Goal: Task Accomplishment & Management: Complete application form

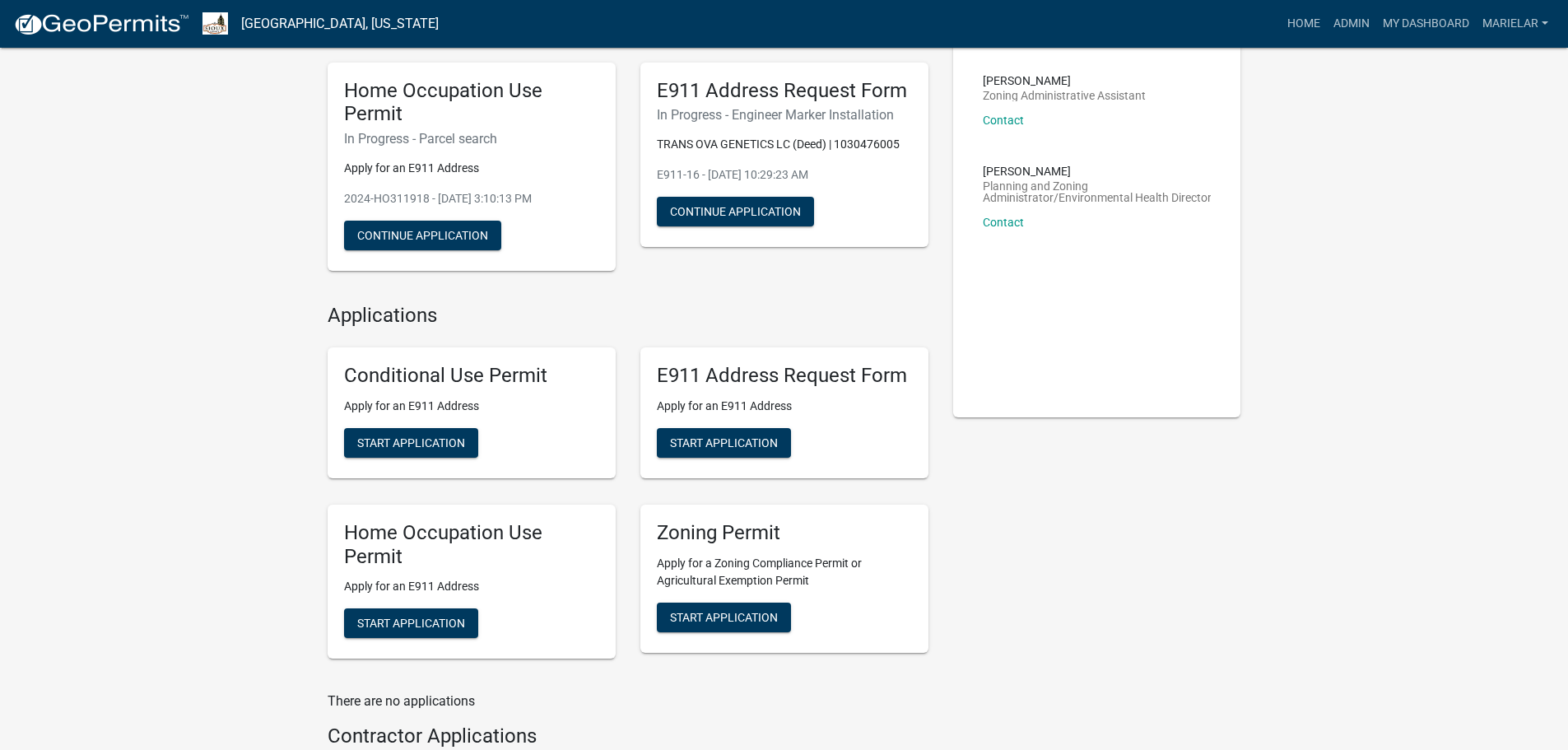
scroll to position [247, 0]
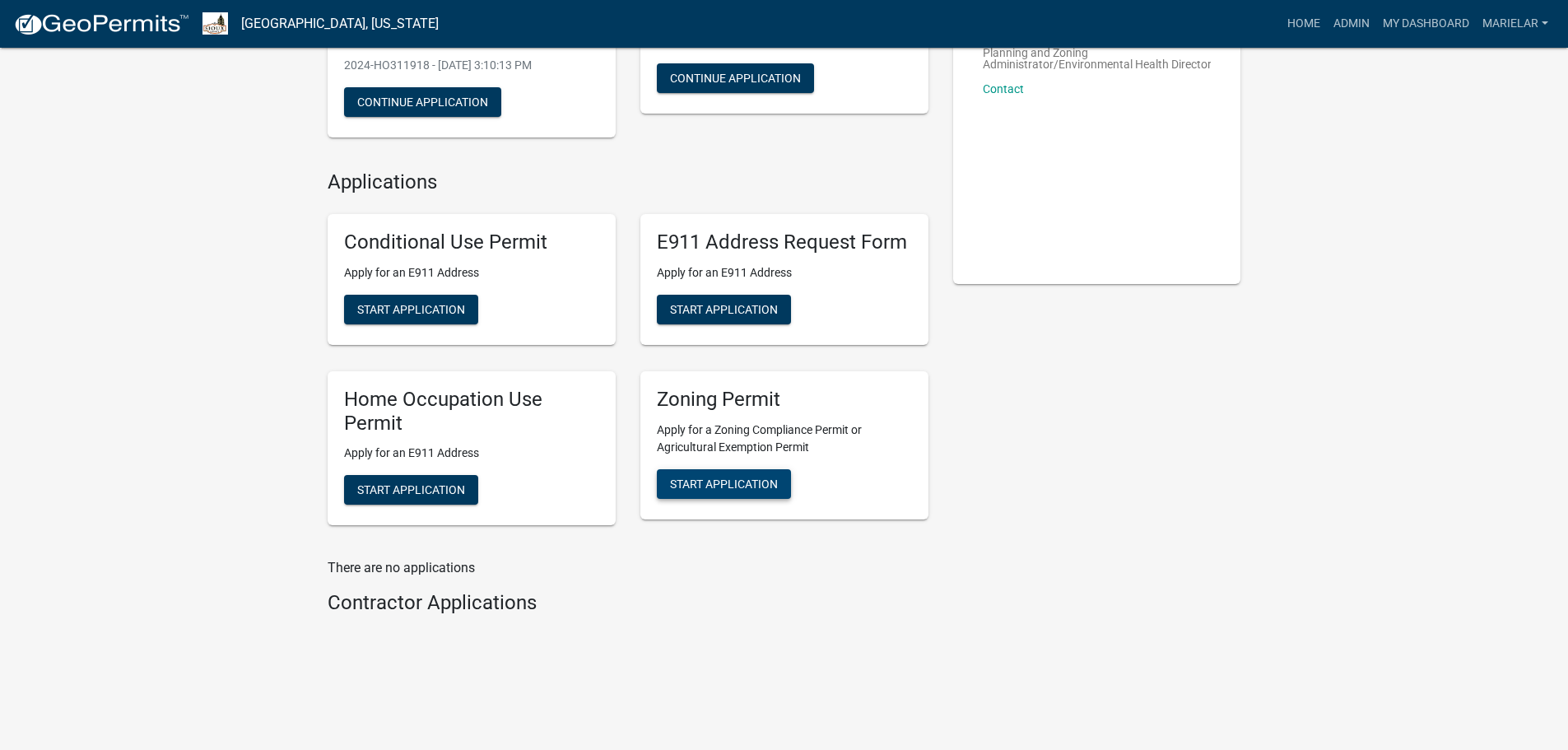
click at [728, 479] on span "Start Application" at bounding box center [723, 483] width 108 height 13
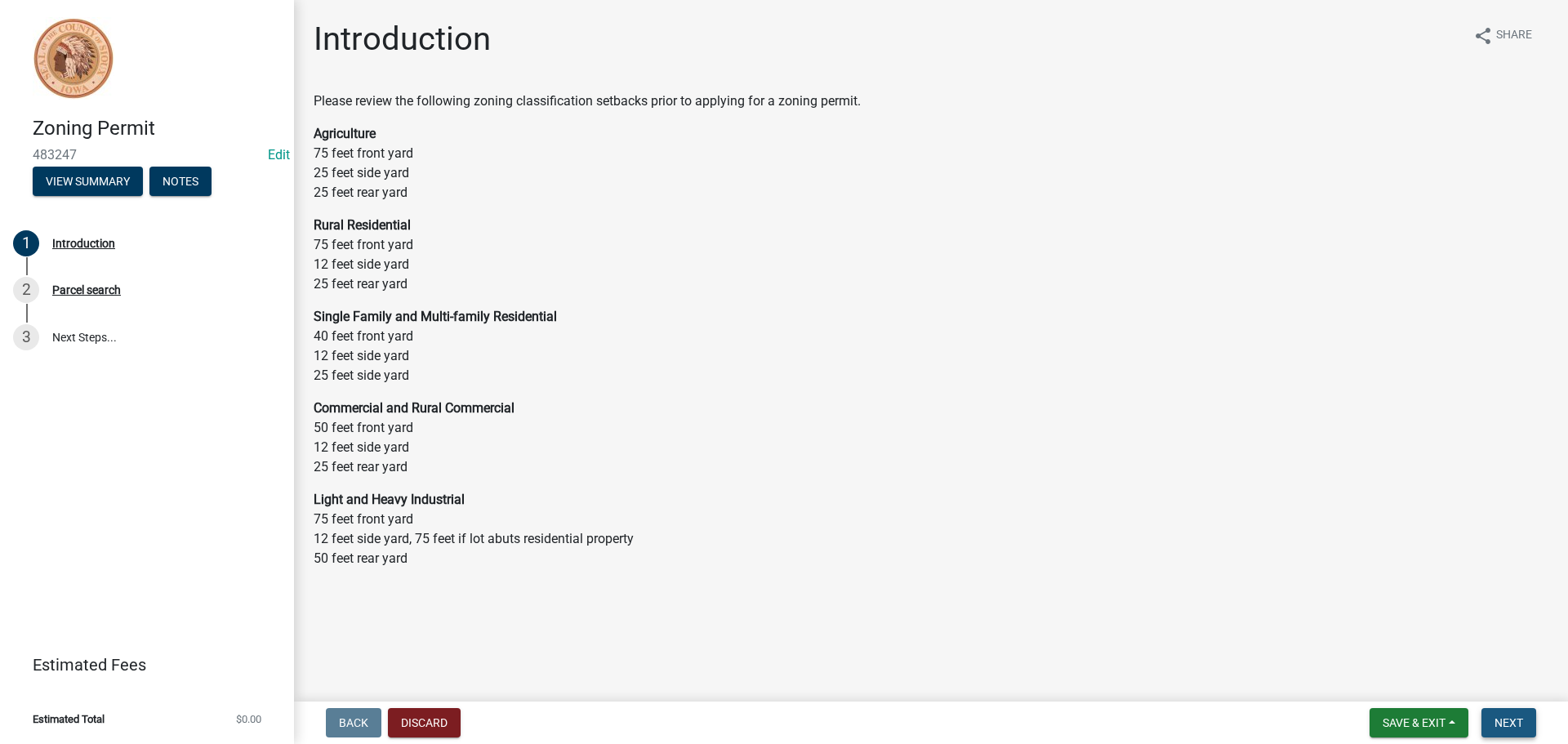
click at [1512, 717] on span "Next" at bounding box center [1509, 722] width 29 height 13
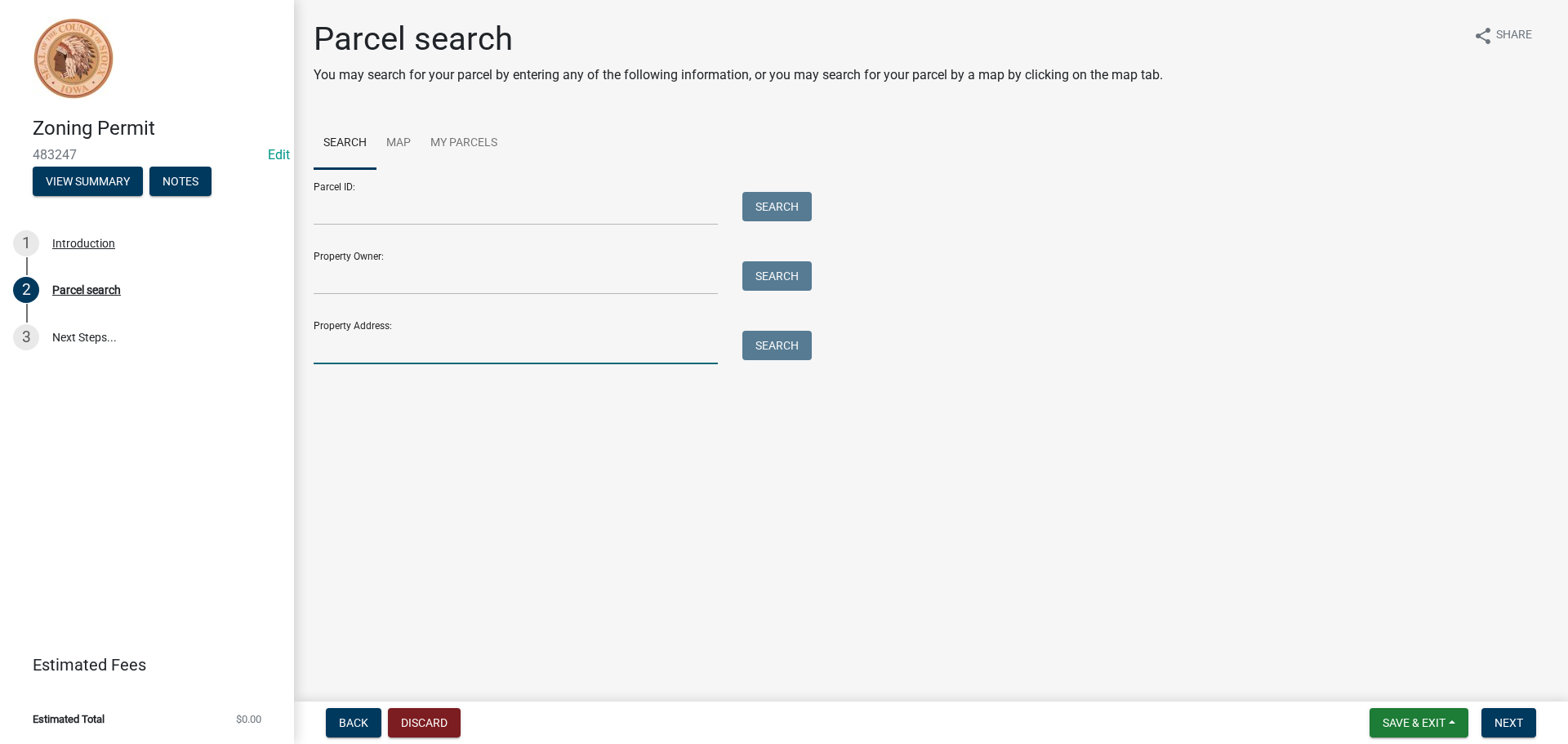
click at [385, 342] on input "Property Address:" at bounding box center [515, 348] width 404 height 34
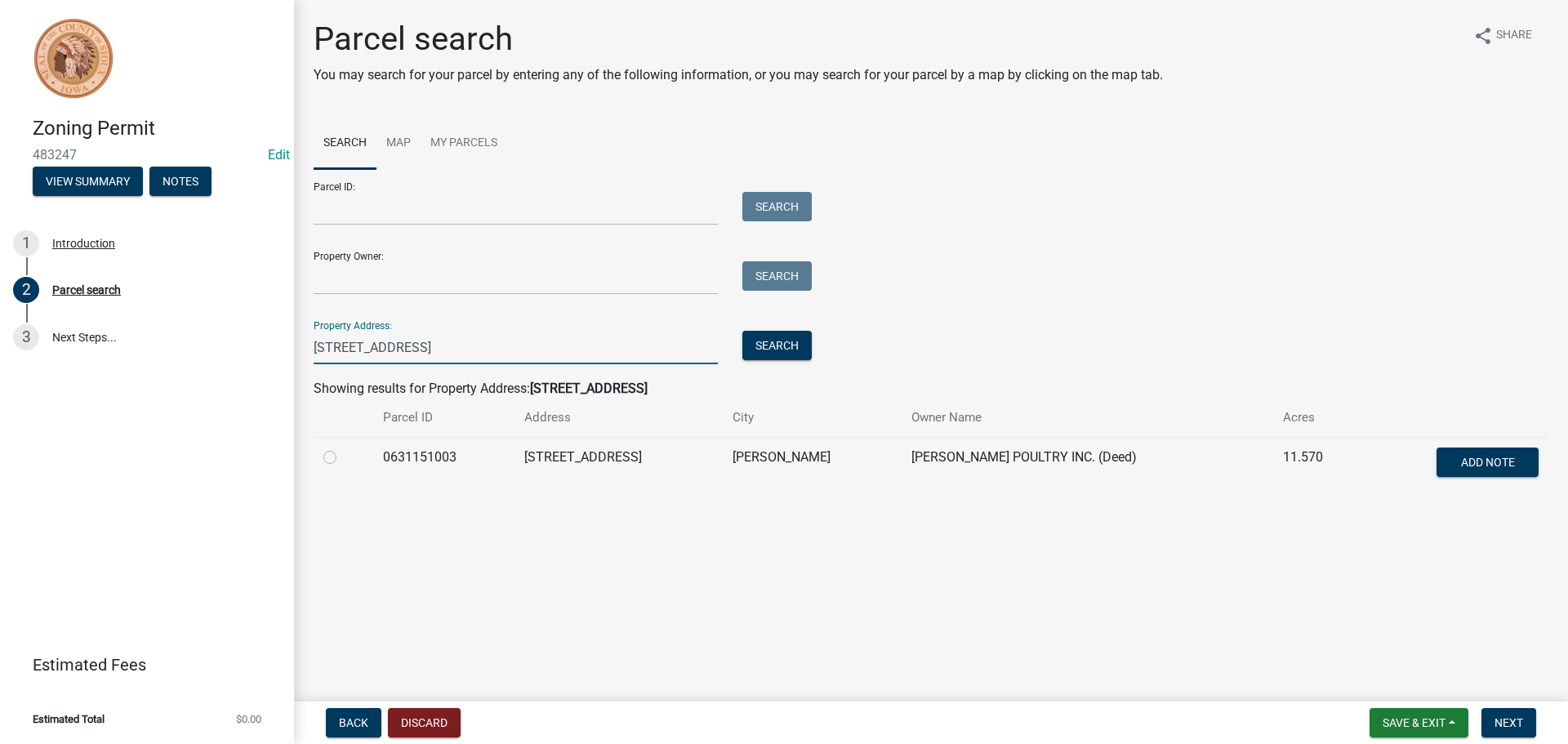
type input "[STREET_ADDRESS]"
click at [401, 209] on input "Parcel ID:" at bounding box center [515, 209] width 404 height 34
paste input "0631151003"
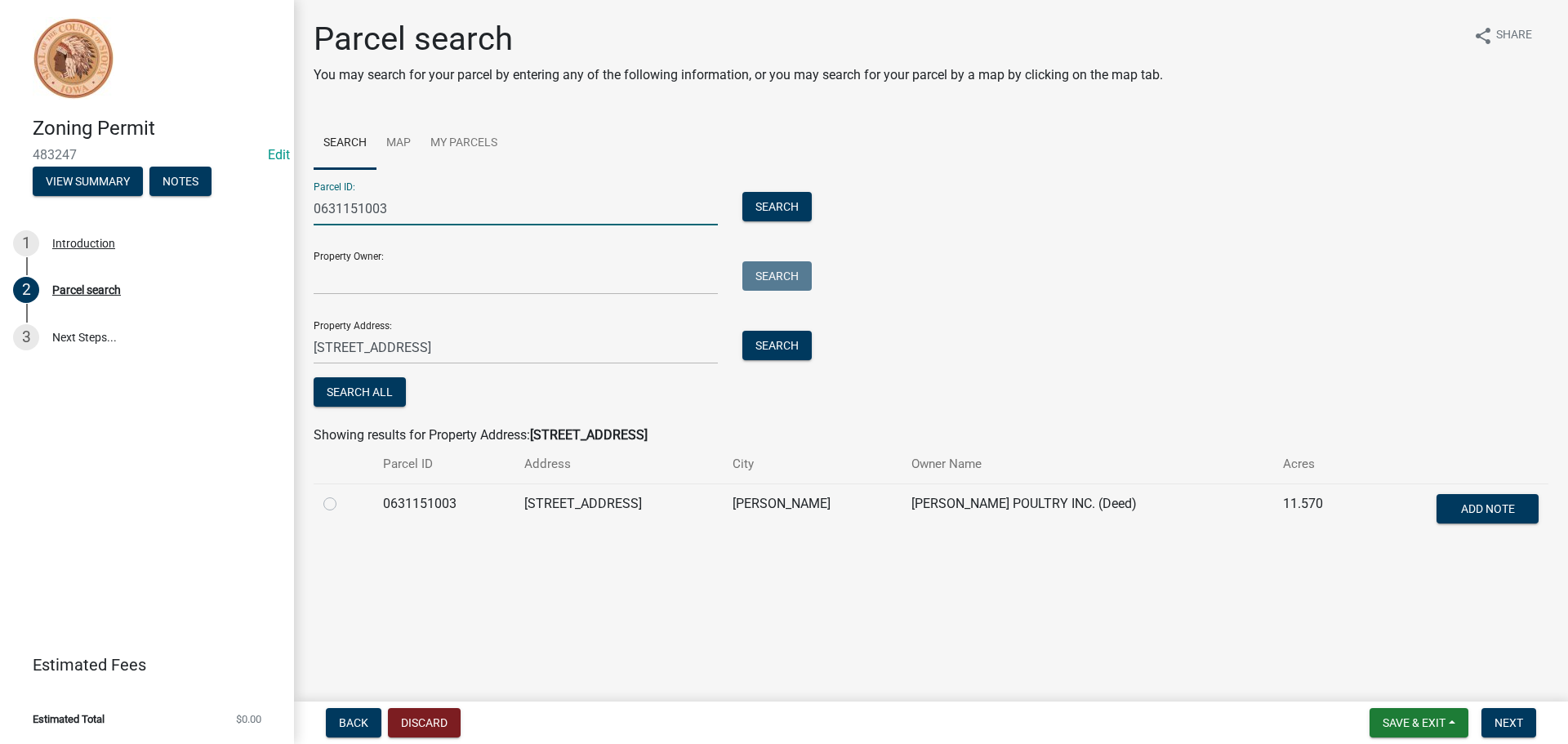
type input "0631151003"
drag, startPoint x: 434, startPoint y: 343, endPoint x: 294, endPoint y: 327, distance: 140.9
click at [294, 327] on div "Parcel search You may search for your parcel by entering any of the following i…" at bounding box center [931, 285] width 1274 height 532
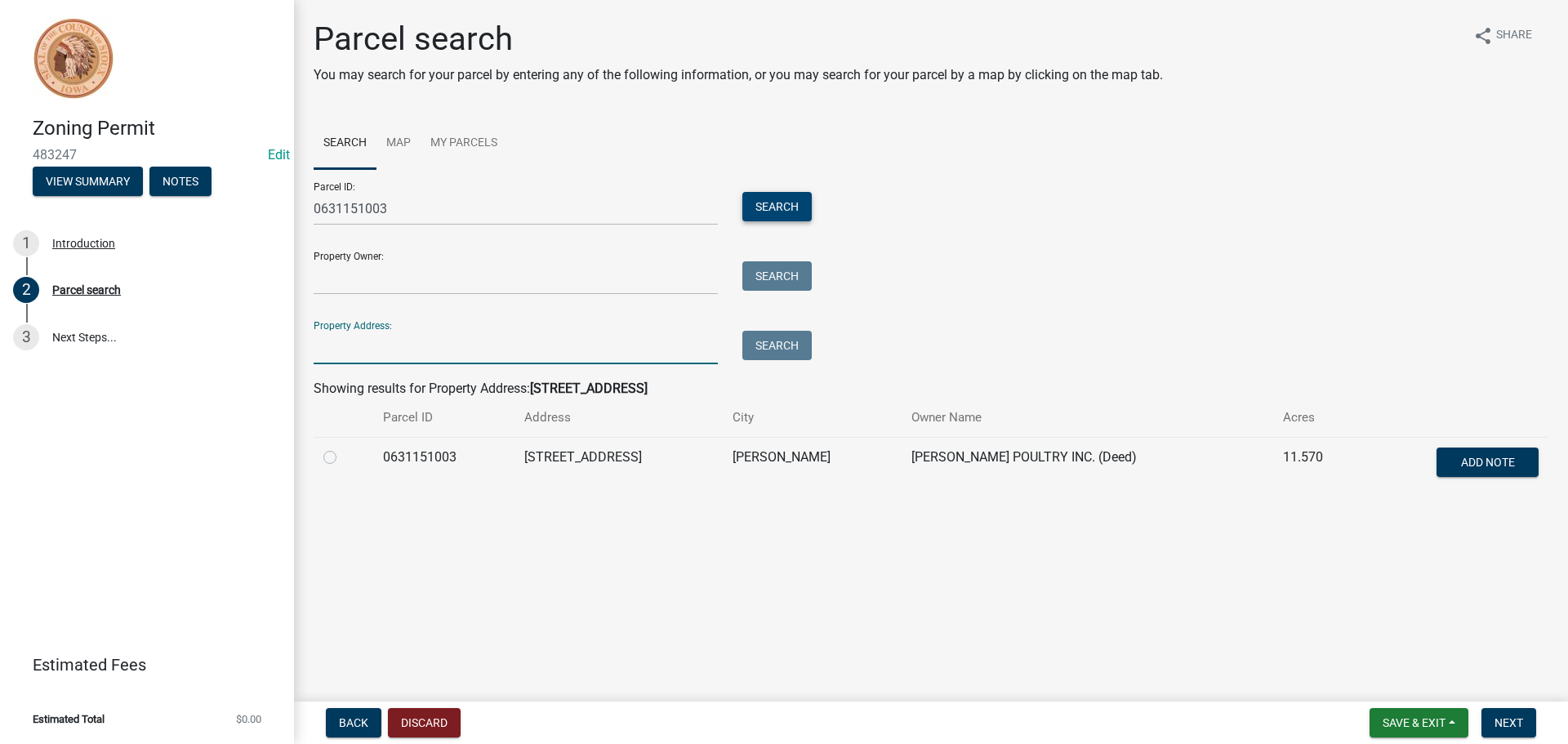
click at [795, 218] on button "Search" at bounding box center [777, 207] width 69 height 30
click at [343, 448] on label at bounding box center [343, 448] width 0 height 0
click at [343, 458] on input "radio" at bounding box center [348, 453] width 11 height 11
radio input "true"
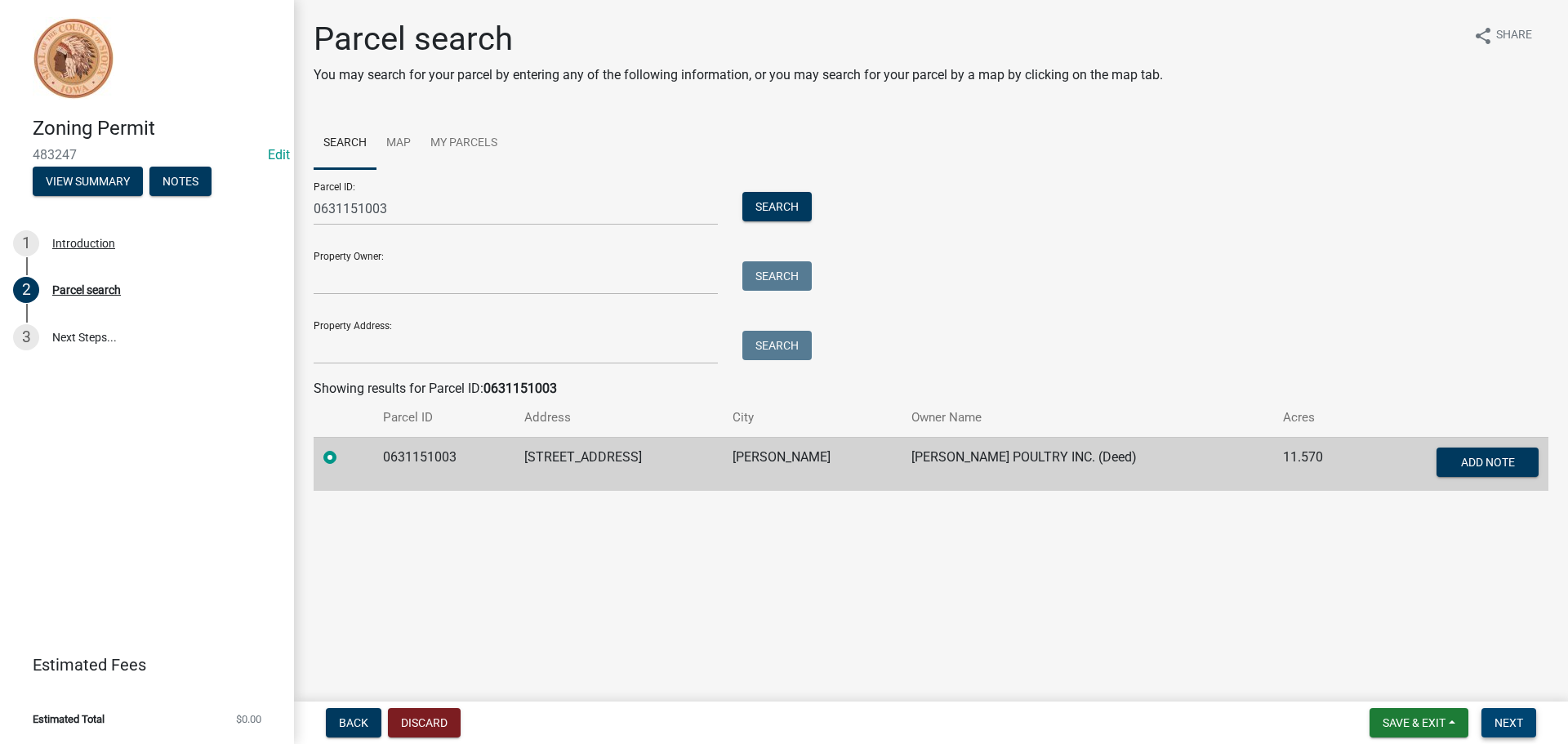
click at [1499, 720] on span "Next" at bounding box center [1509, 722] width 29 height 13
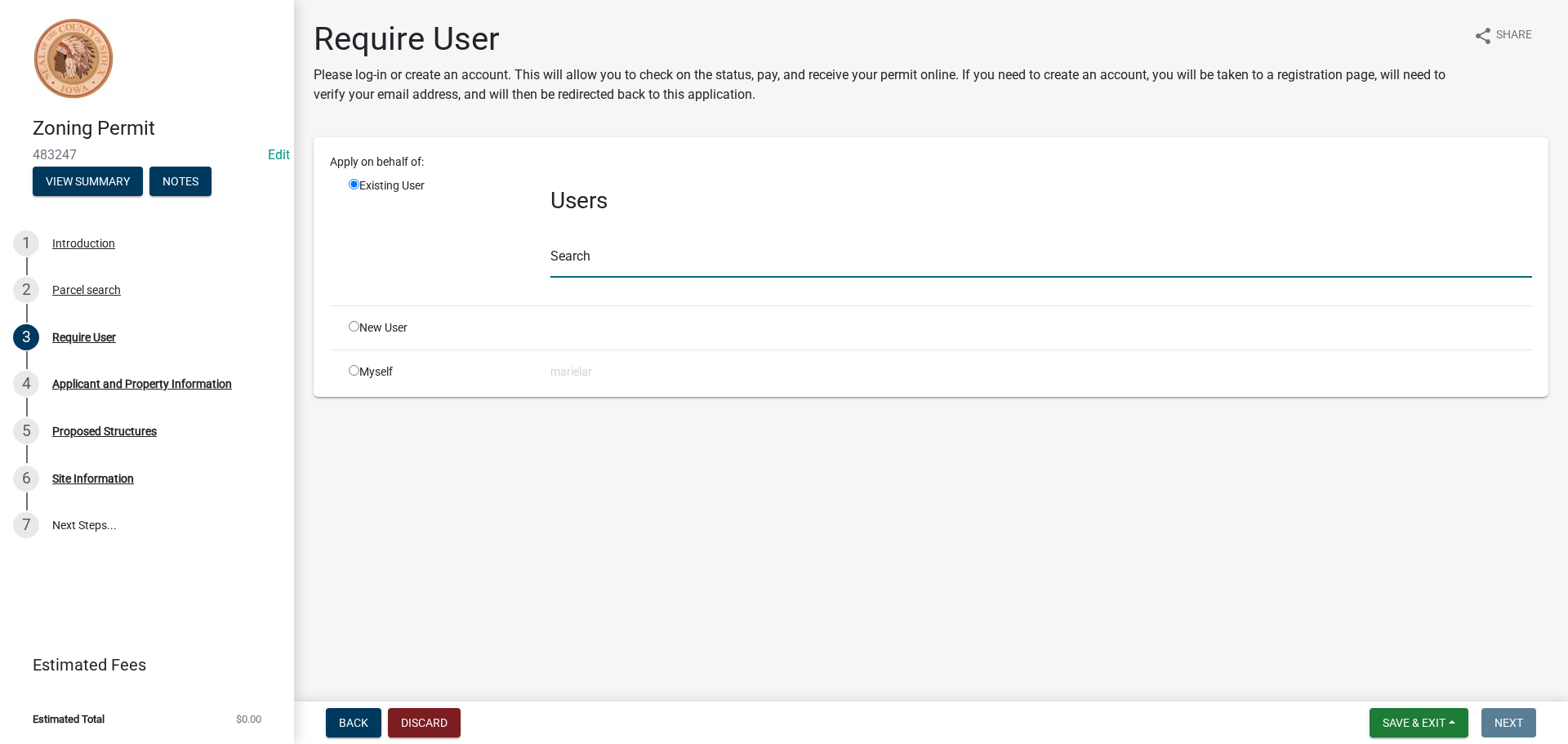
click at [579, 266] on input "text" at bounding box center [1042, 261] width 982 height 34
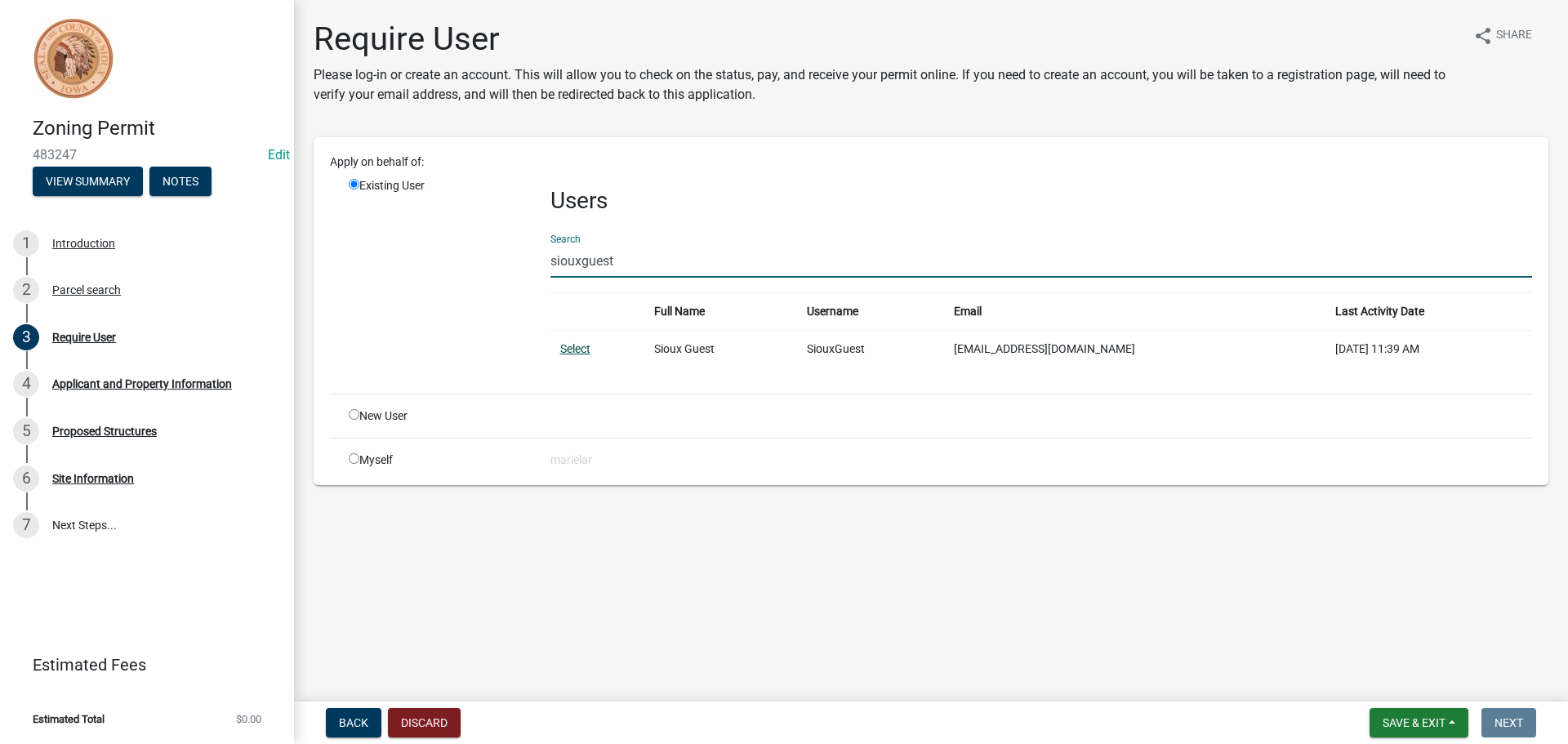
type input "siouxguest"
click at [584, 348] on link "Select" at bounding box center [575, 348] width 30 height 13
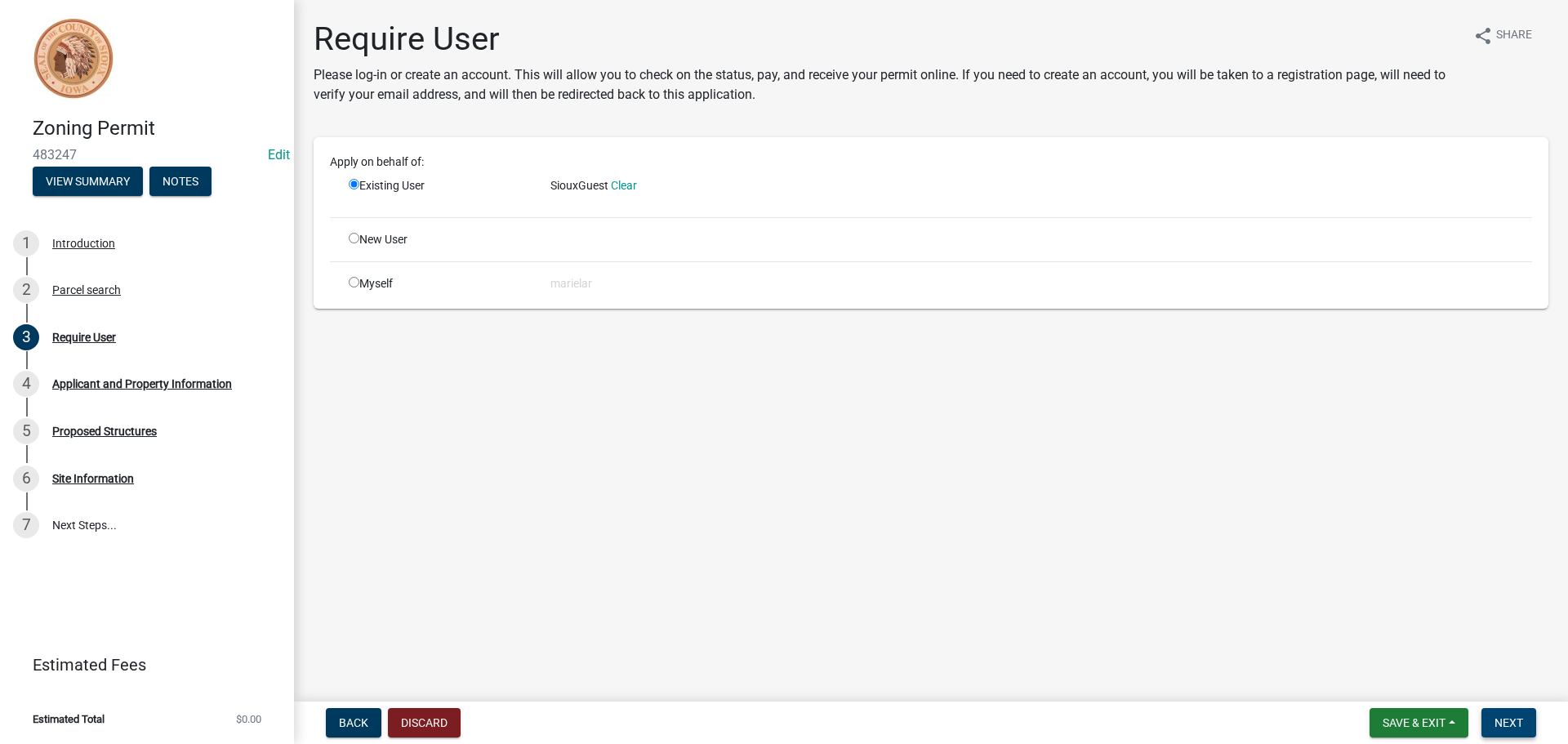
click at [1517, 720] on span "Next" at bounding box center [1509, 722] width 29 height 13
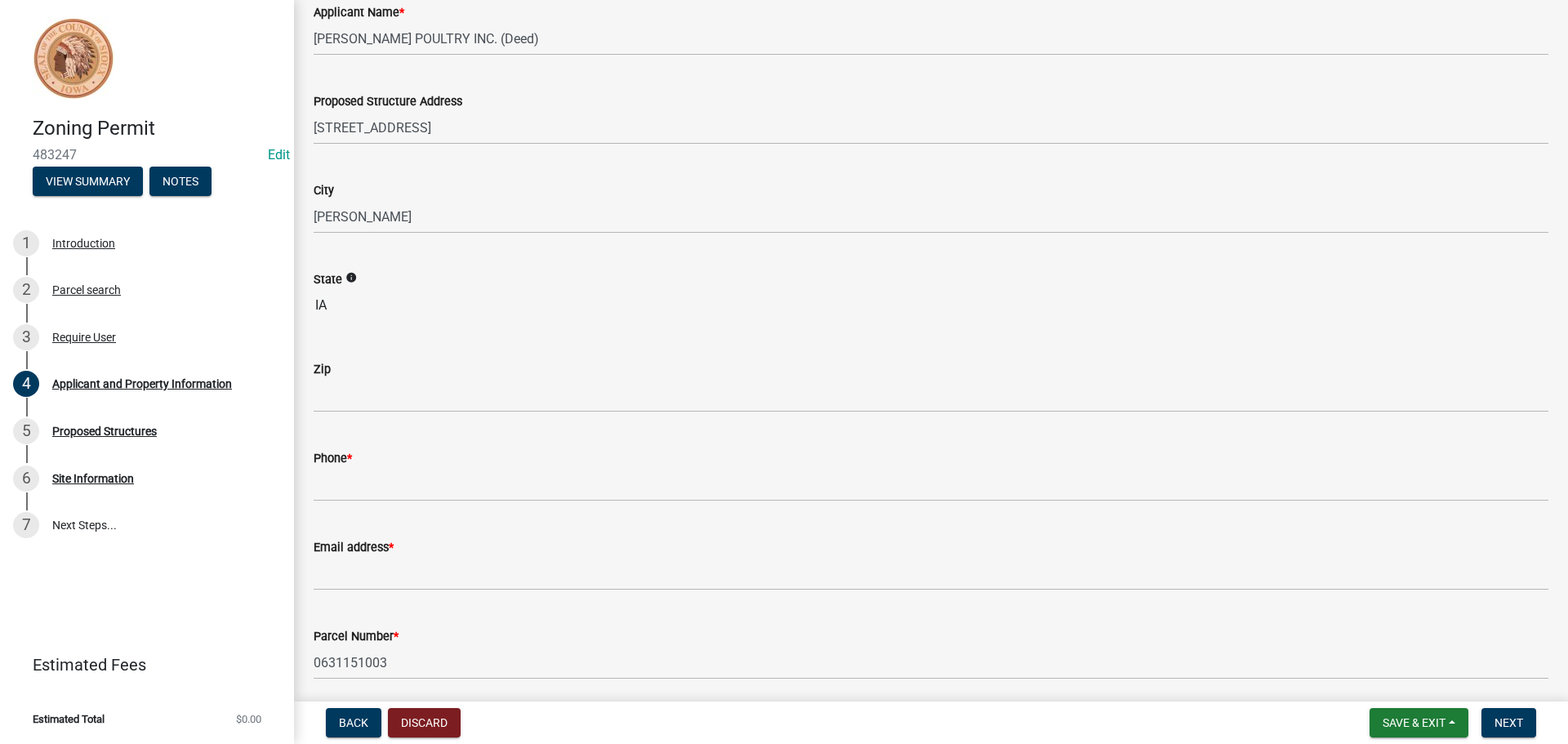
scroll to position [245, 0]
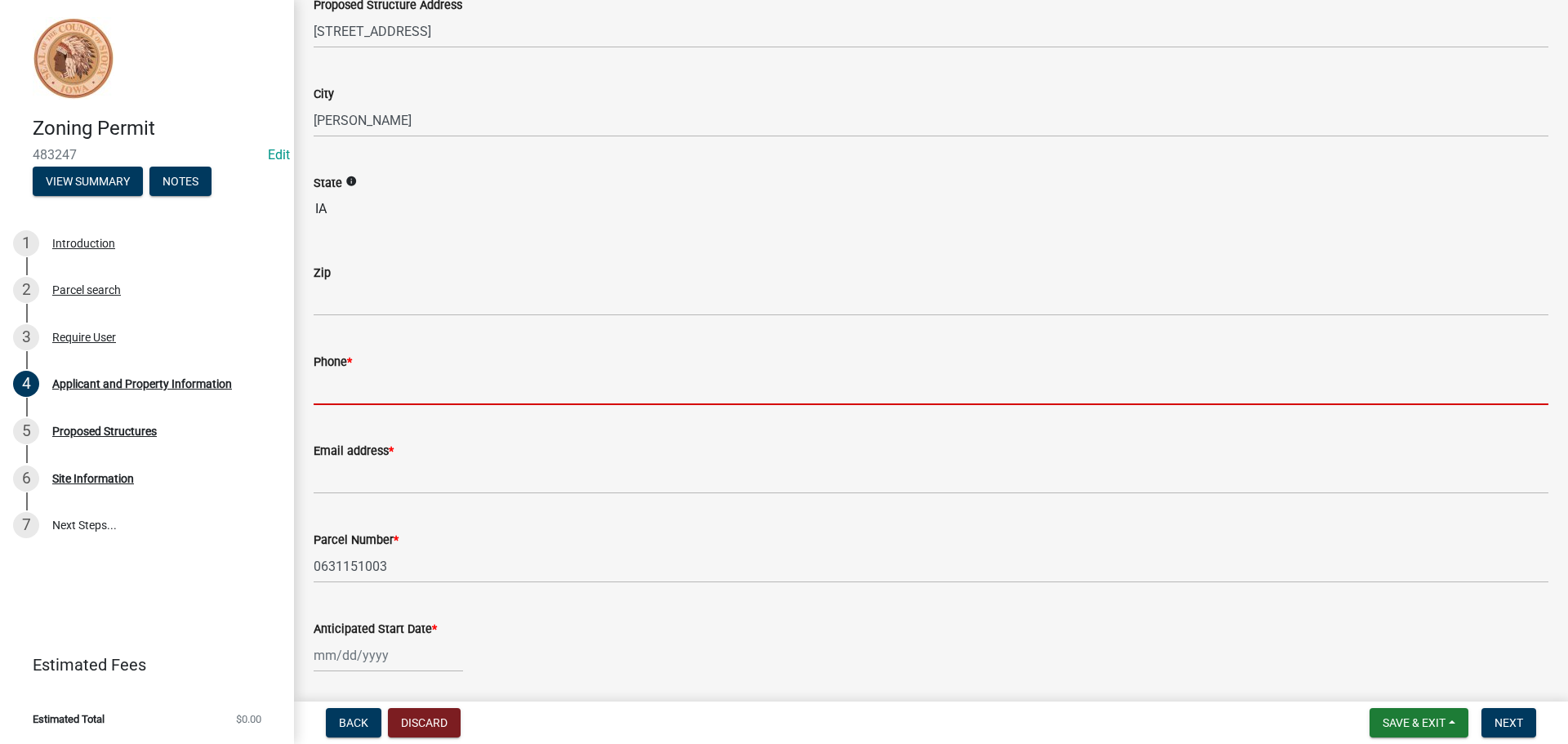
click at [385, 384] on input "Phone *" at bounding box center [931, 389] width 1235 height 34
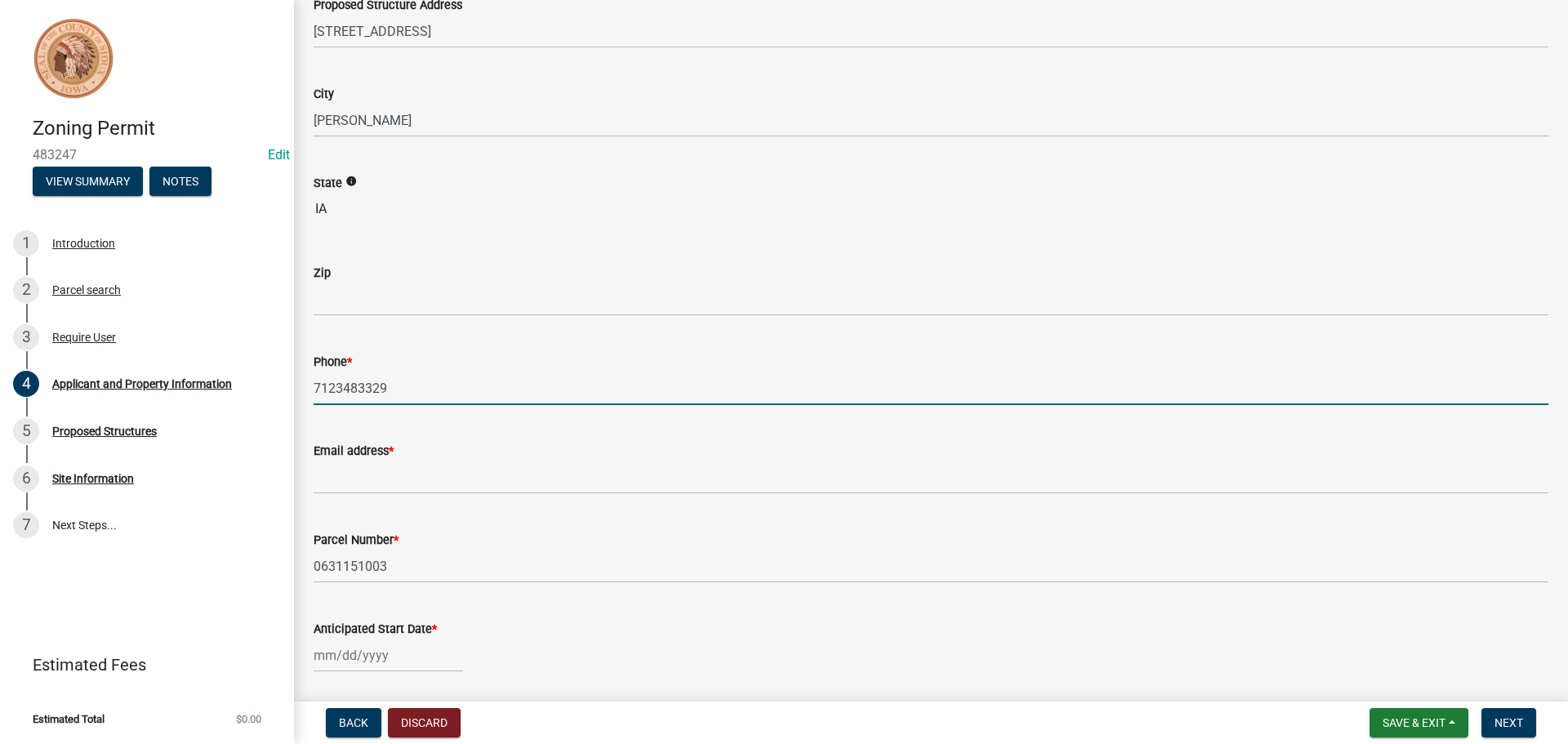
type input "7123483329"
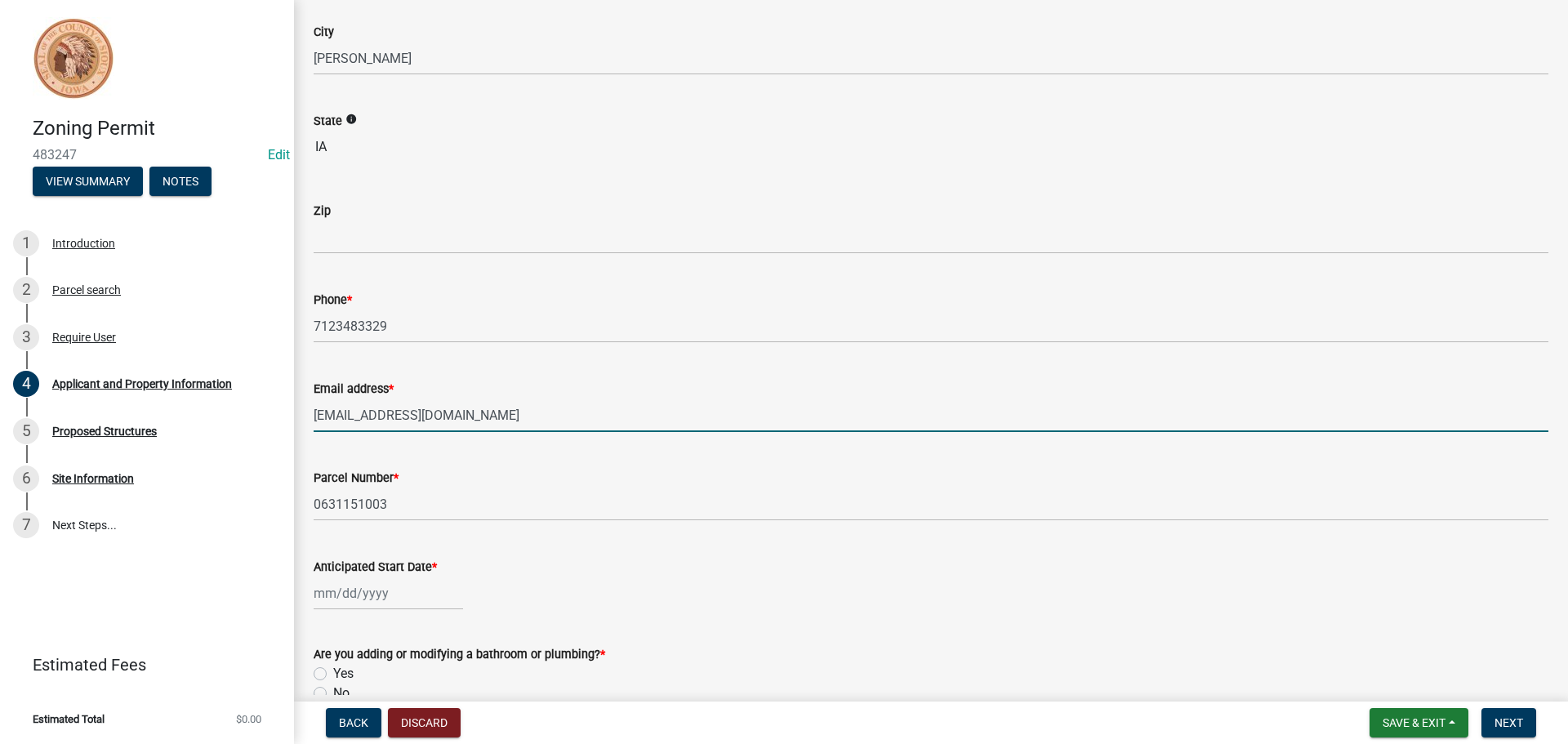
scroll to position [408, 0]
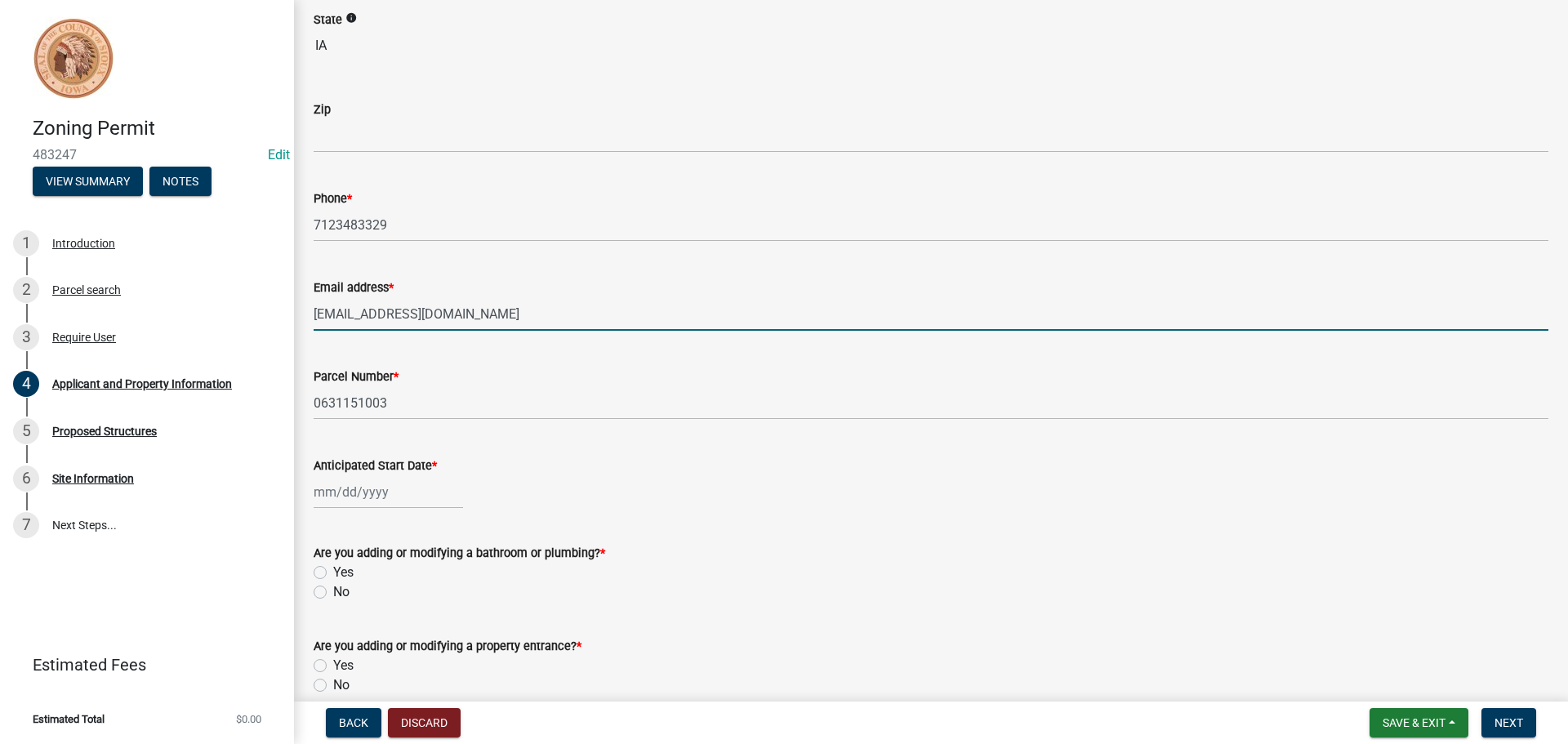
type input "[EMAIL_ADDRESS][DOMAIN_NAME]"
click at [384, 487] on div at bounding box center [388, 493] width 149 height 34
select select "9"
select select "2025"
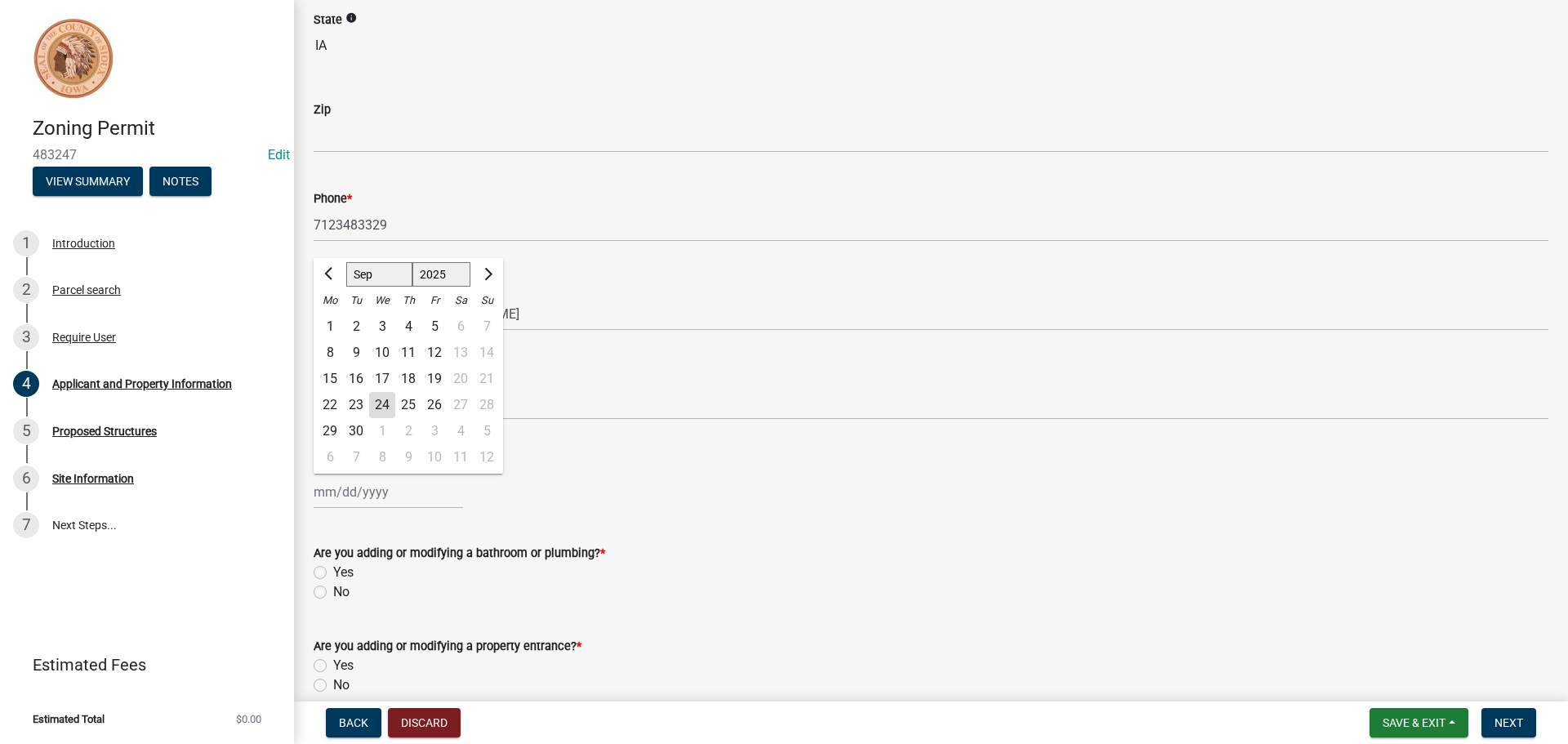
click at [337, 432] on div "29" at bounding box center [330, 431] width 26 height 26
type input "[DATE]"
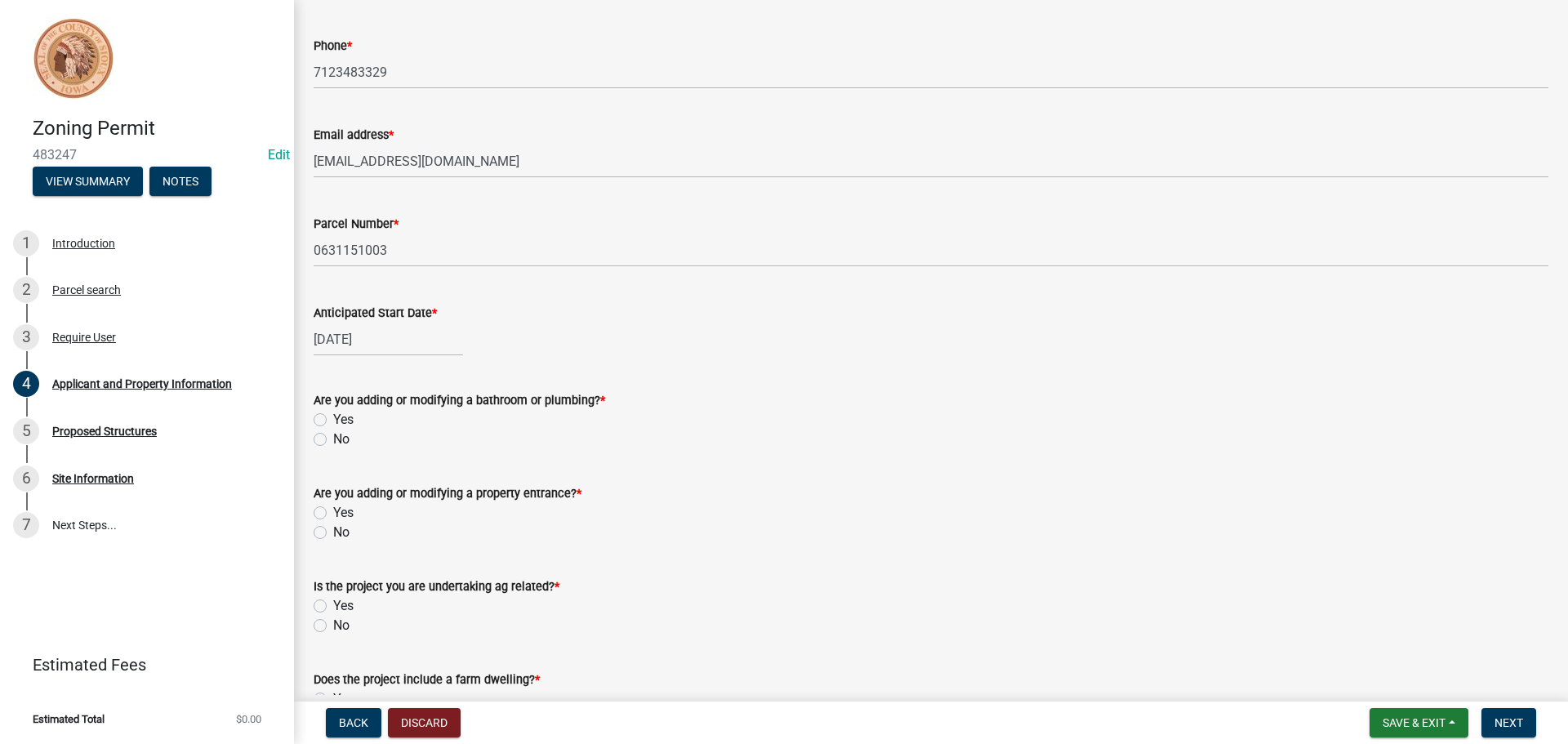
scroll to position [654, 0]
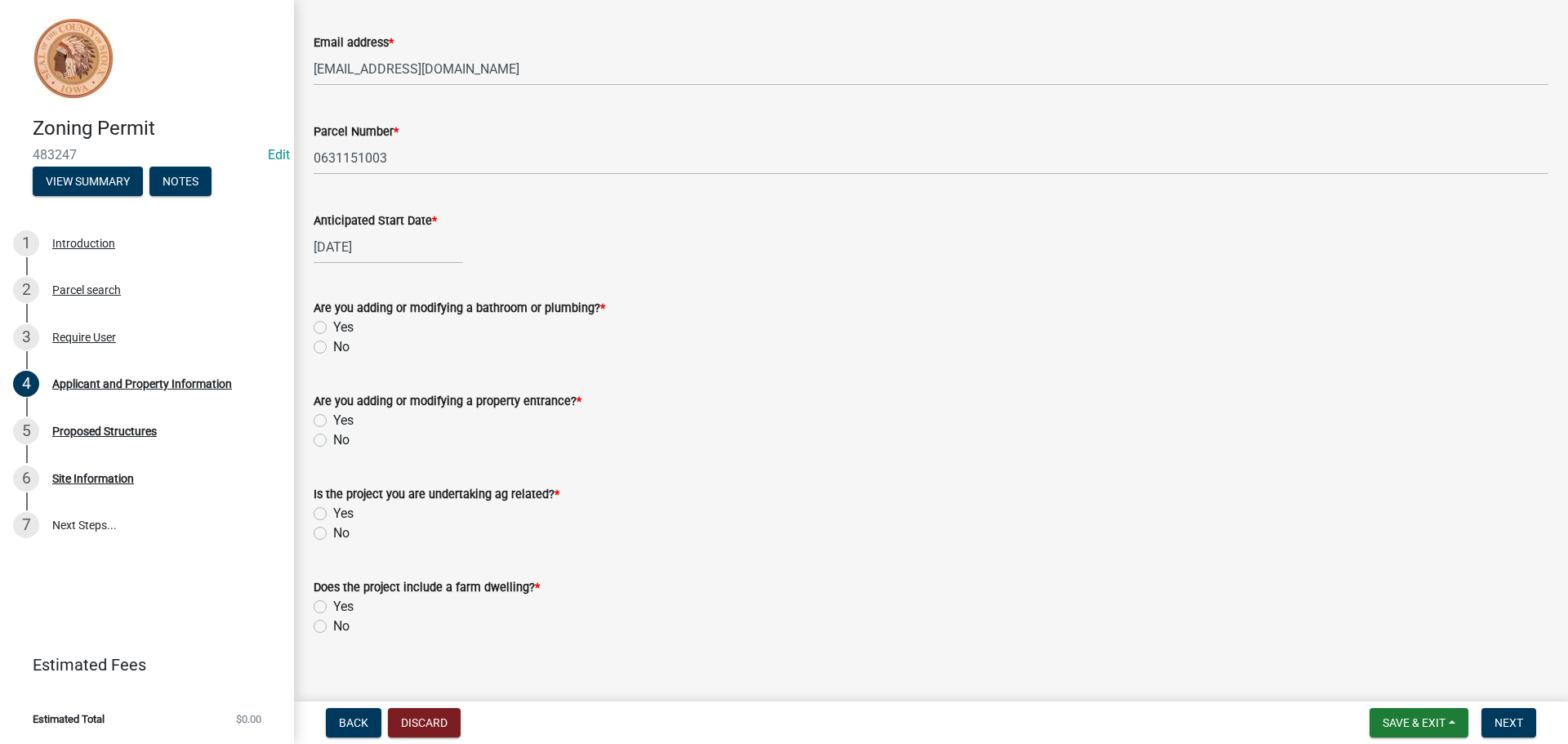
click at [333, 349] on label "No" at bounding box center [341, 347] width 16 height 19
click at [333, 348] on input "No" at bounding box center [338, 342] width 11 height 11
radio input "true"
click at [333, 439] on label "No" at bounding box center [341, 439] width 16 height 19
click at [333, 439] on input "No" at bounding box center [338, 435] width 11 height 11
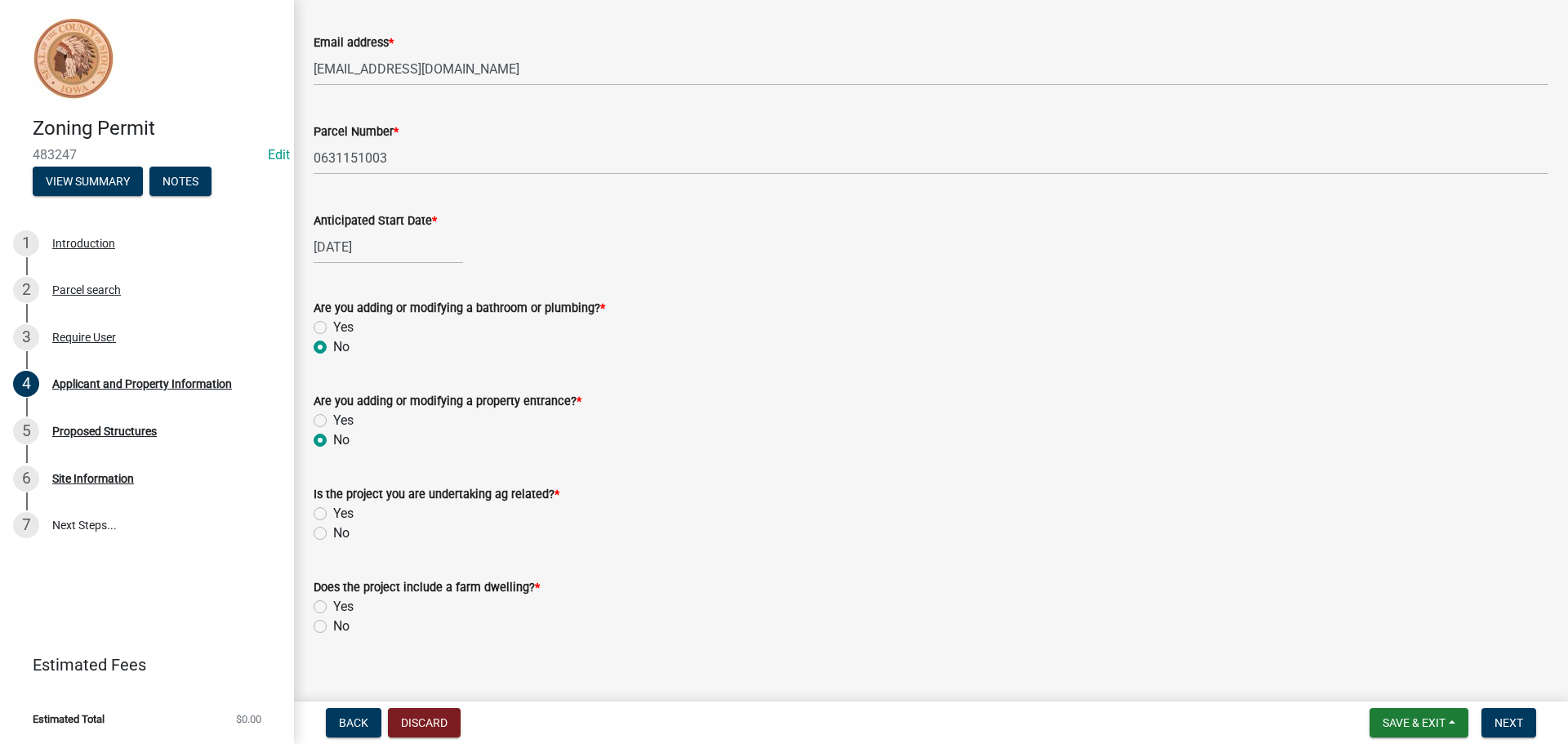
radio input "true"
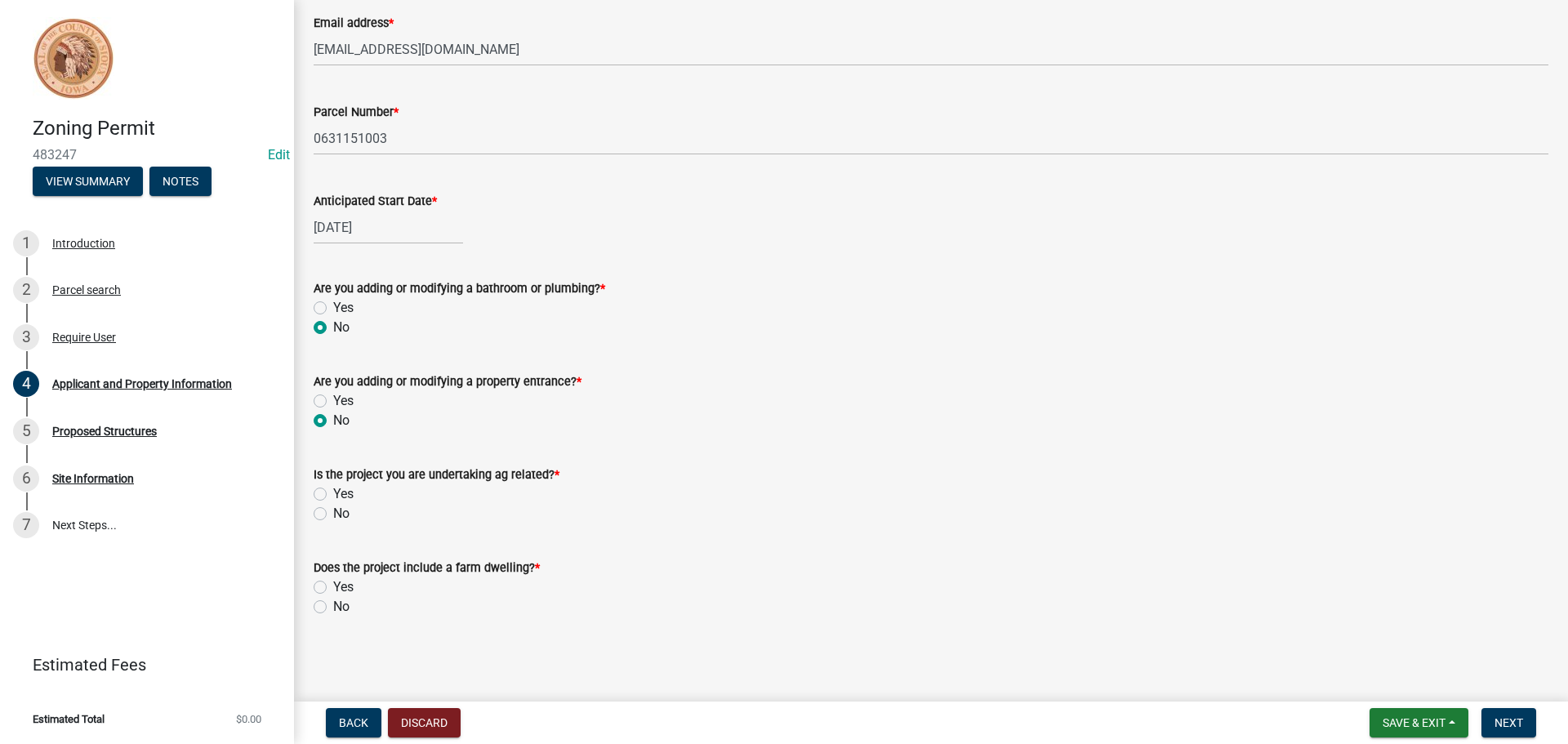
click at [333, 497] on label "Yes" at bounding box center [343, 493] width 20 height 19
click at [333, 495] on input "Yes" at bounding box center [338, 489] width 11 height 11
radio input "true"
click at [333, 609] on label "No" at bounding box center [341, 607] width 16 height 19
click at [333, 608] on input "No" at bounding box center [338, 602] width 11 height 11
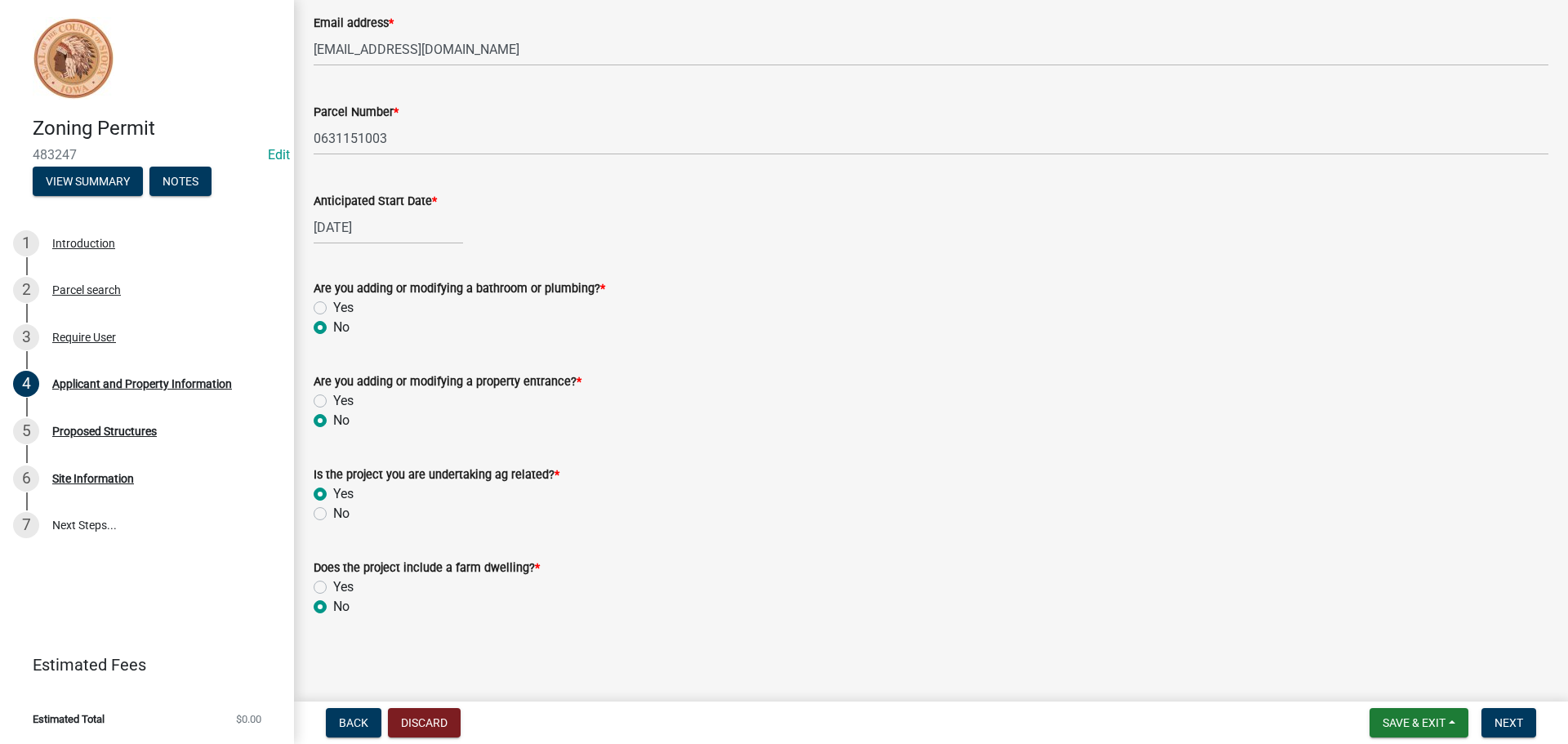
radio input "true"
click at [1511, 720] on span "Next" at bounding box center [1509, 722] width 29 height 13
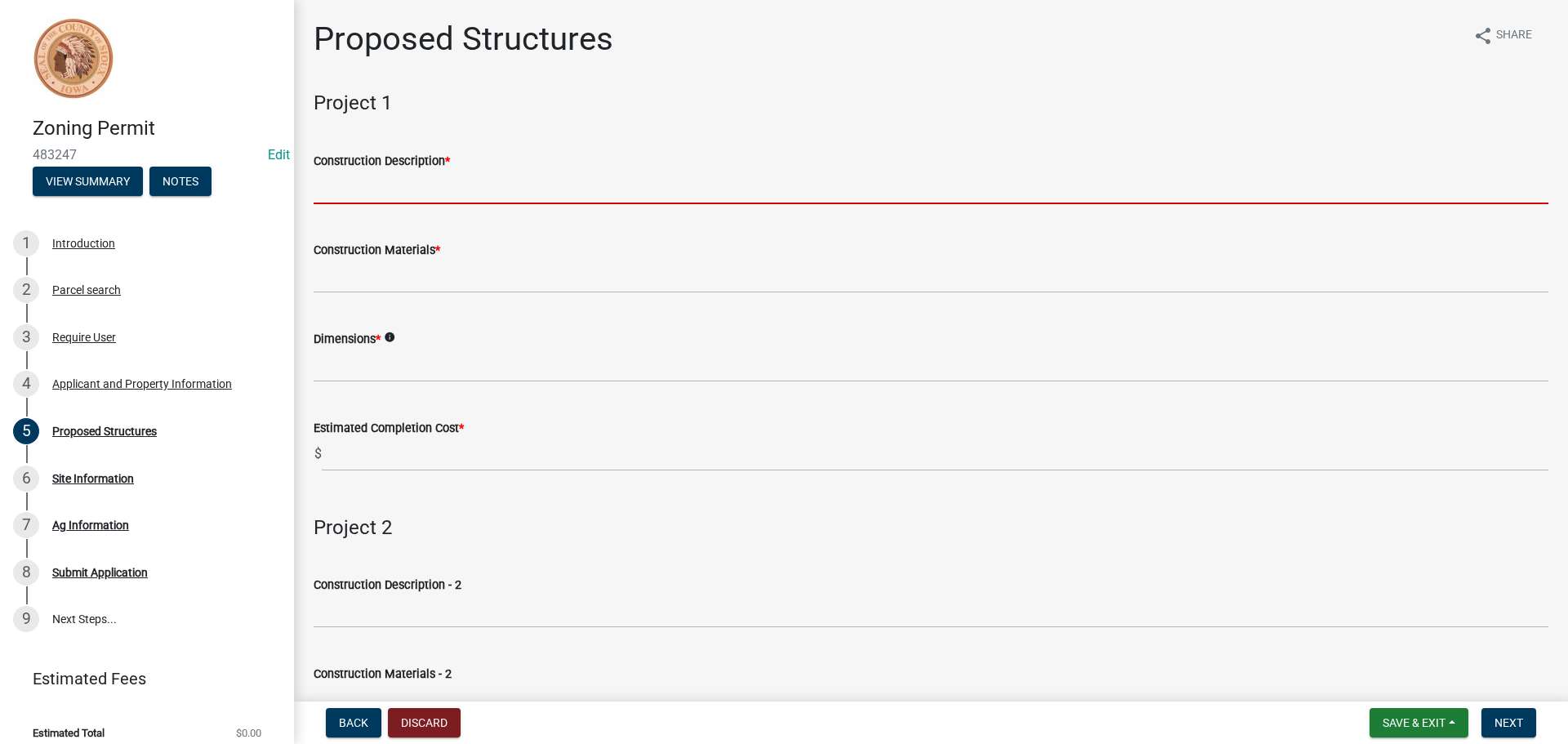
click at [452, 187] on input "Construction Description *" at bounding box center [931, 187] width 1235 height 34
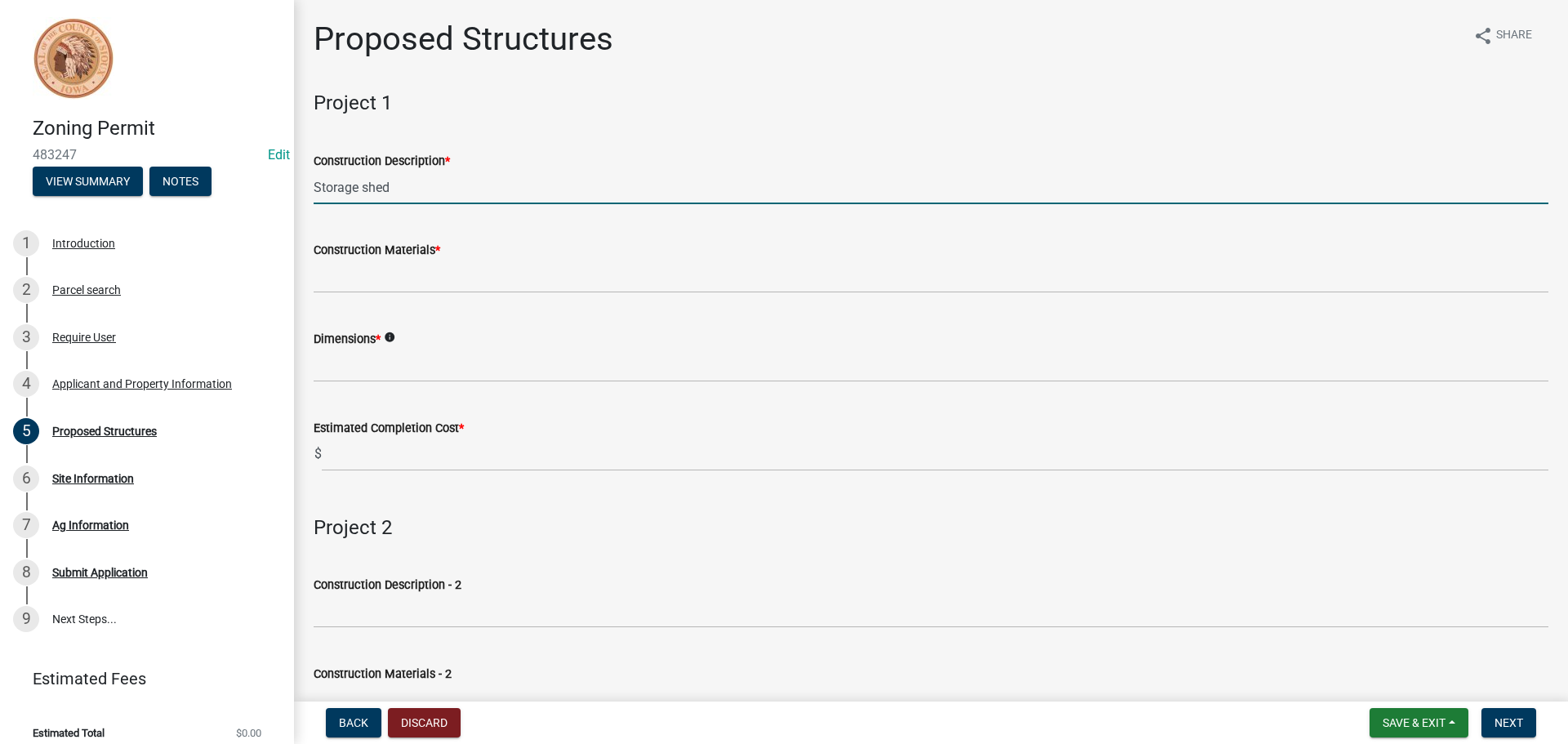
type input "Storage shed"
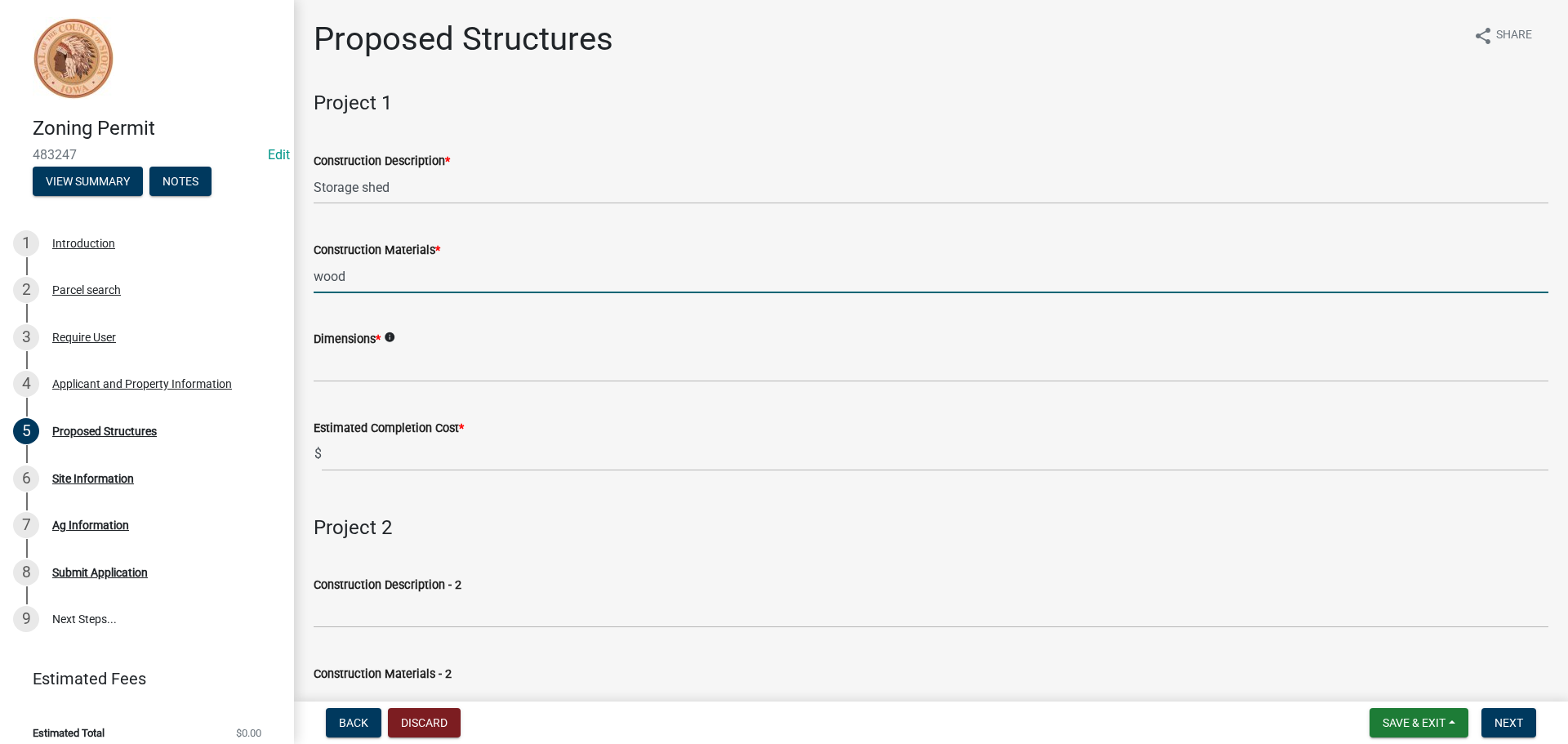
type input "wood"
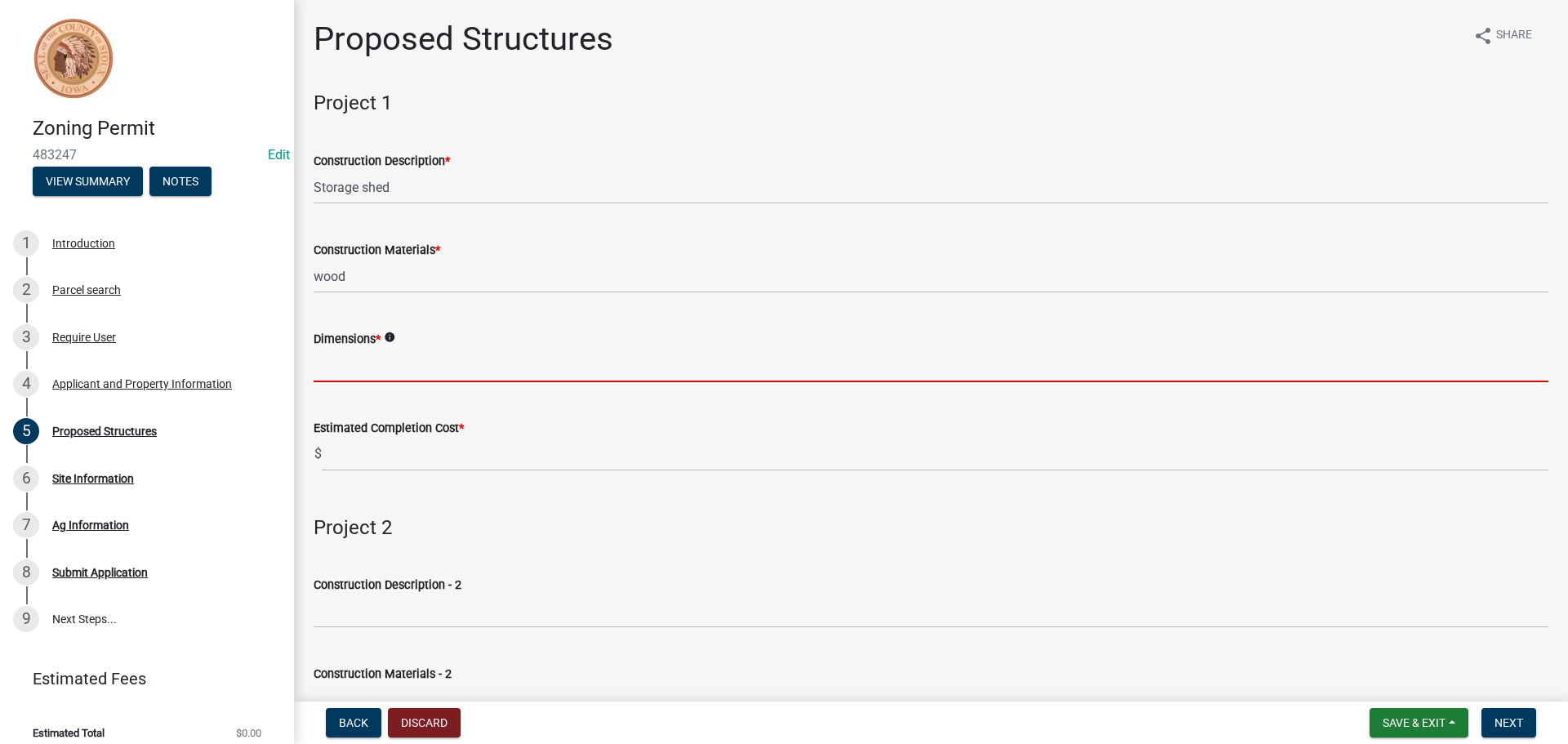
type input "2"
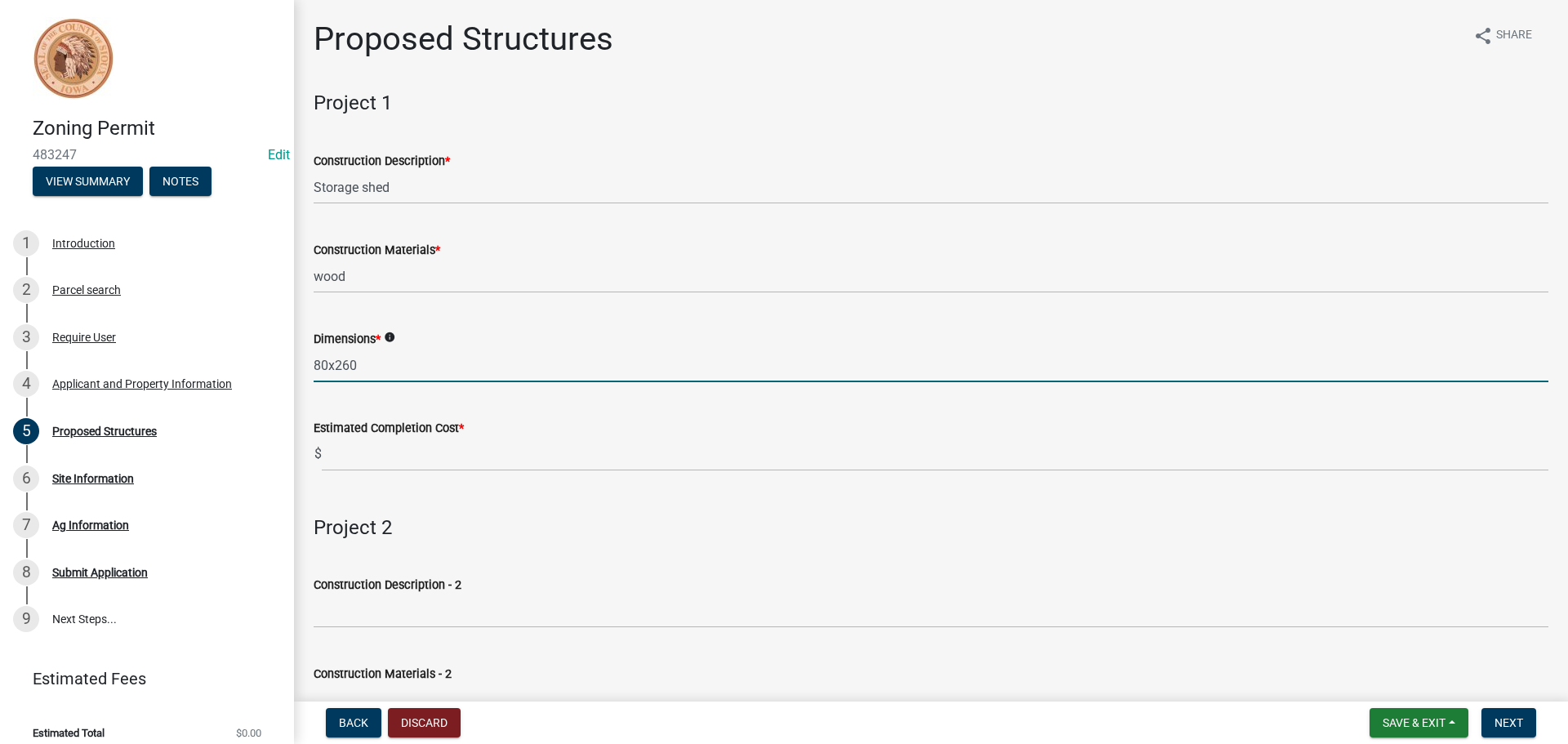
type input "80x260"
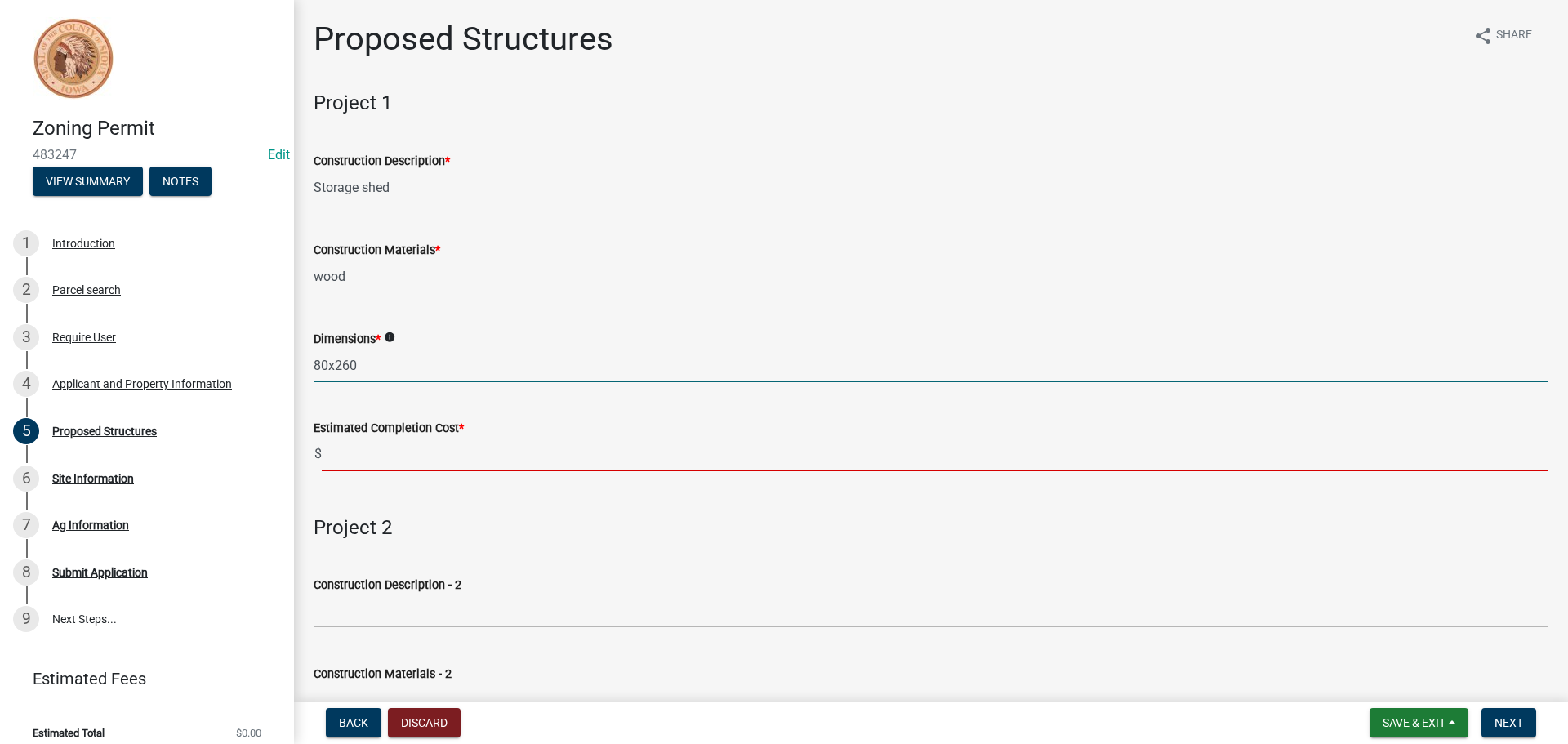
click at [436, 456] on input "text" at bounding box center [935, 455] width 1227 height 34
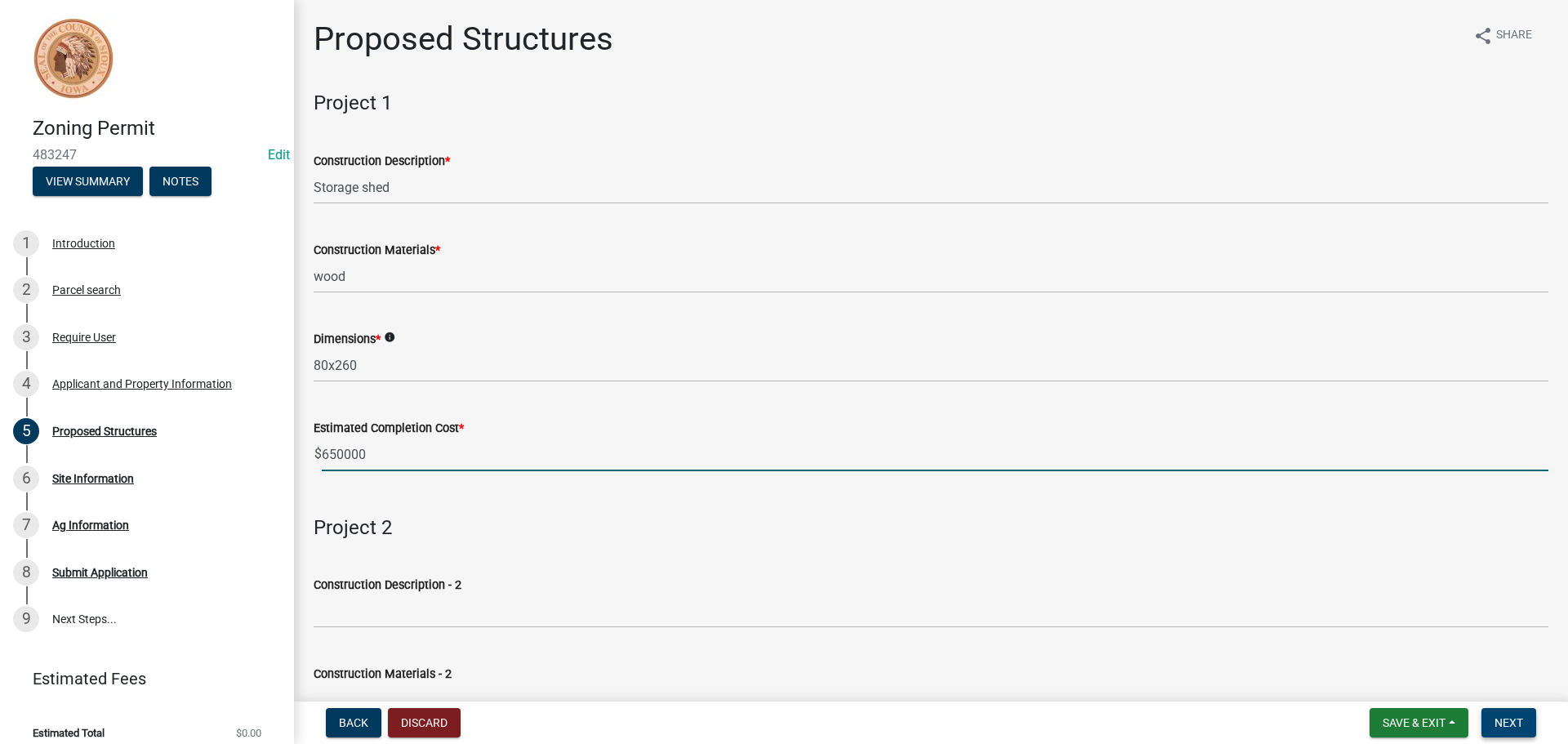
type input "650000"
click at [1522, 719] on span "Next" at bounding box center [1509, 722] width 29 height 13
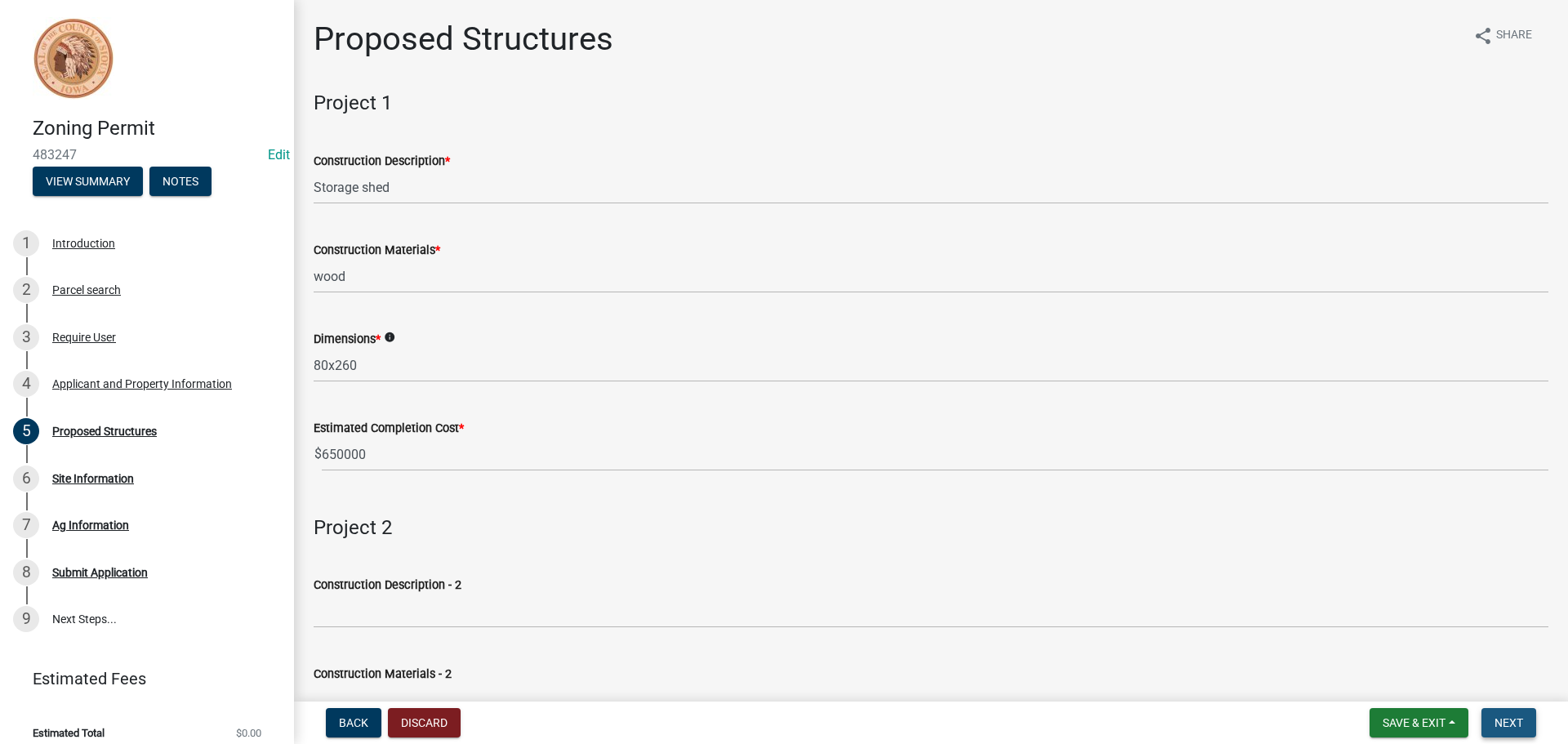
click at [1495, 720] on span "Next" at bounding box center [1509, 722] width 29 height 13
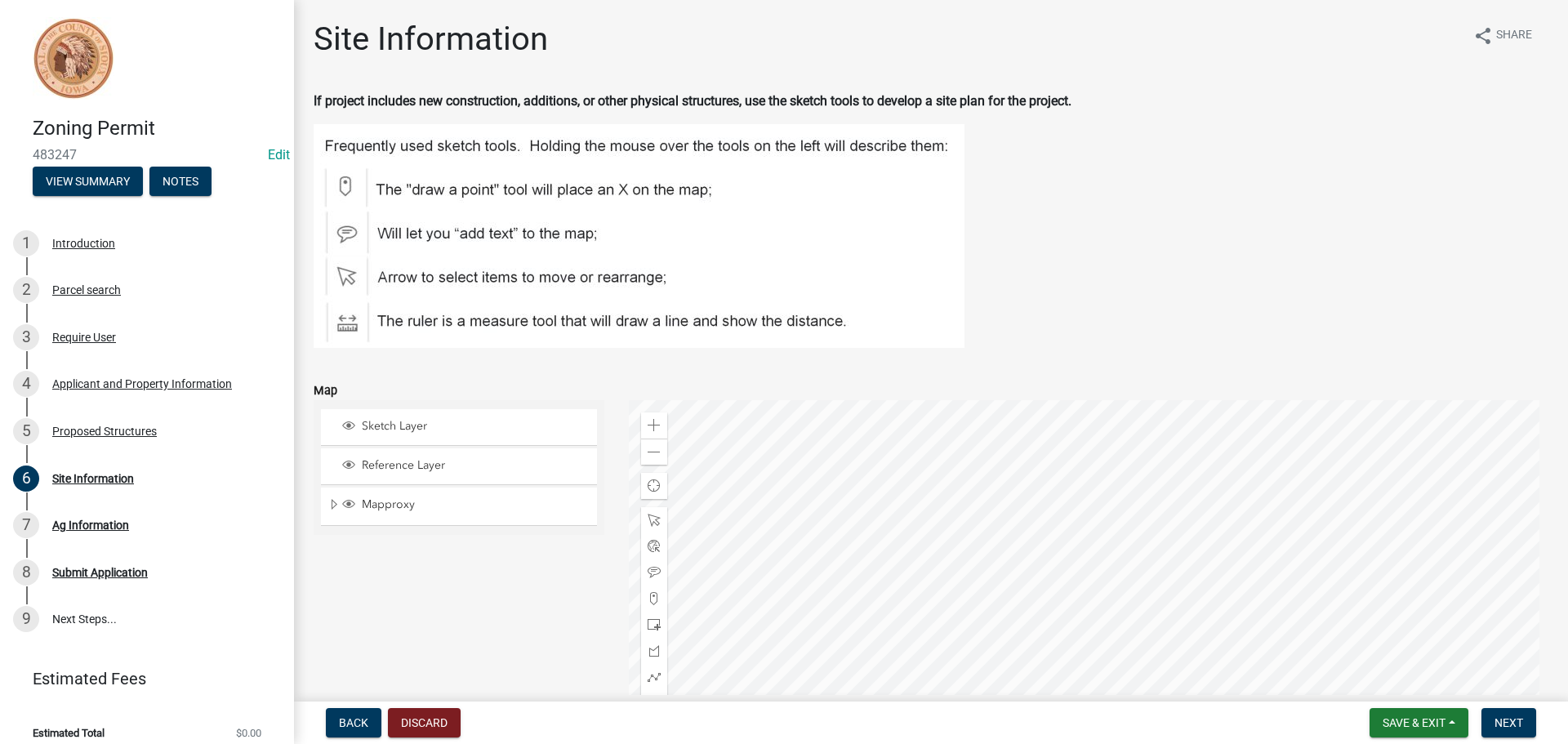
click at [830, 500] on div at bounding box center [1089, 605] width 920 height 408
click at [648, 624] on span at bounding box center [654, 624] width 13 height 13
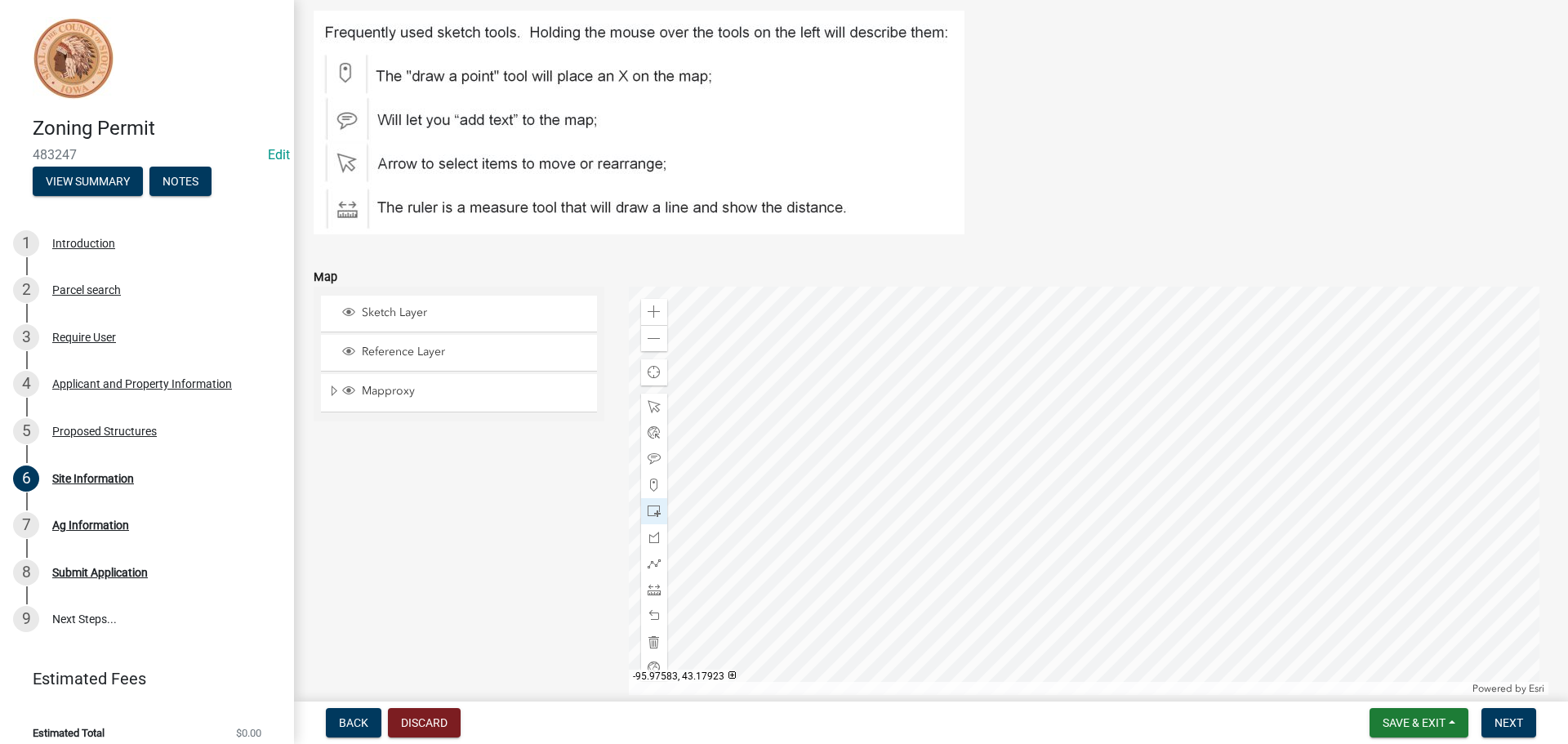
click at [983, 456] on div at bounding box center [1089, 491] width 920 height 408
click at [648, 639] on span at bounding box center [654, 641] width 13 height 13
click at [648, 509] on span at bounding box center [654, 510] width 13 height 13
click at [985, 442] on div at bounding box center [1089, 491] width 920 height 408
click at [1508, 722] on span "Next" at bounding box center [1509, 722] width 29 height 13
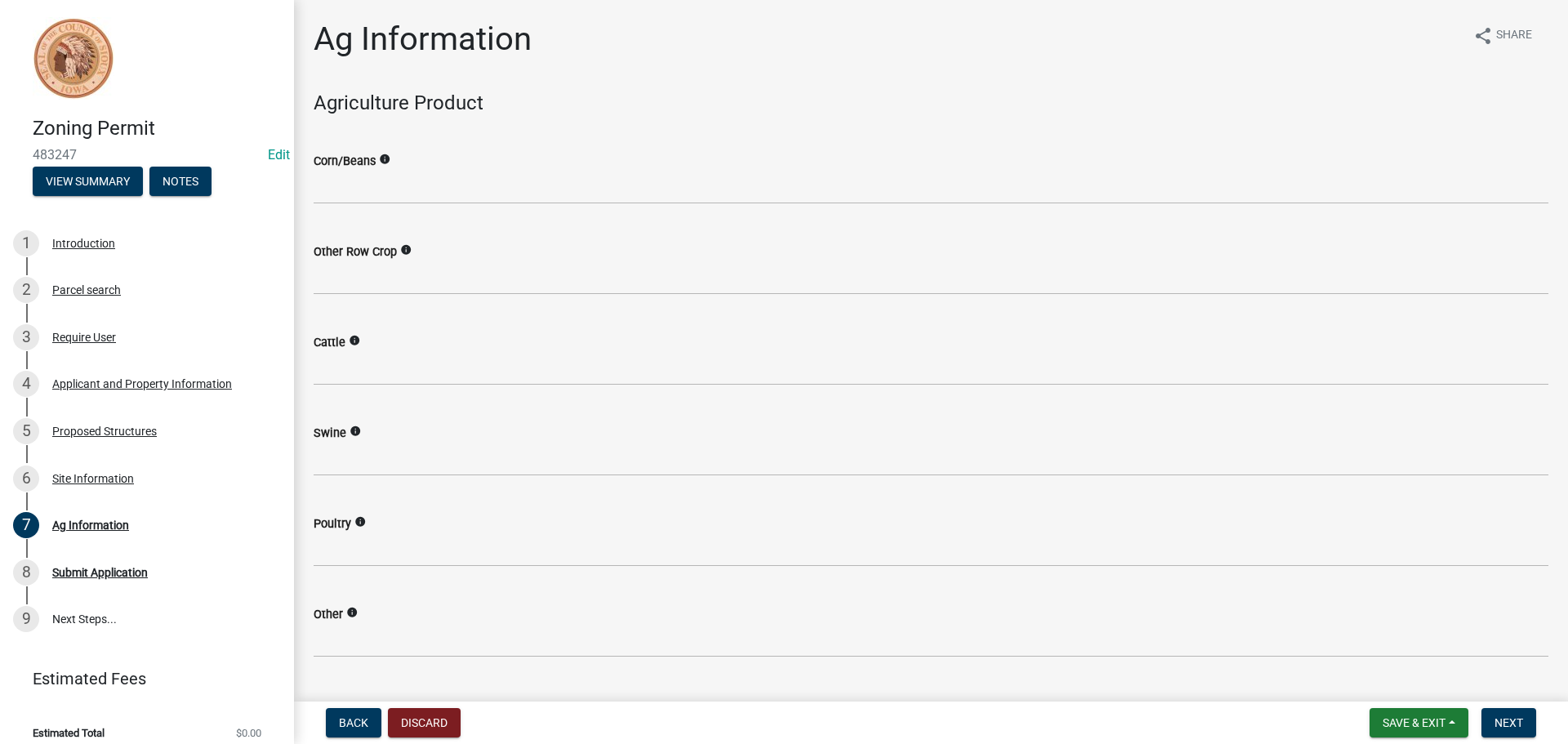
scroll to position [40, 0]
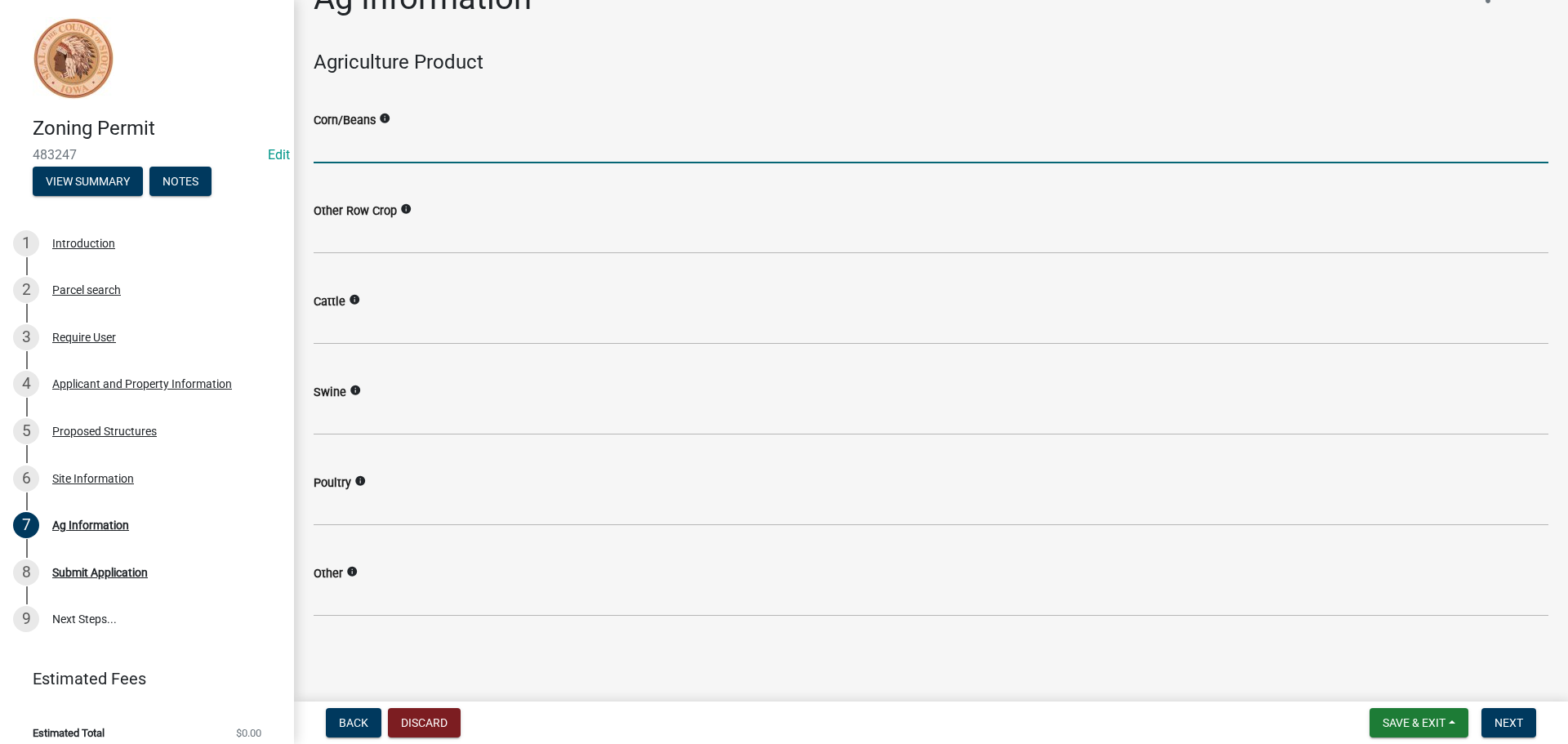
click at [400, 157] on input "text" at bounding box center [931, 147] width 1235 height 34
type input "25"
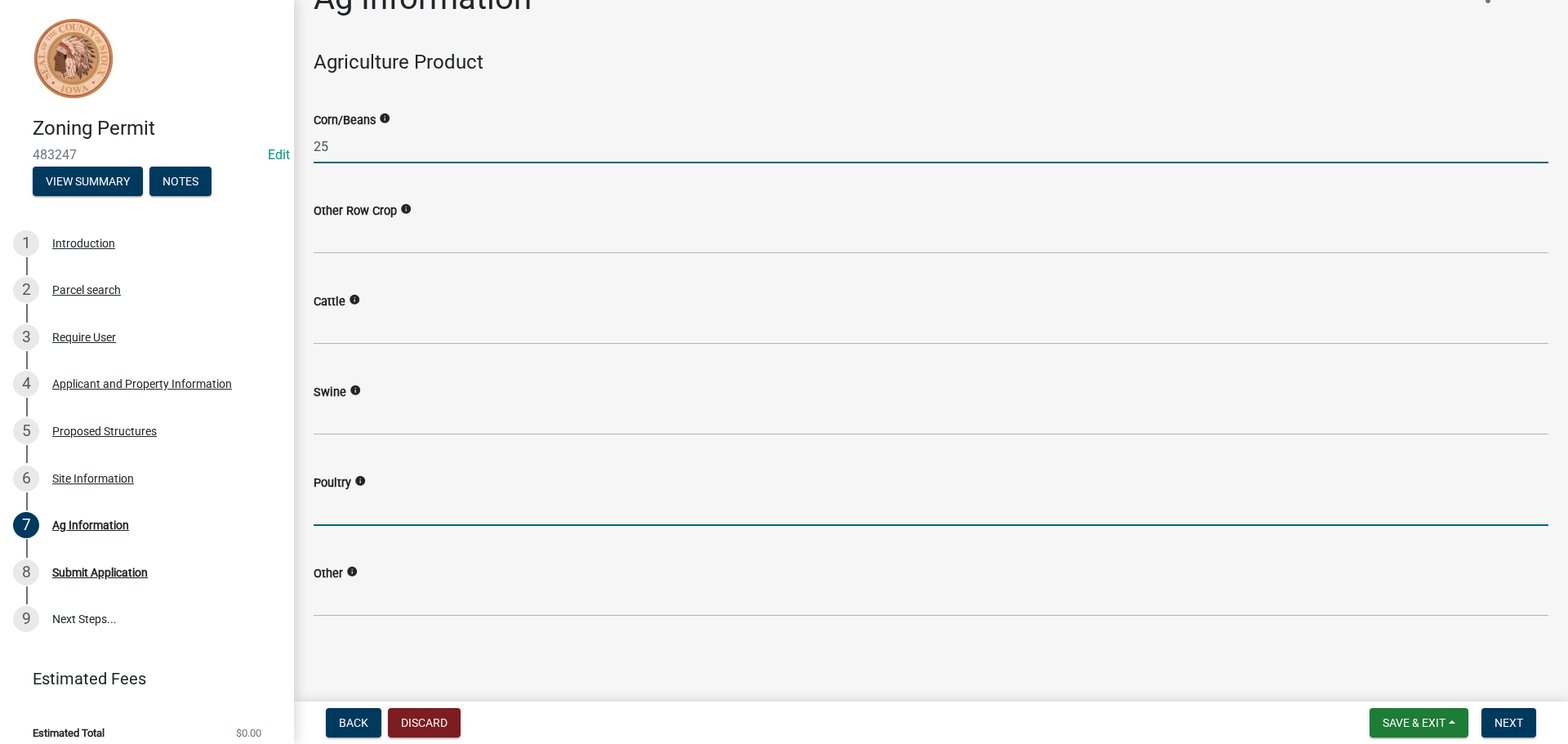
click at [382, 513] on input "text" at bounding box center [931, 509] width 1235 height 34
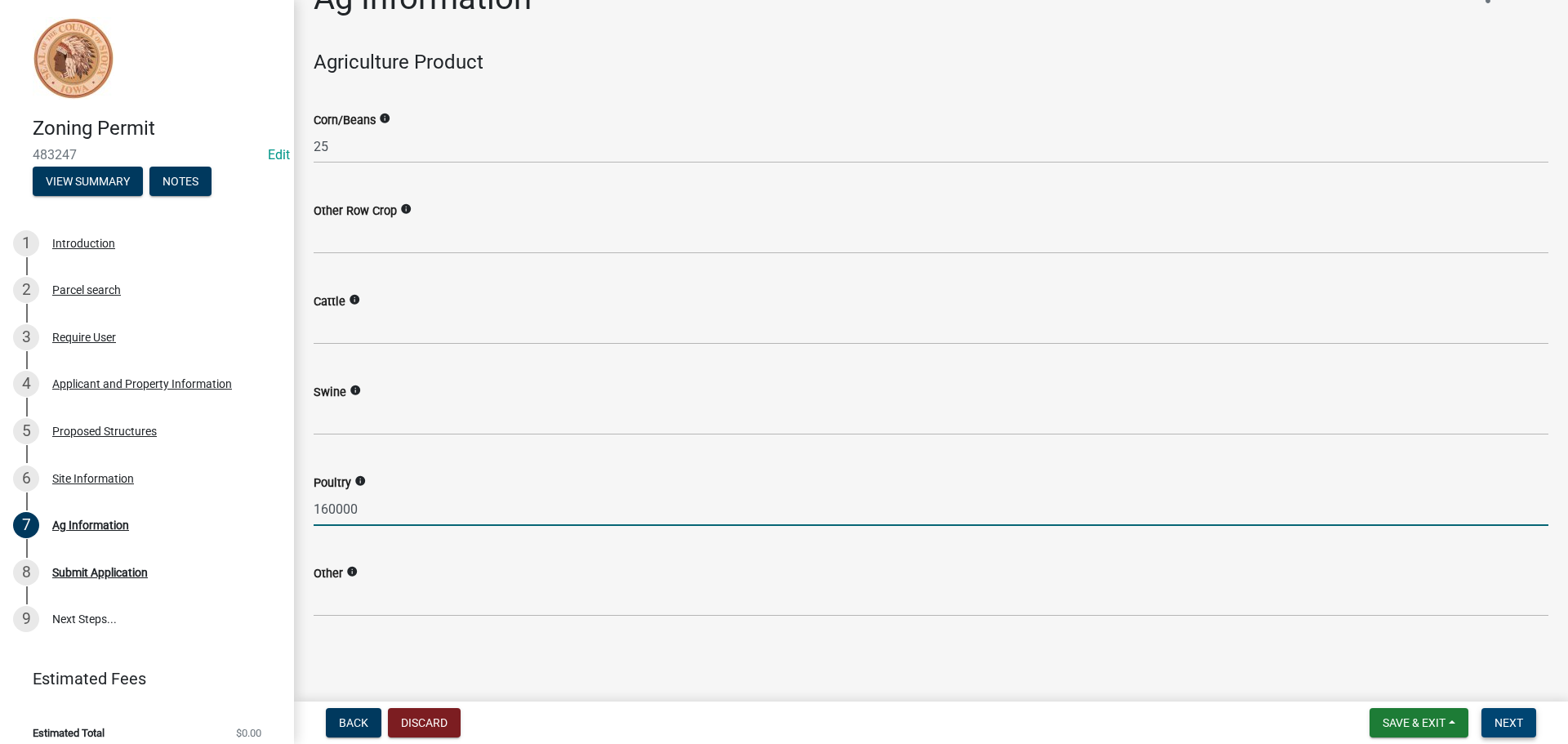
type input "160000"
click at [1515, 724] on span "Next" at bounding box center [1509, 722] width 29 height 13
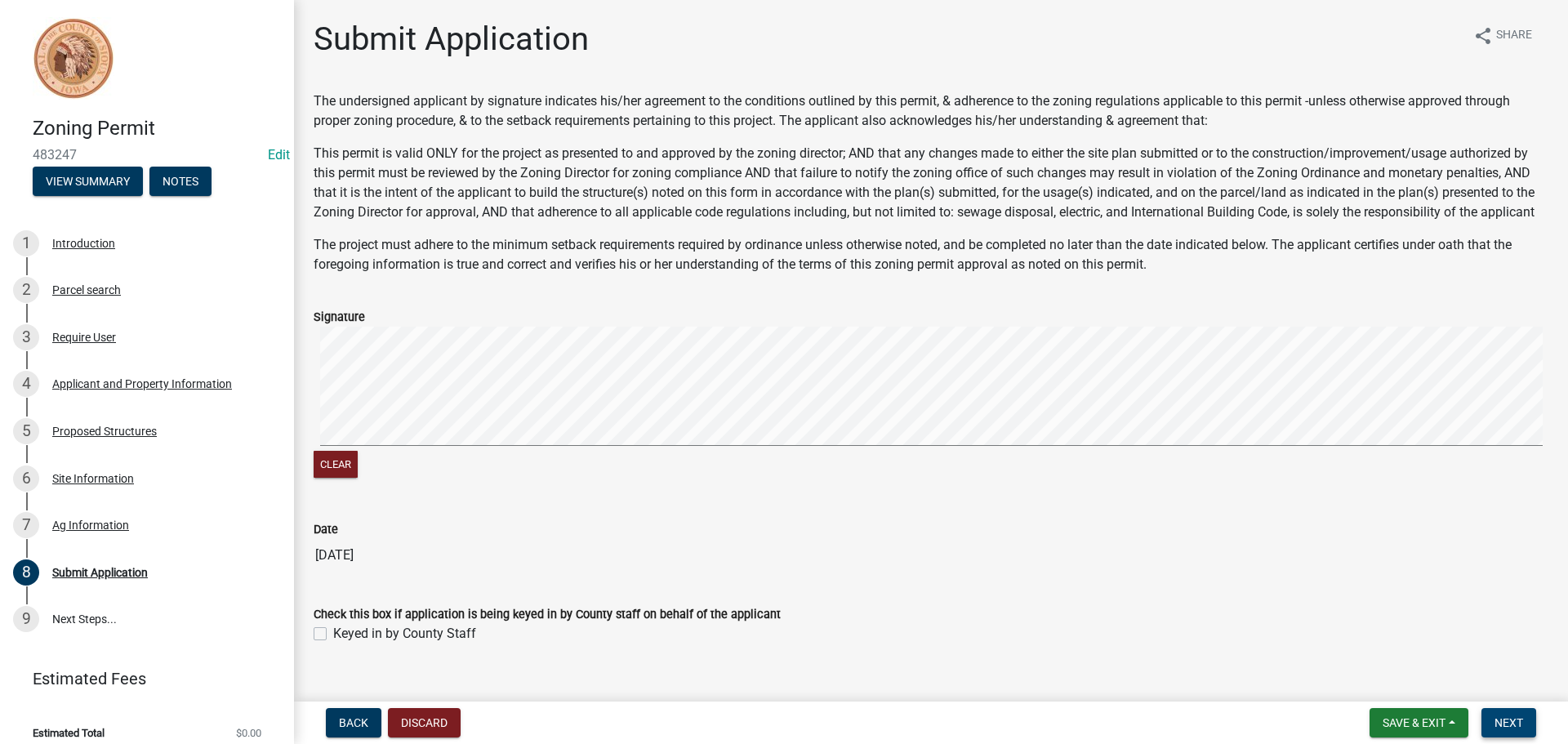
click at [1511, 721] on span "Next" at bounding box center [1509, 722] width 29 height 13
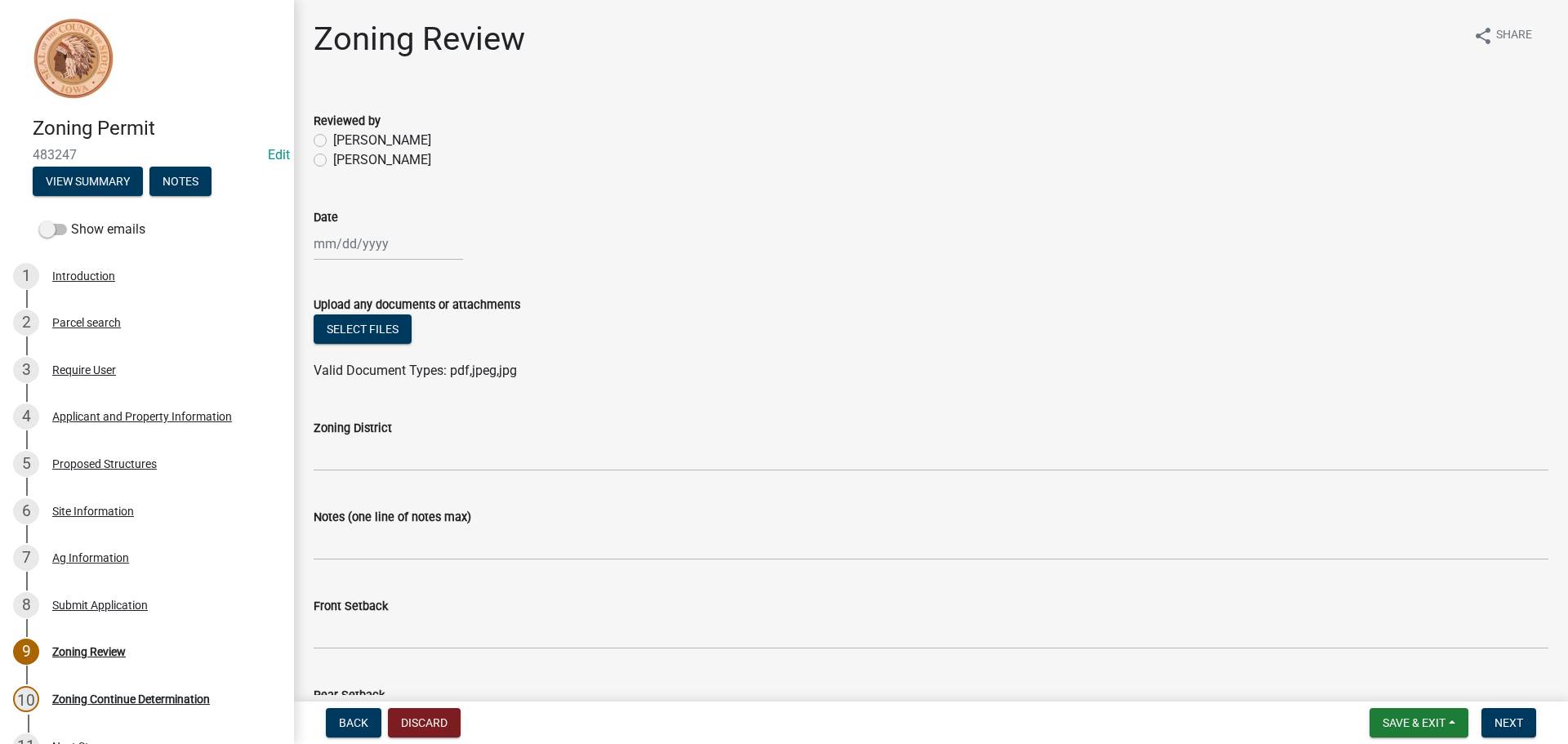
click at [333, 159] on label "[PERSON_NAME]" at bounding box center [382, 159] width 98 height 19
click at [333, 159] on input "[PERSON_NAME]" at bounding box center [338, 155] width 11 height 11
radio input "true"
click at [361, 242] on div at bounding box center [388, 244] width 149 height 34
select select "9"
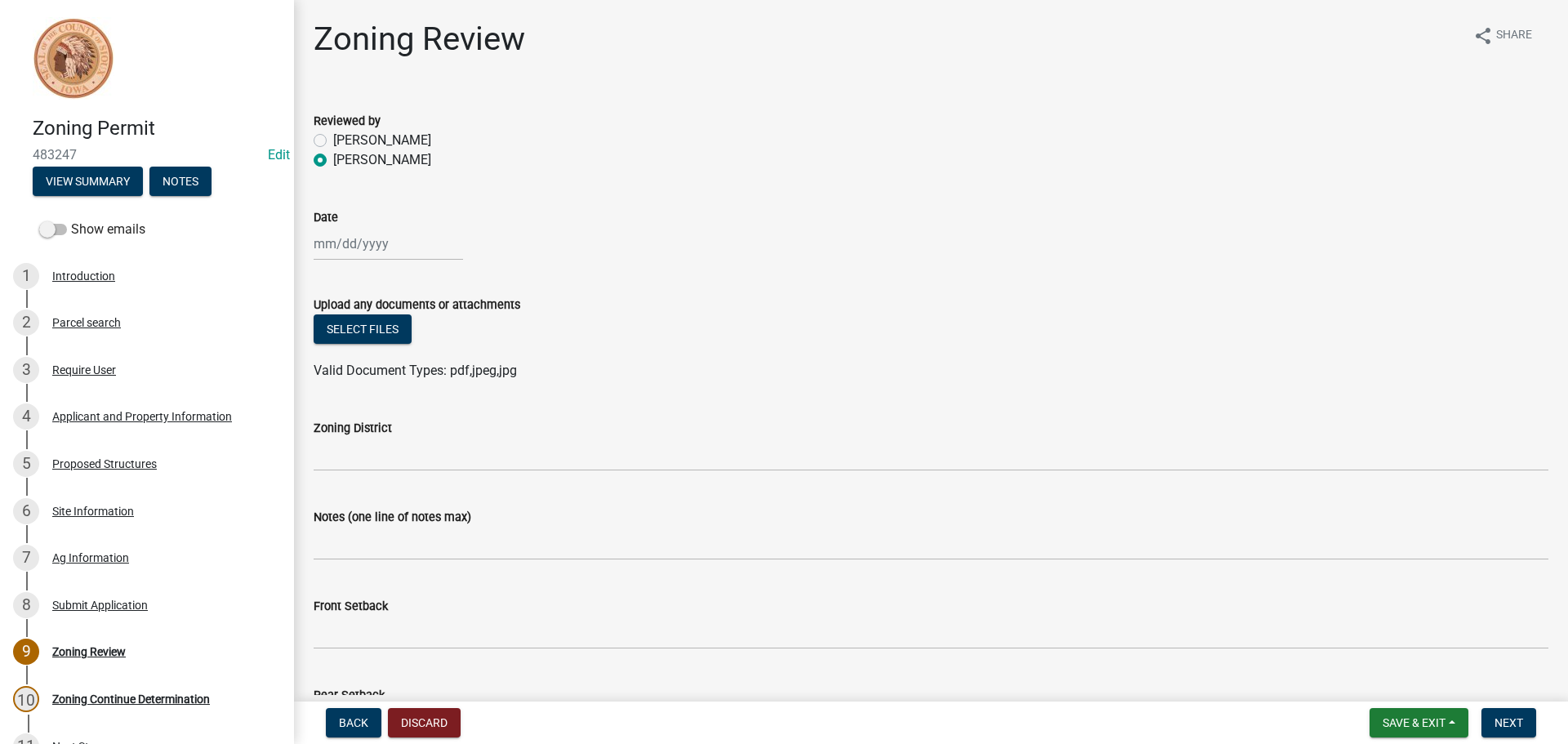
select select "2025"
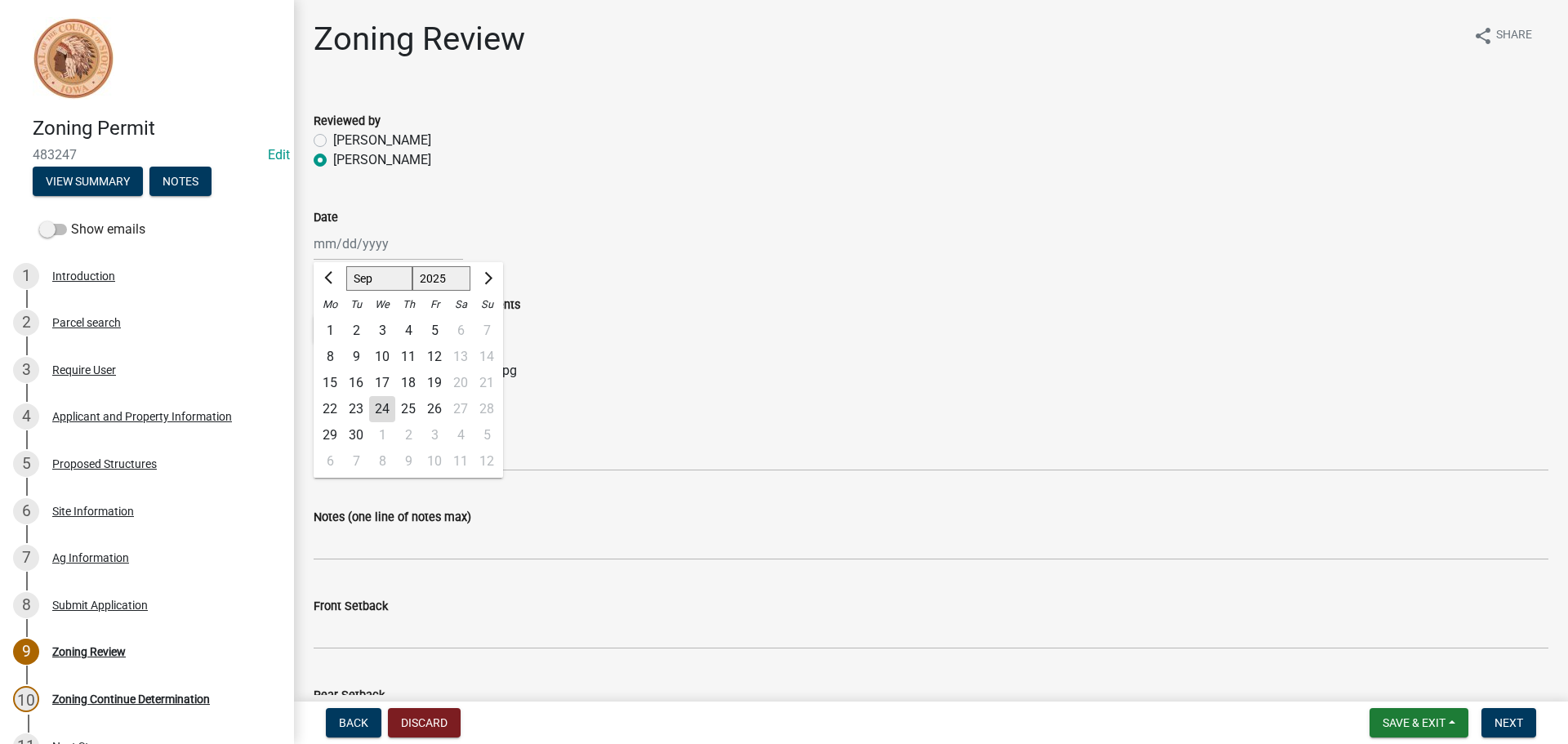
click at [383, 412] on div "24" at bounding box center [382, 409] width 26 height 26
type input "[DATE]"
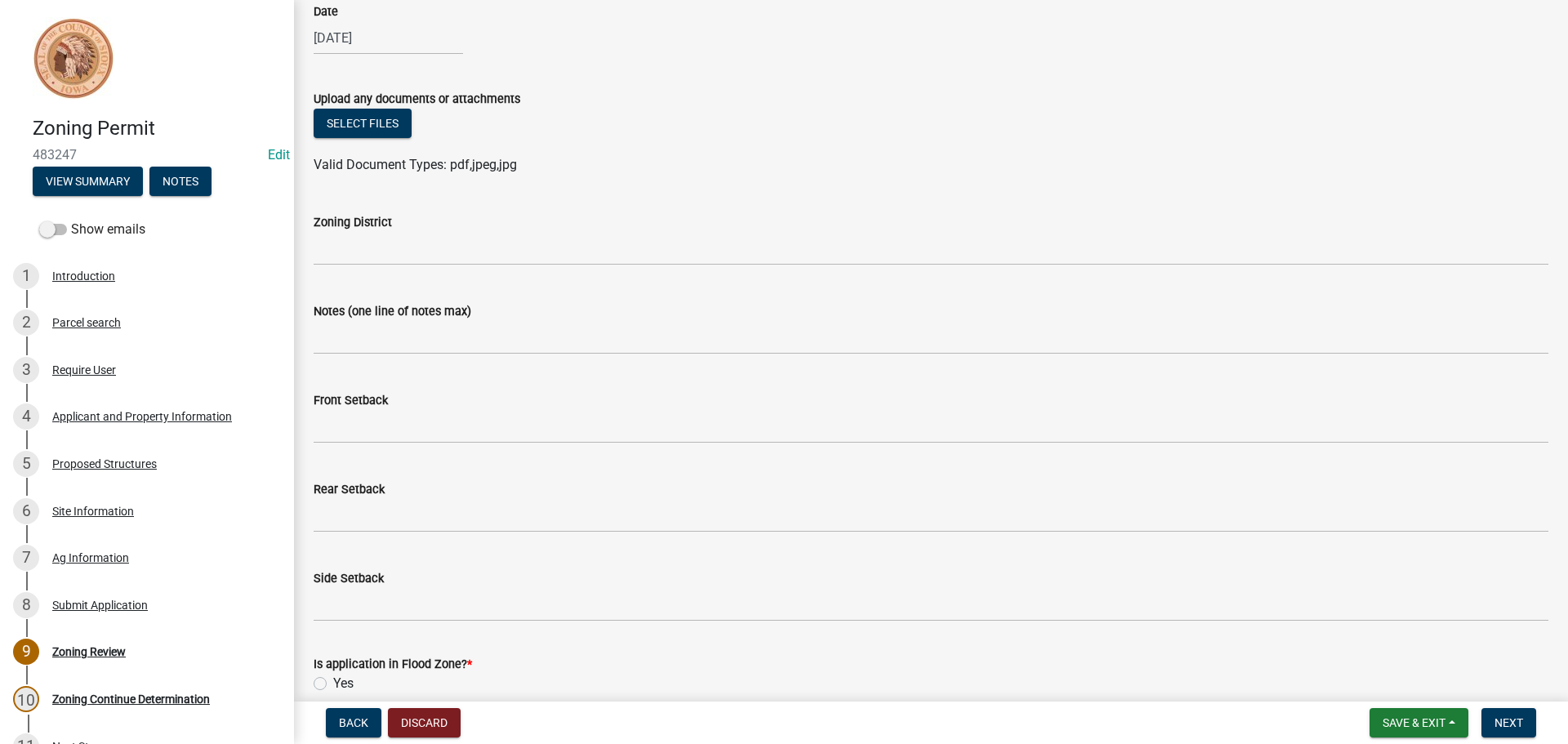
scroll to position [245, 0]
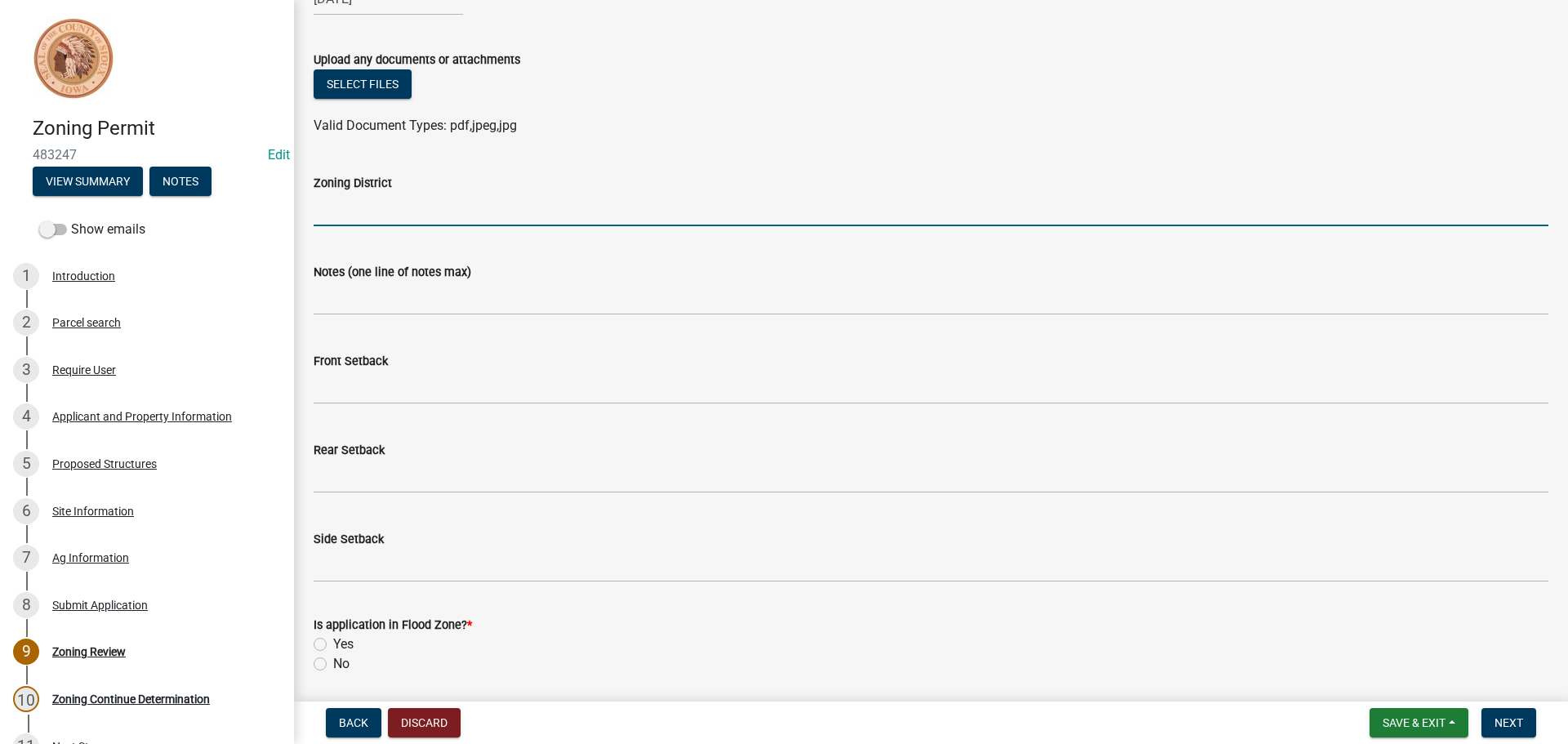
click at [423, 201] on input "Zoning District" at bounding box center [931, 210] width 1235 height 34
type input "AG"
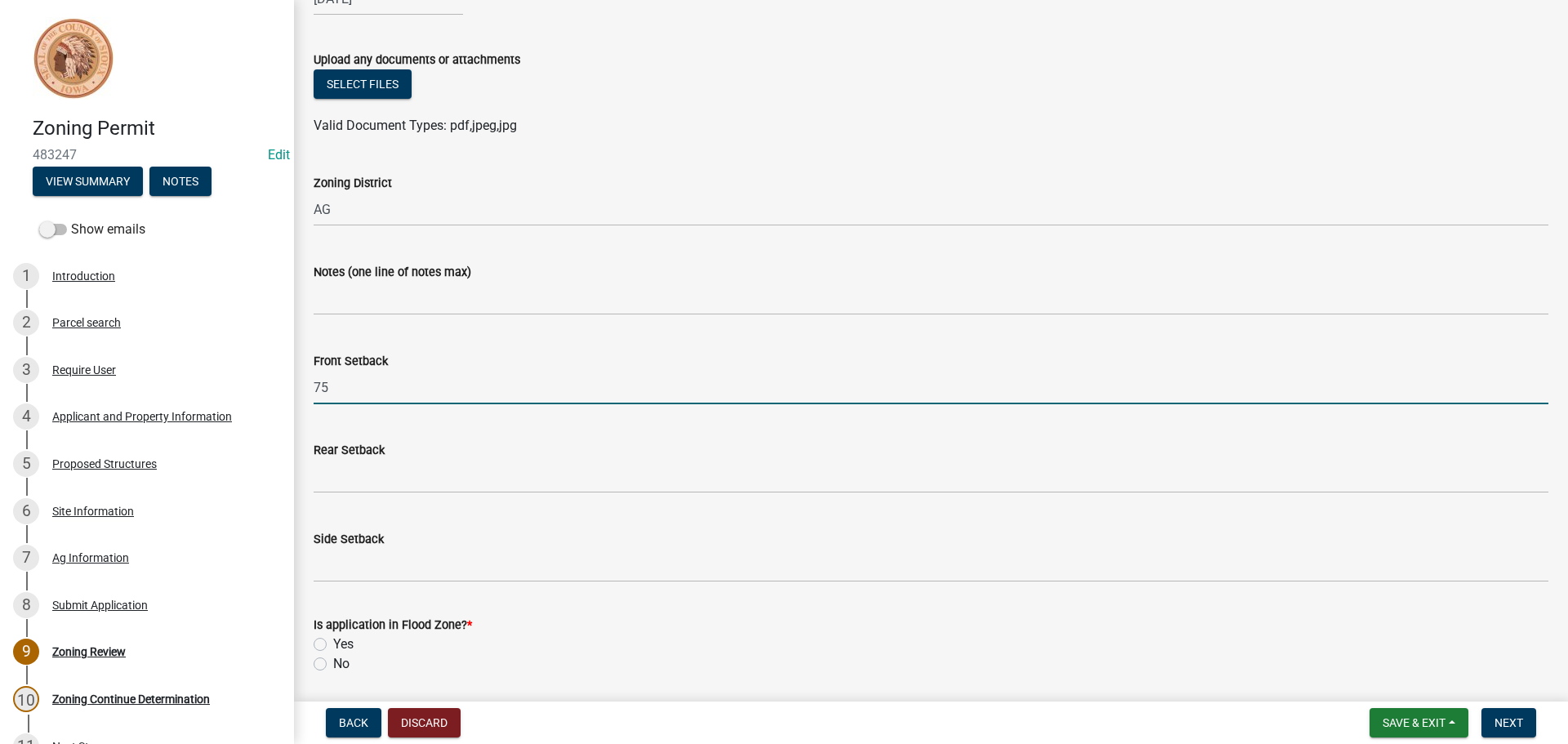
type input "75"
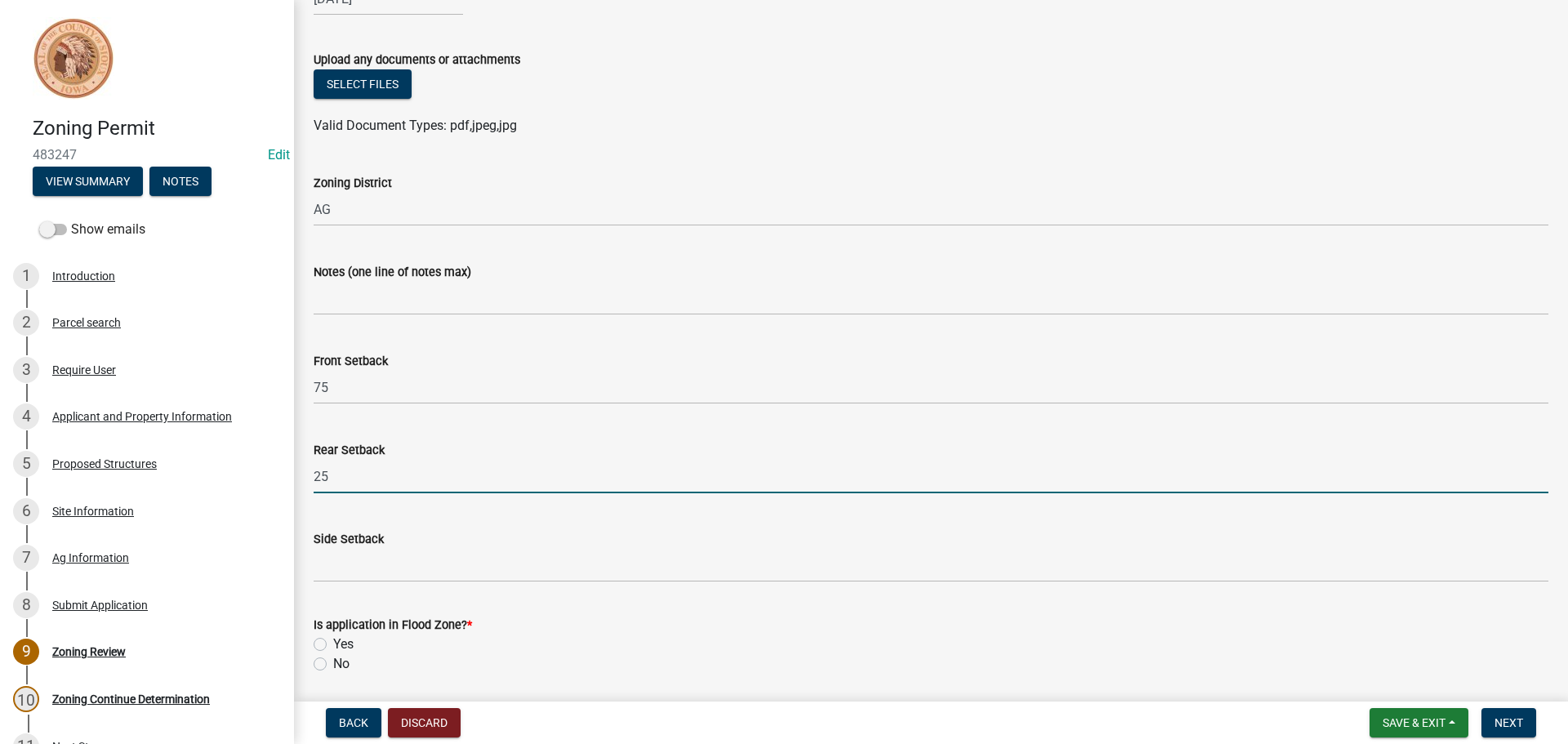
type input "25"
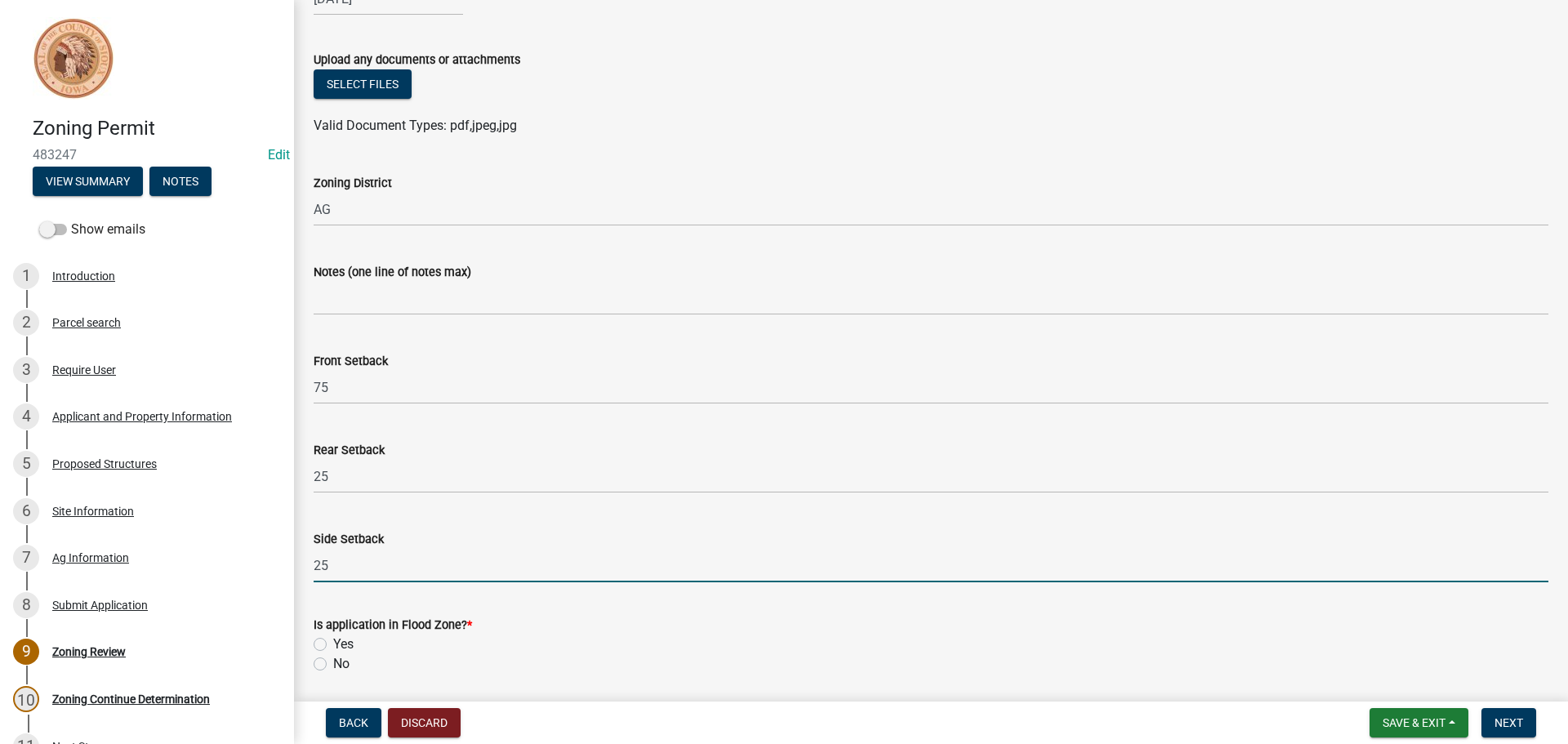
type input "25"
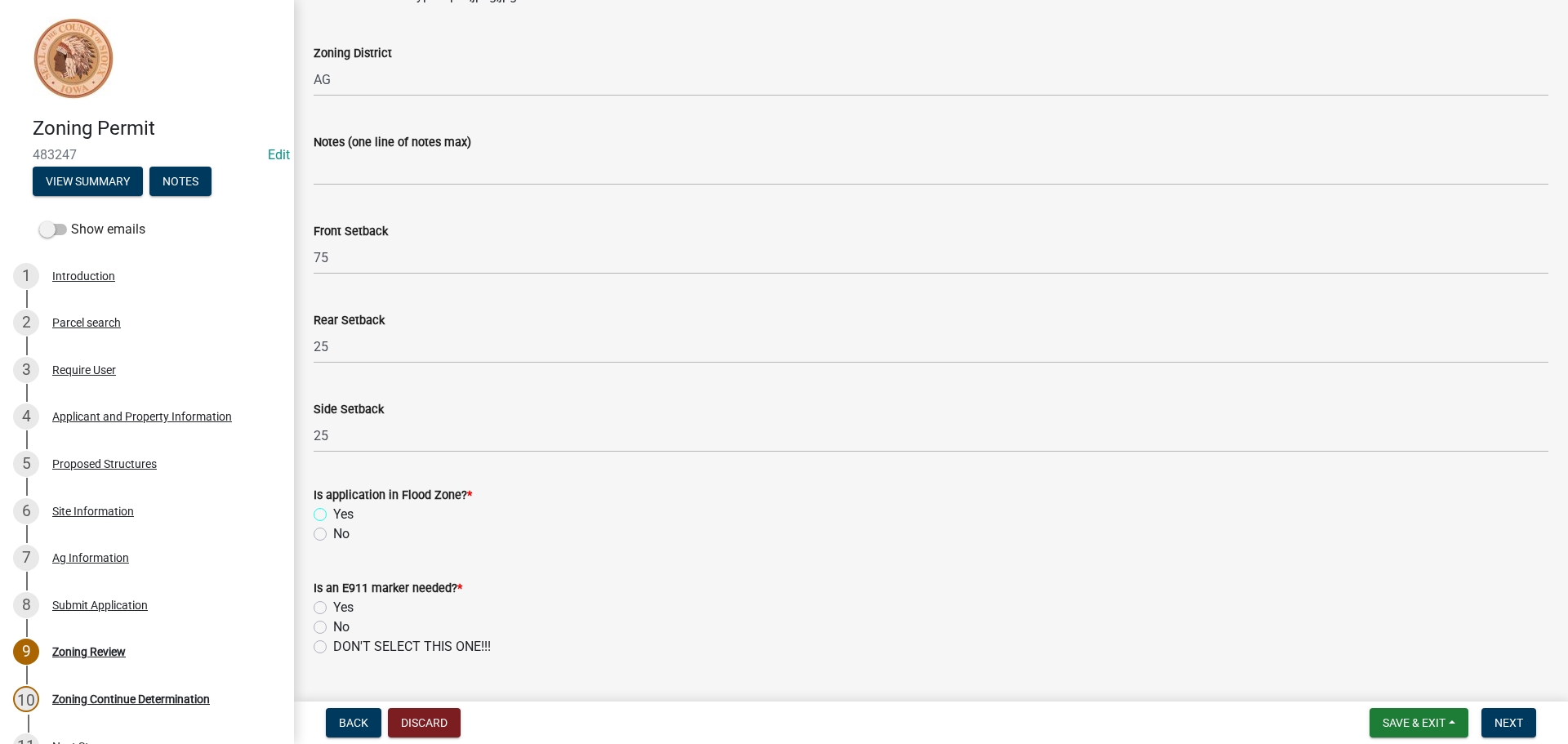
scroll to position [408, 0]
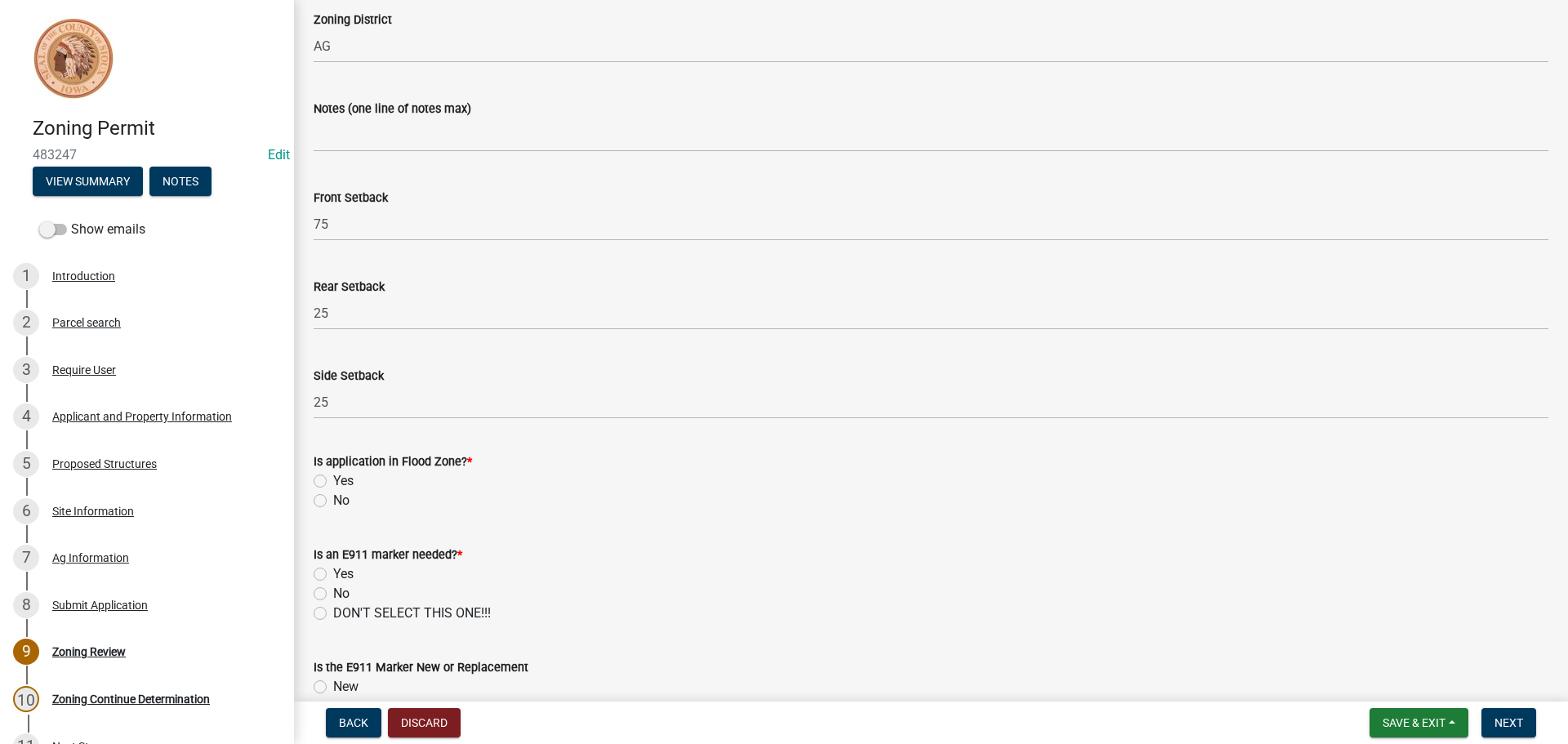
click at [333, 503] on label "No" at bounding box center [341, 500] width 16 height 19
click at [333, 502] on input "No" at bounding box center [338, 496] width 11 height 11
radio input "true"
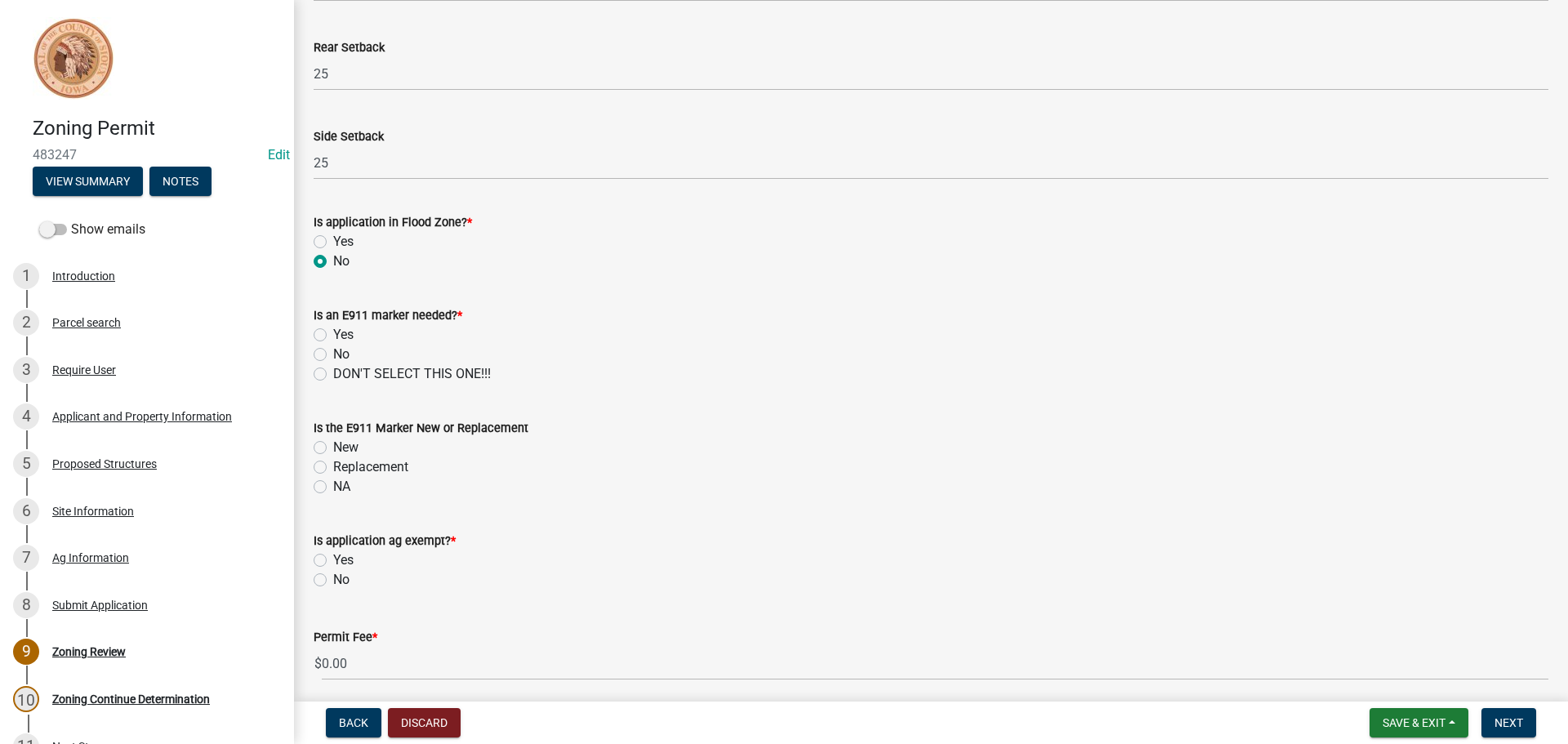
scroll to position [654, 0]
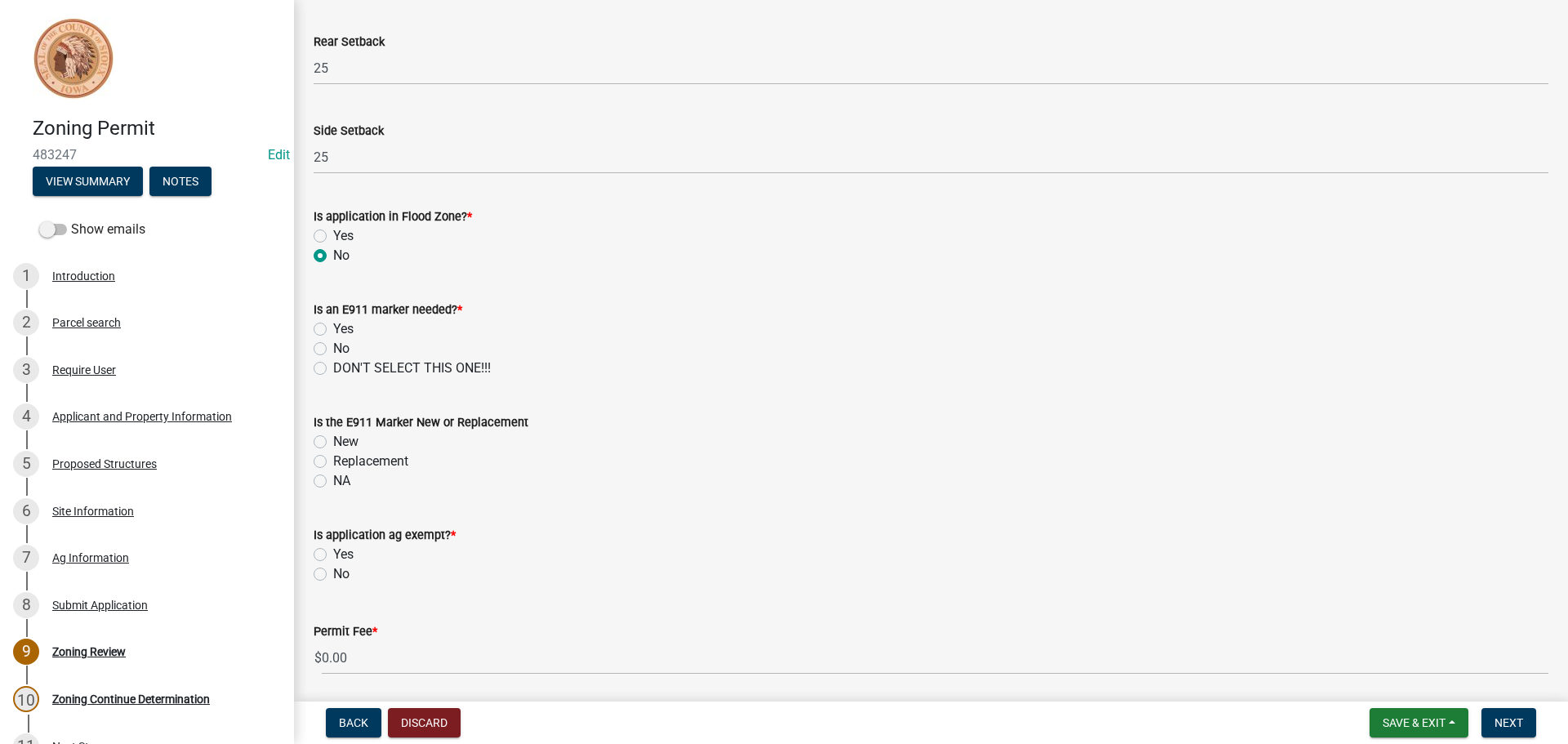
click at [333, 353] on label "No" at bounding box center [341, 348] width 16 height 19
click at [333, 349] on input "No" at bounding box center [338, 344] width 11 height 11
radio input "true"
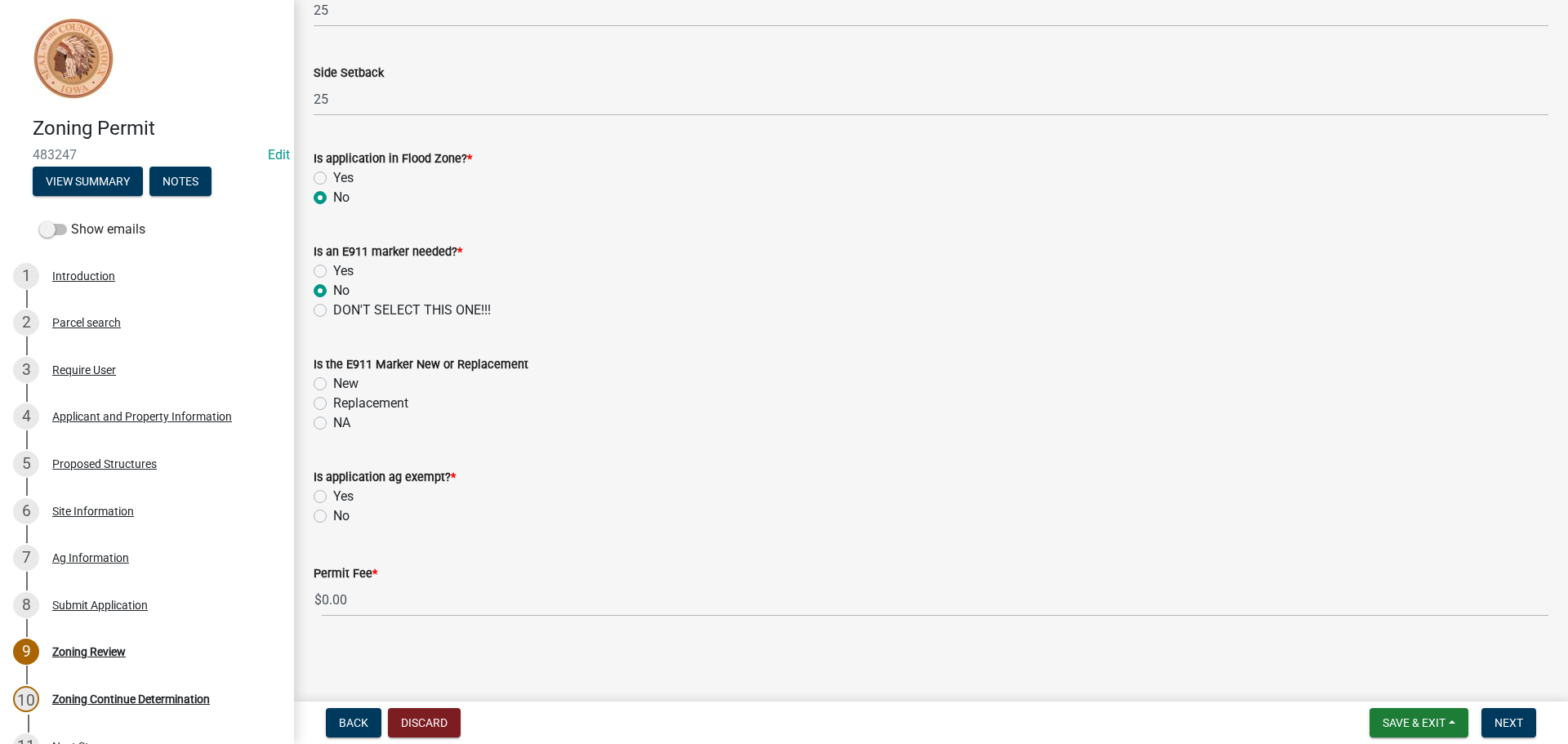
click at [333, 427] on label "NA" at bounding box center [342, 423] width 17 height 19
click at [333, 424] on input "NA" at bounding box center [338, 418] width 11 height 11
radio input "true"
click at [333, 500] on label "Yes" at bounding box center [343, 496] width 20 height 19
click at [333, 498] on input "Yes" at bounding box center [338, 492] width 11 height 11
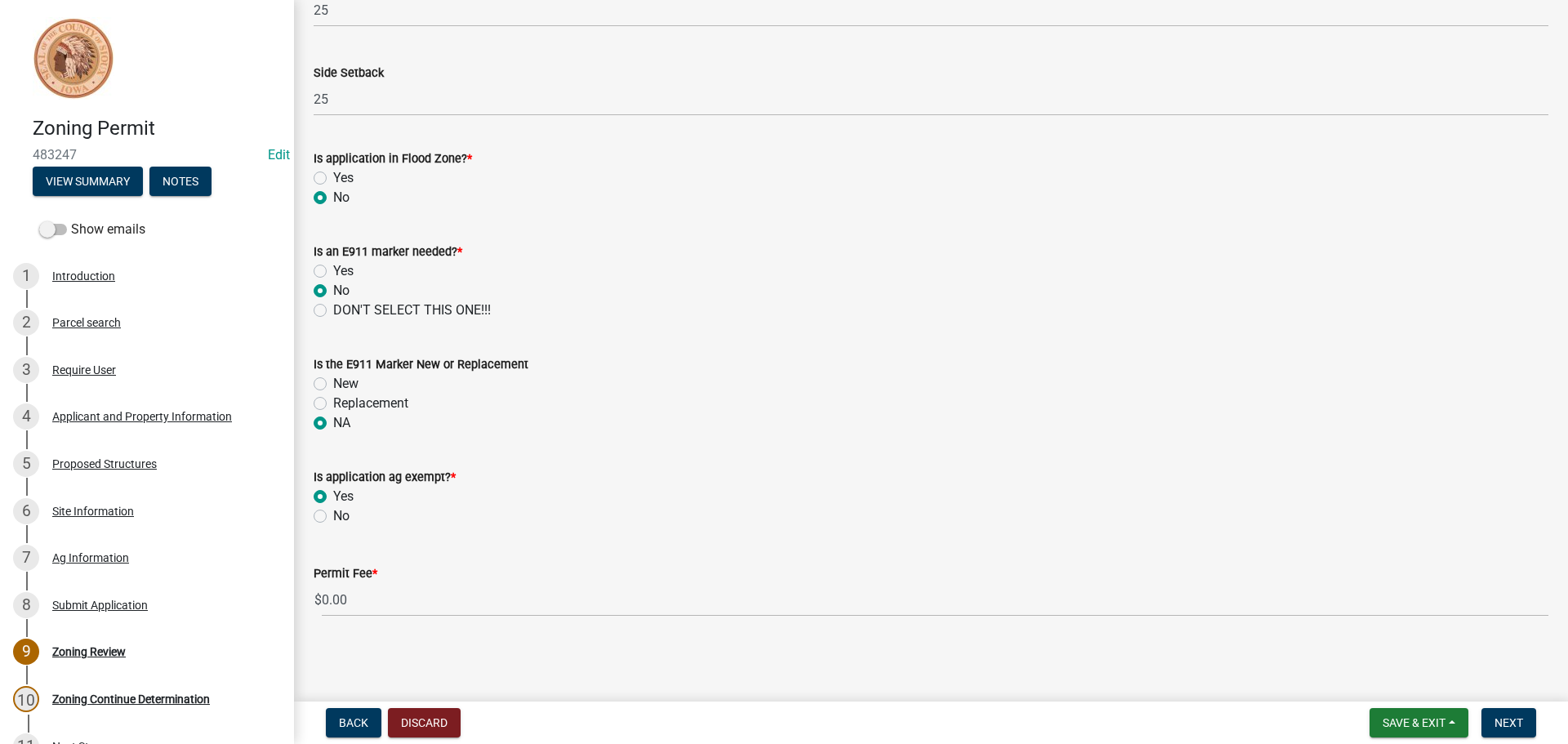
radio input "true"
click at [1520, 725] on span "Next" at bounding box center [1509, 722] width 29 height 13
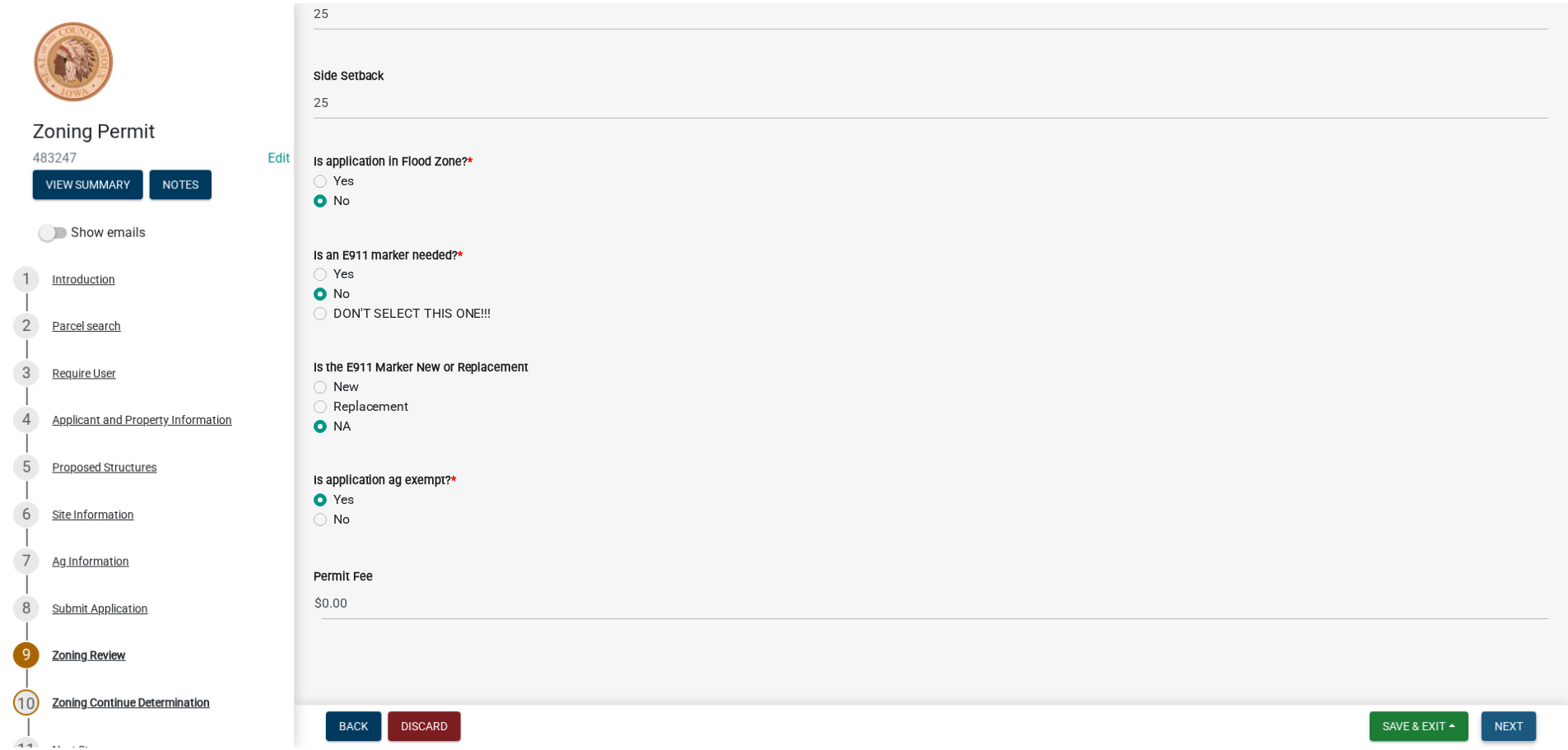
scroll to position [0, 0]
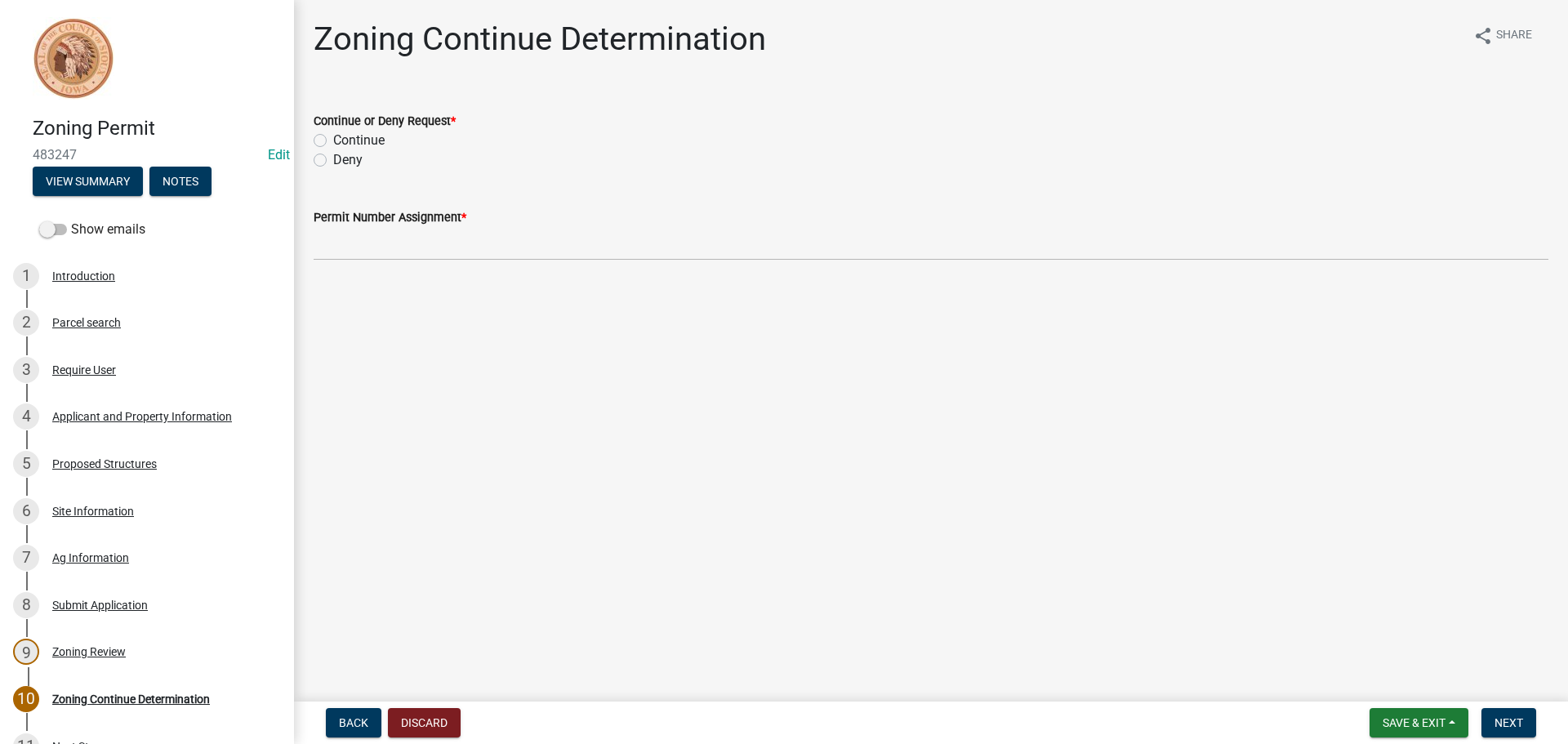
click at [321, 147] on div "Continue" at bounding box center [931, 140] width 1235 height 19
click at [333, 142] on label "Continue" at bounding box center [358, 140] width 51 height 19
click at [333, 142] on input "Continue" at bounding box center [338, 136] width 11 height 11
radio input "true"
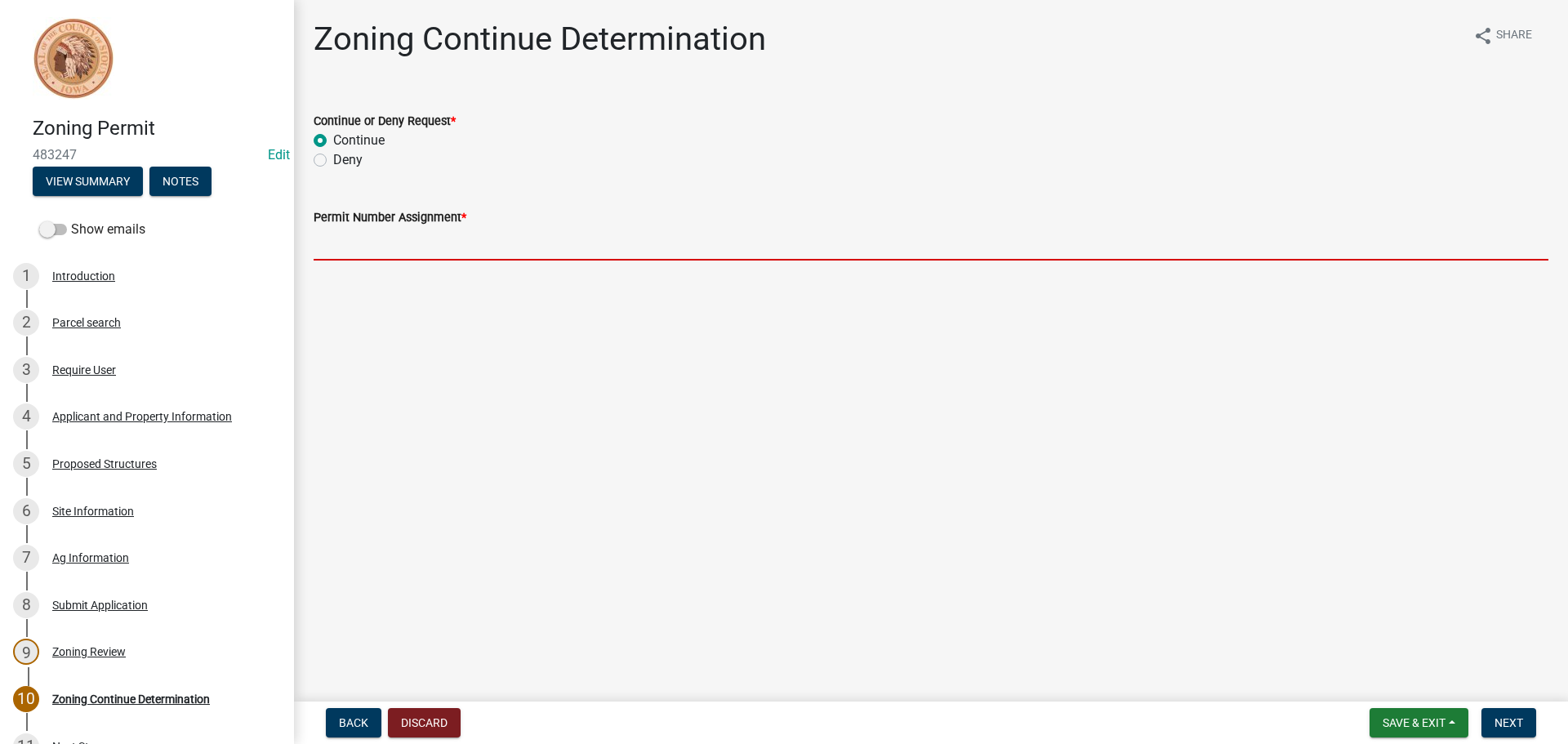
click at [355, 250] on input "Permit Number Assignment *" at bounding box center [931, 244] width 1235 height 34
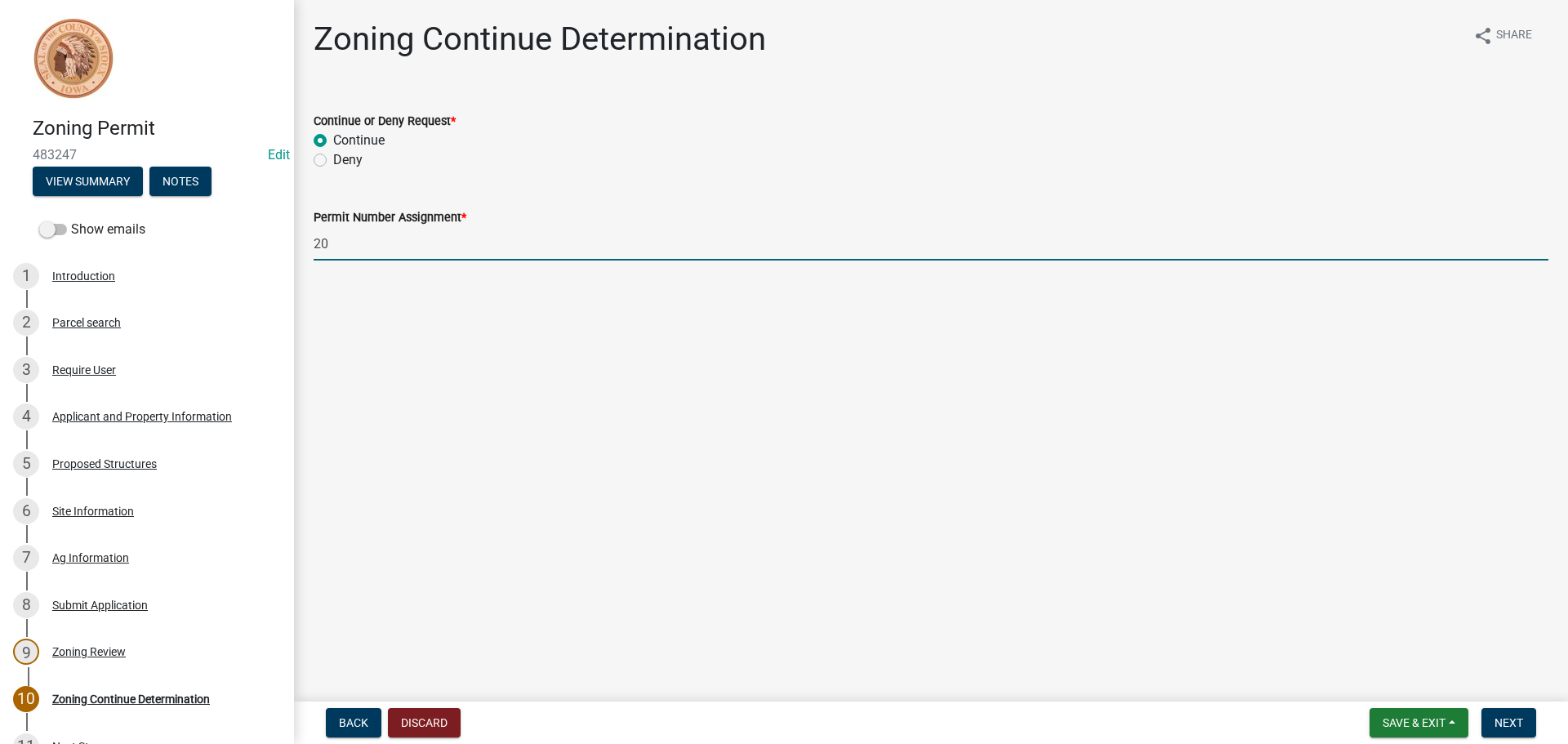
type input "2"
type input "2025-"
click at [1517, 720] on span "Next" at bounding box center [1509, 722] width 29 height 13
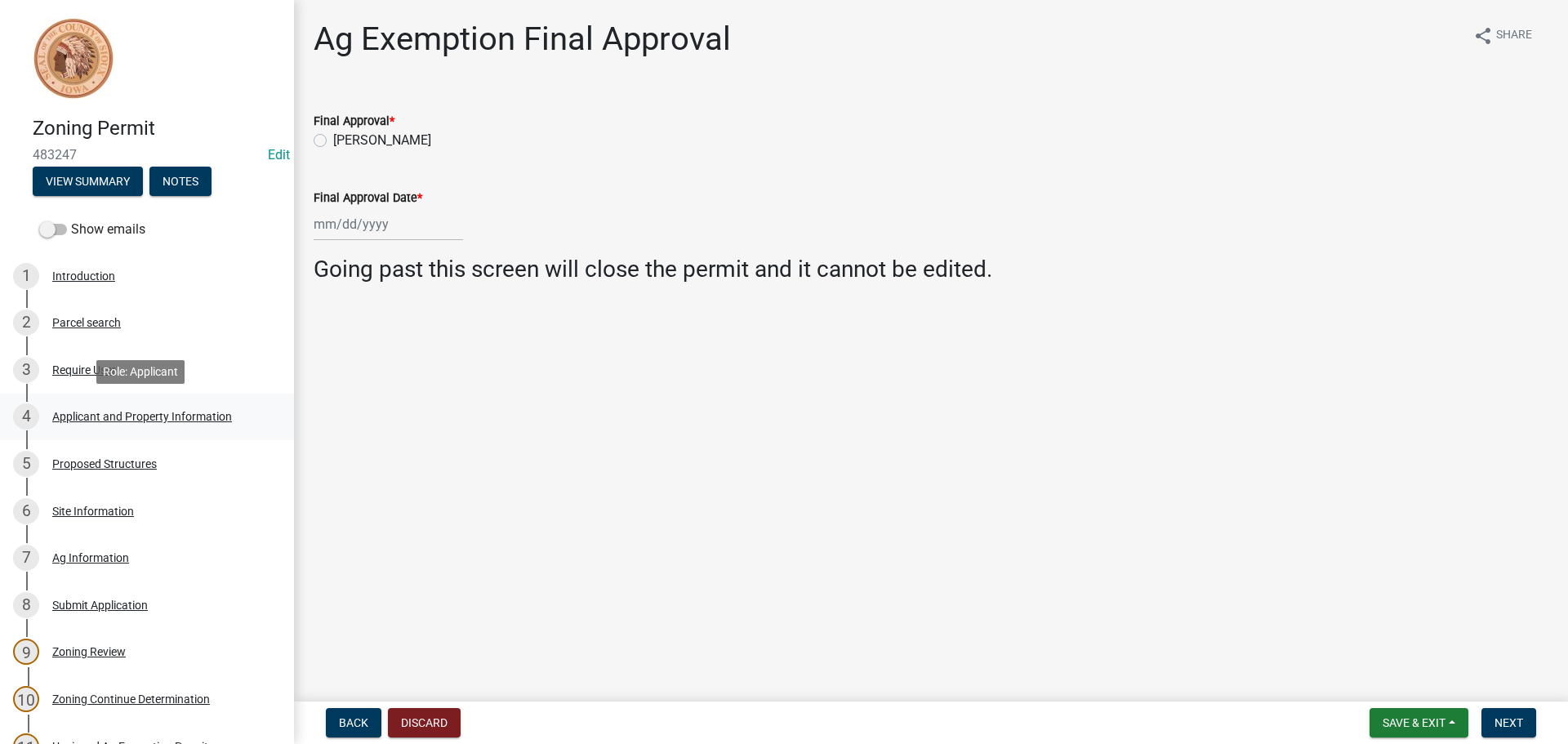
click at [164, 420] on div "Applicant and Property Information" at bounding box center [142, 417] width 180 height 12
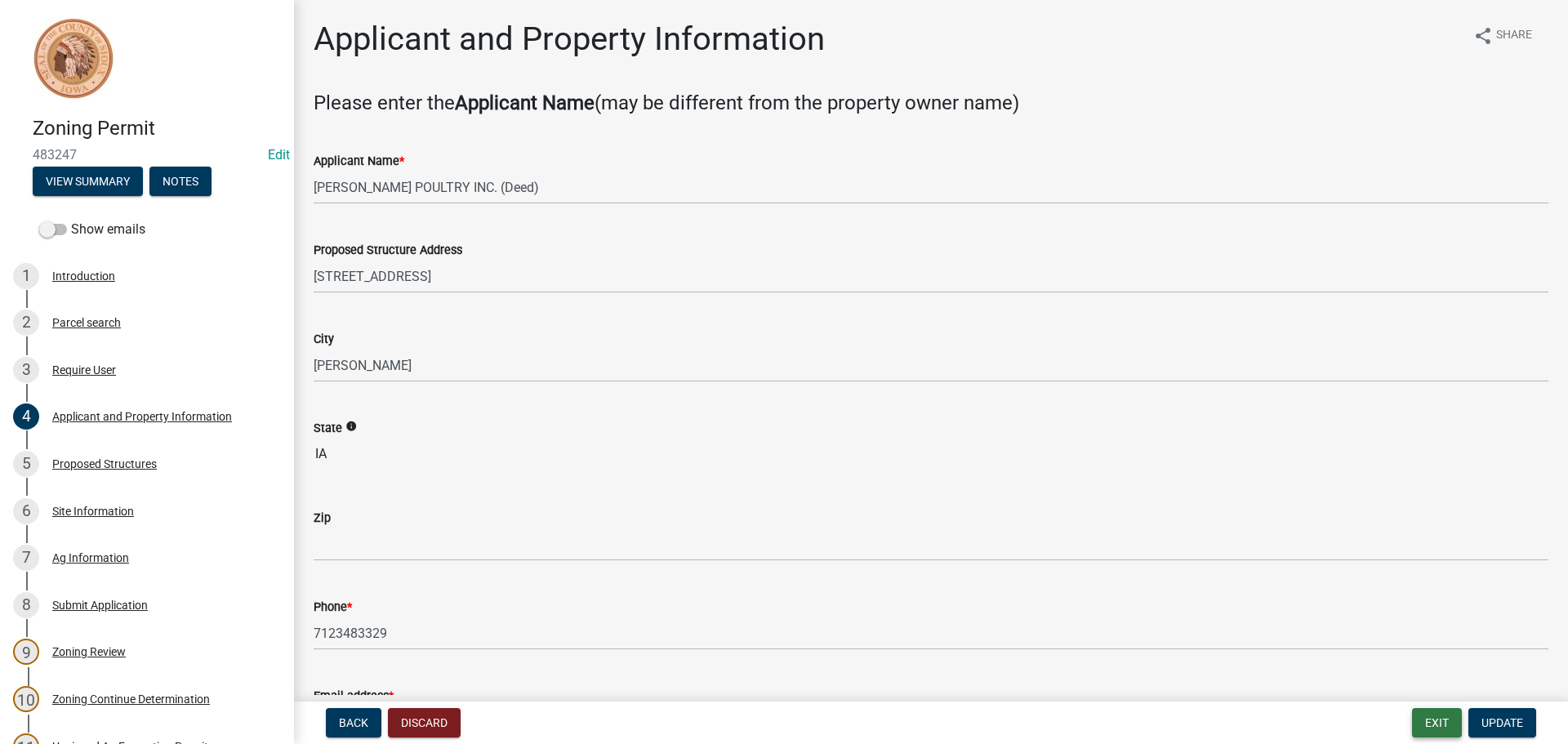
click at [1446, 725] on button "Exit" at bounding box center [1436, 723] width 50 height 30
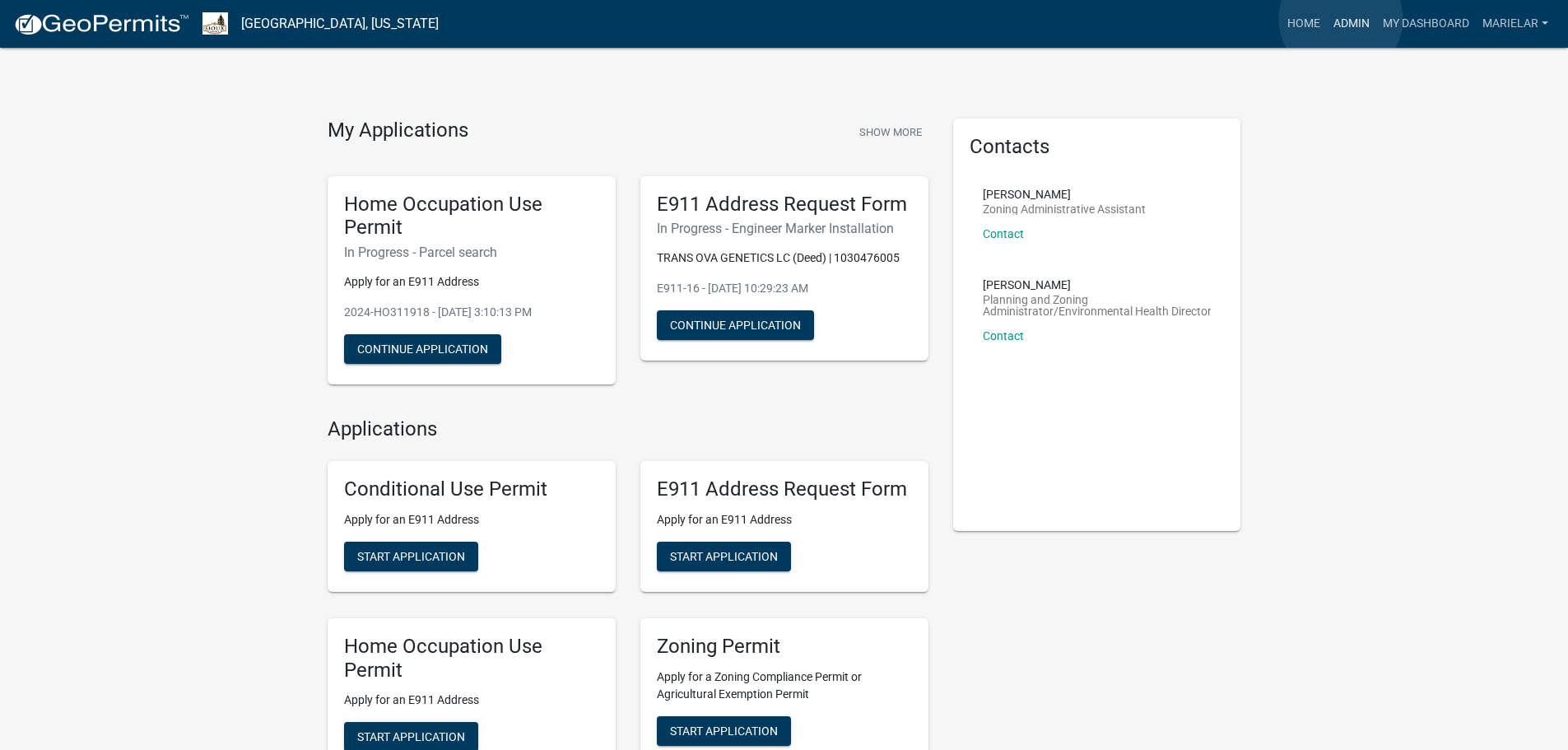
click at [1341, 19] on link "Admin" at bounding box center [1351, 24] width 49 height 31
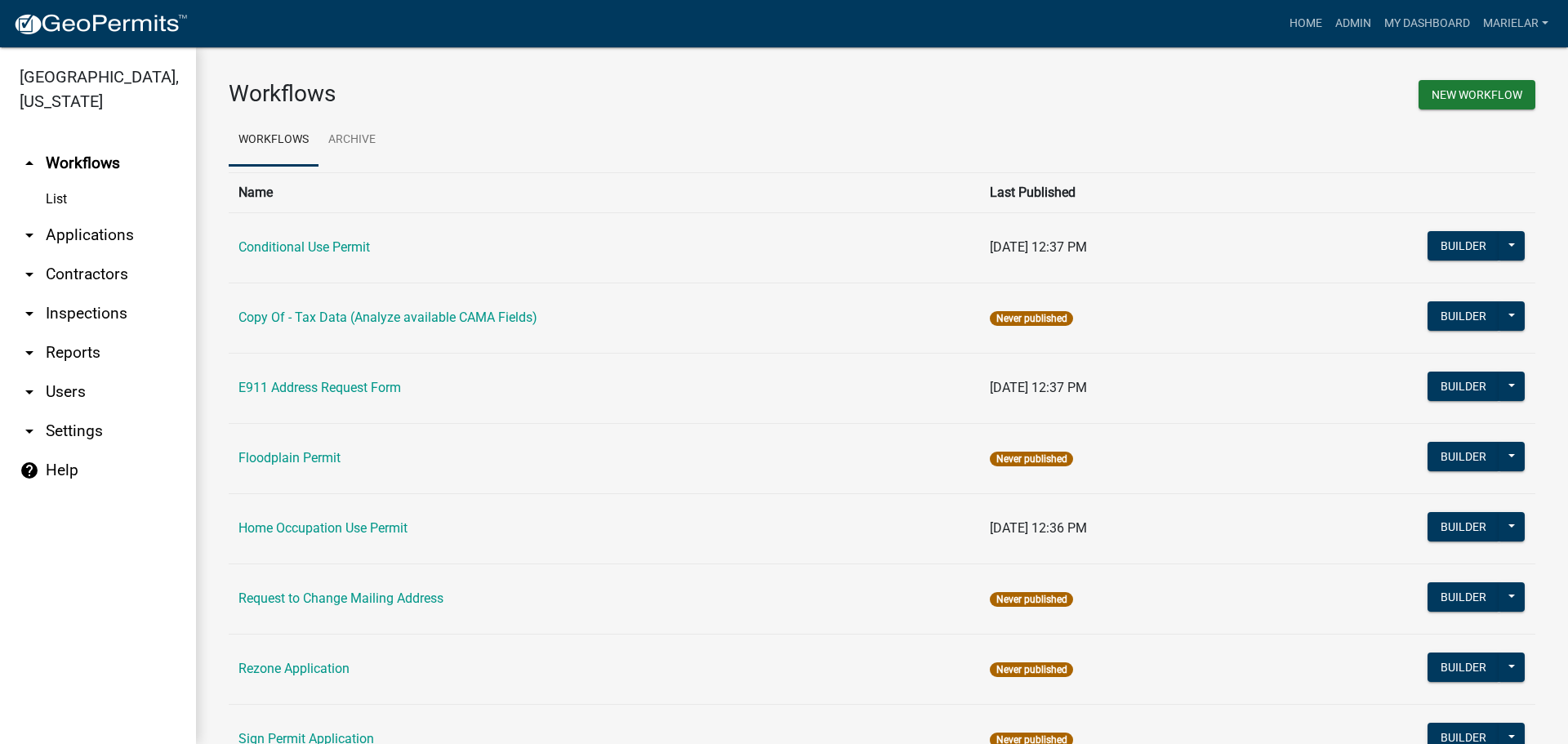
click at [29, 225] on icon "arrow_drop_down" at bounding box center [29, 235] width 19 height 19
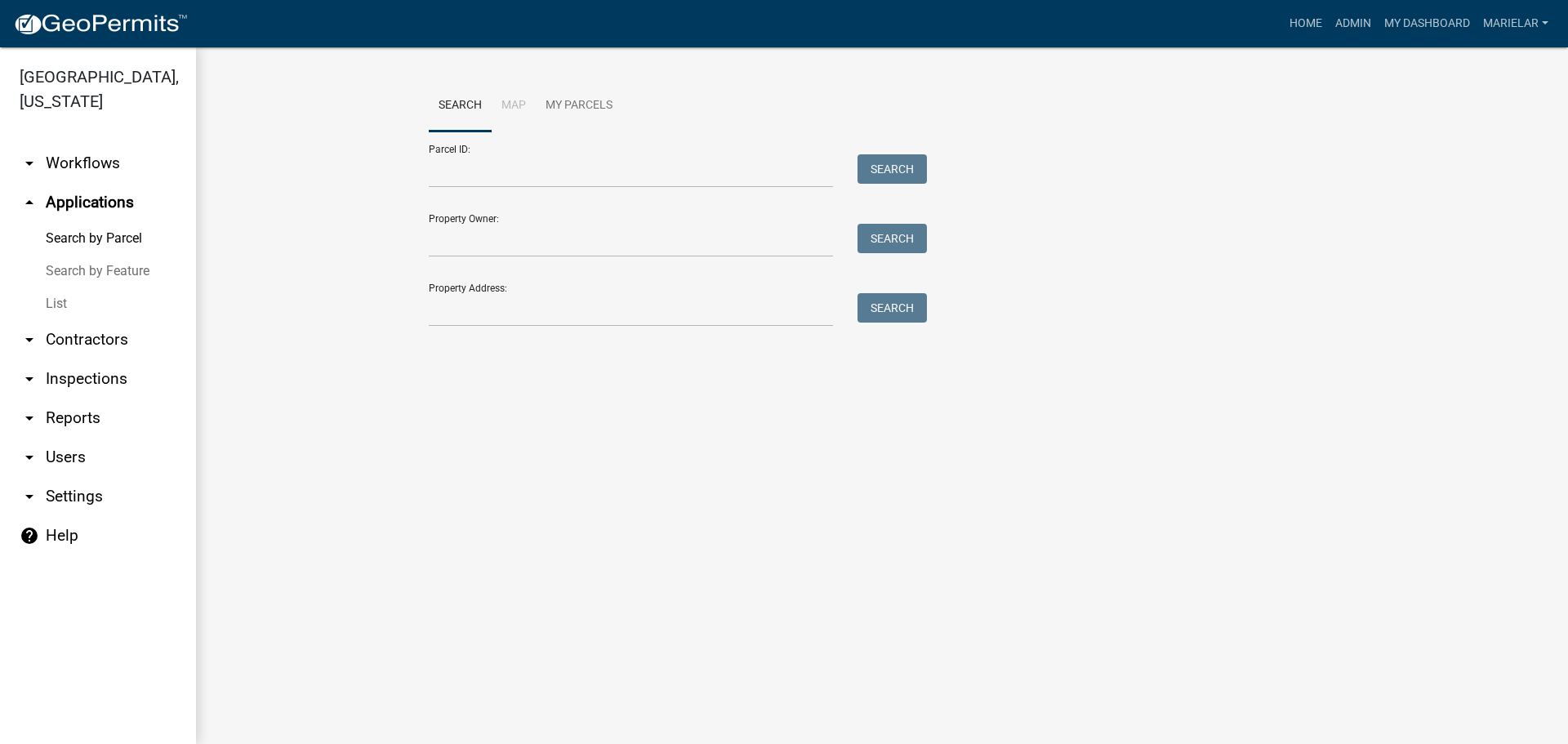
click at [58, 288] on link "List" at bounding box center [98, 304] width 196 height 33
